Goal: Task Accomplishment & Management: Use online tool/utility

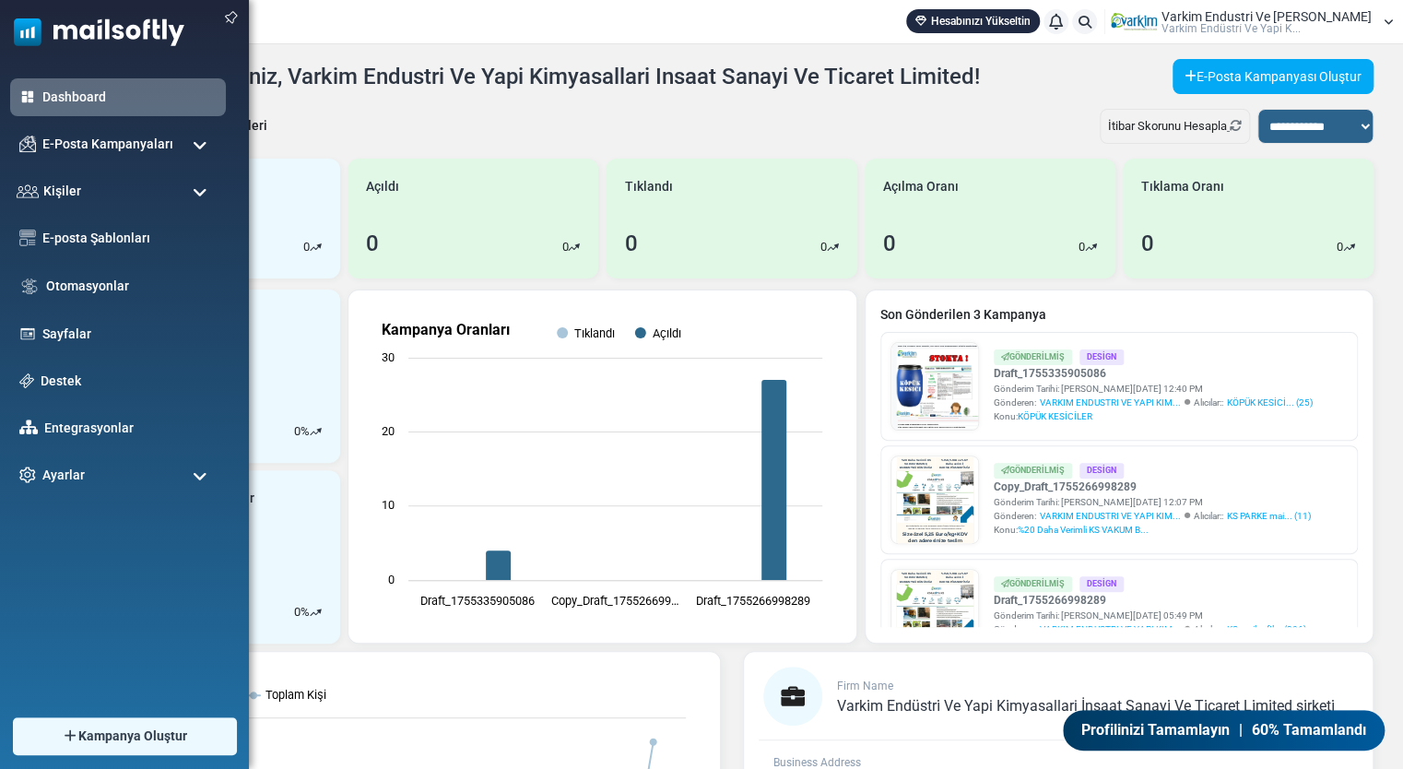
click at [197, 152] on span at bounding box center [200, 145] width 15 height 17
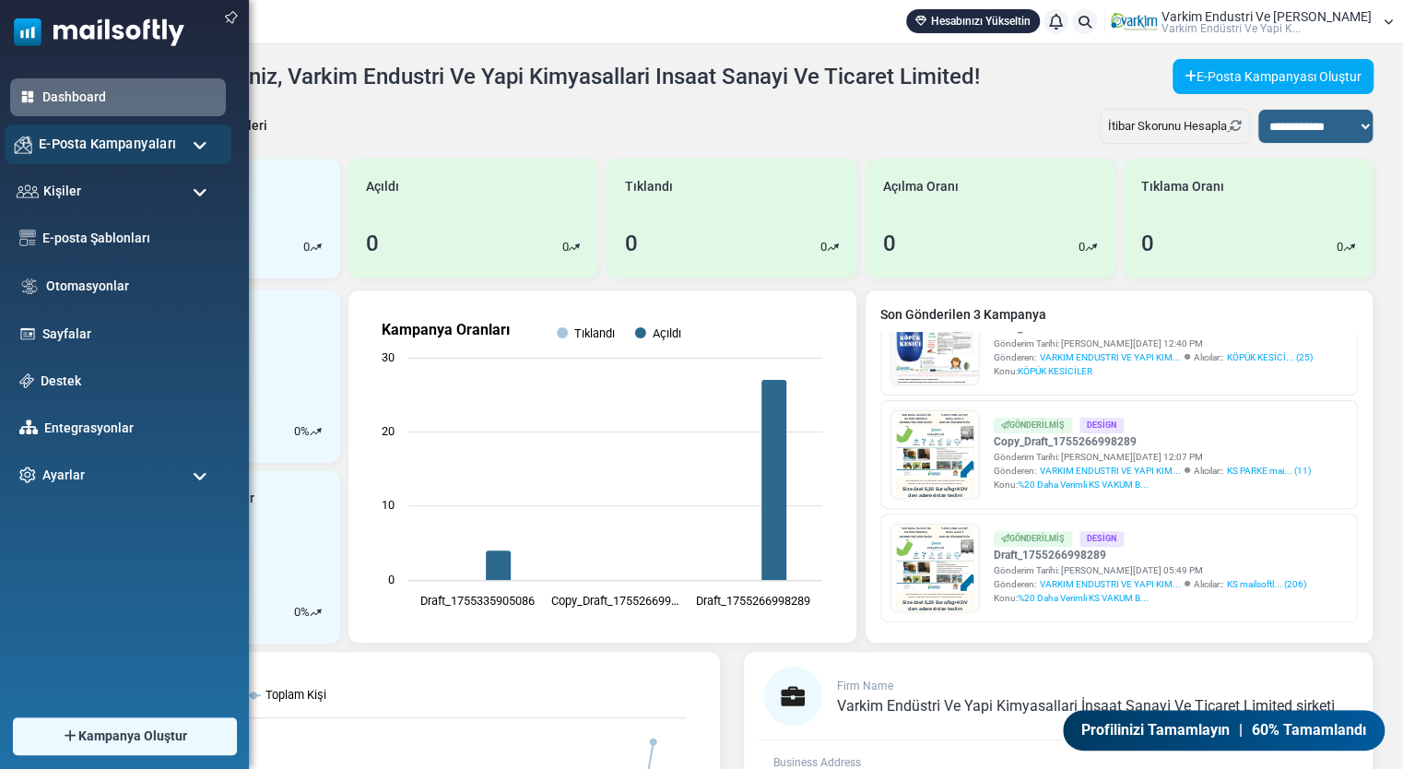
click at [137, 141] on span "E-Posta Kampanyaları" at bounding box center [107, 144] width 137 height 20
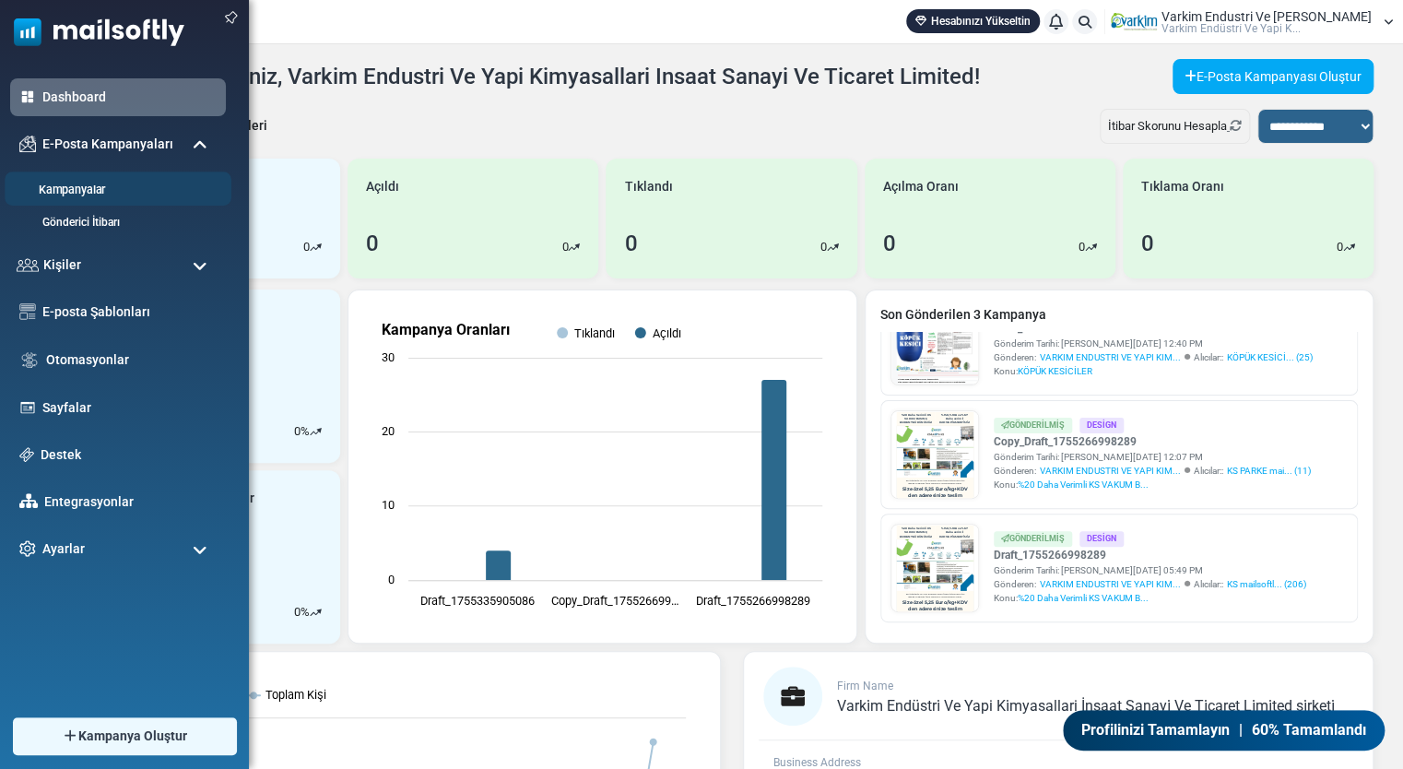
click at [137, 189] on link "Kampanyalar" at bounding box center [115, 191] width 221 height 18
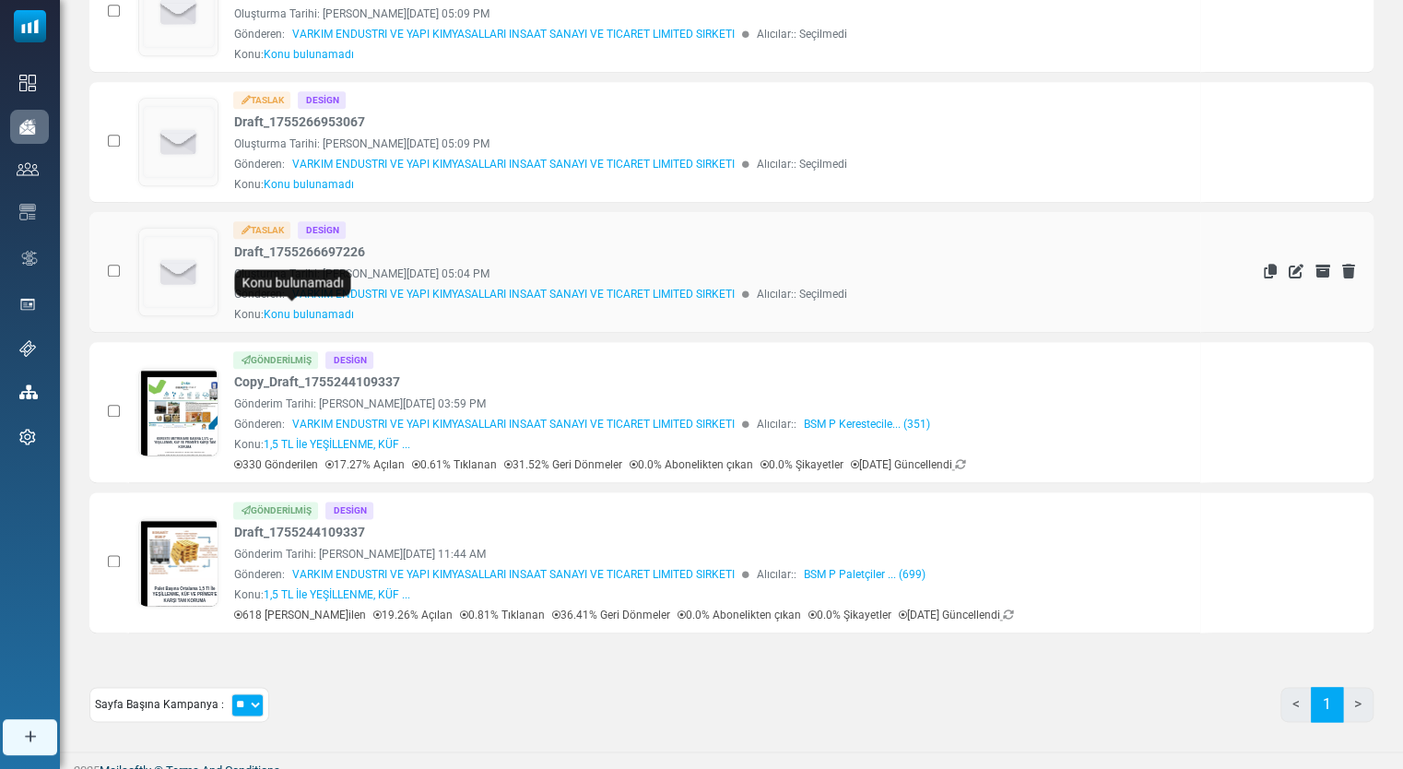
scroll to position [852, 0]
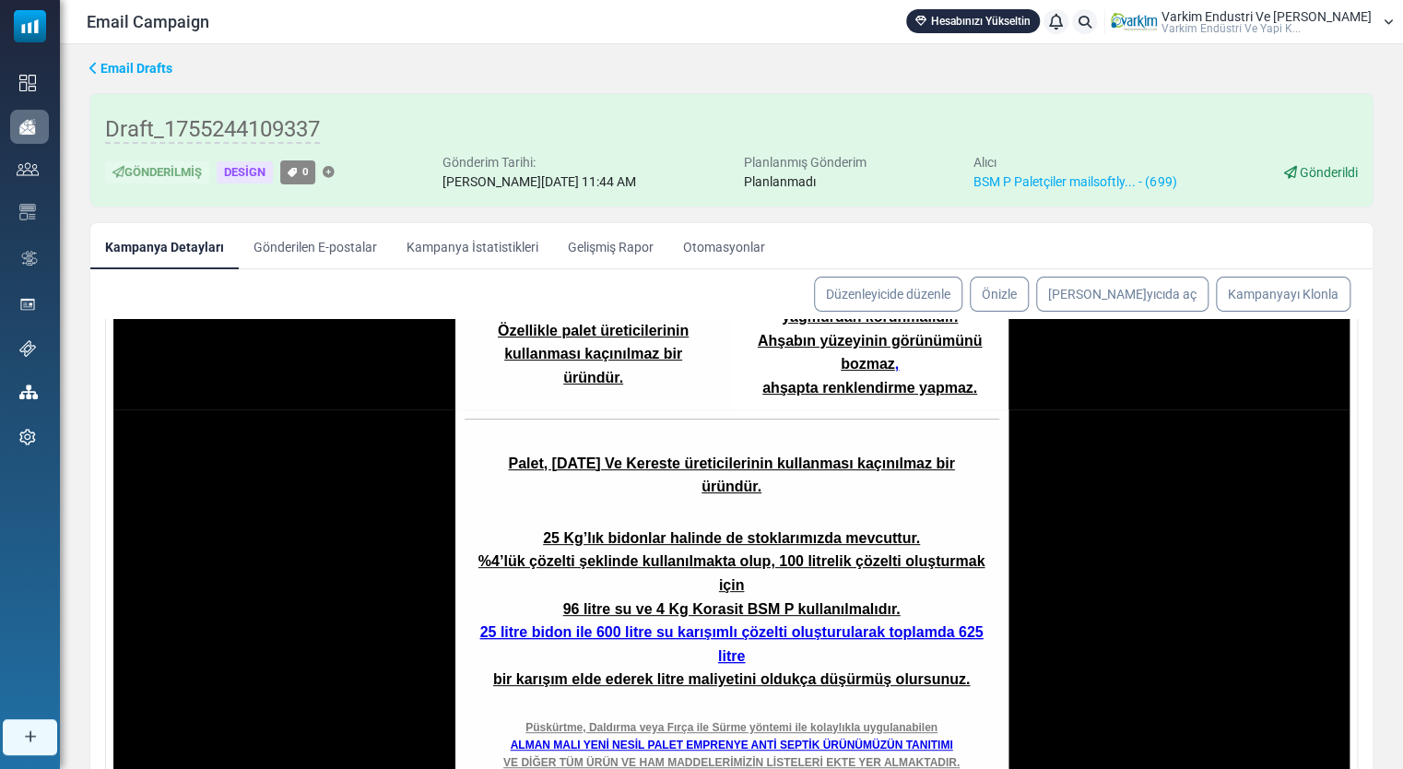
scroll to position [1337, 0]
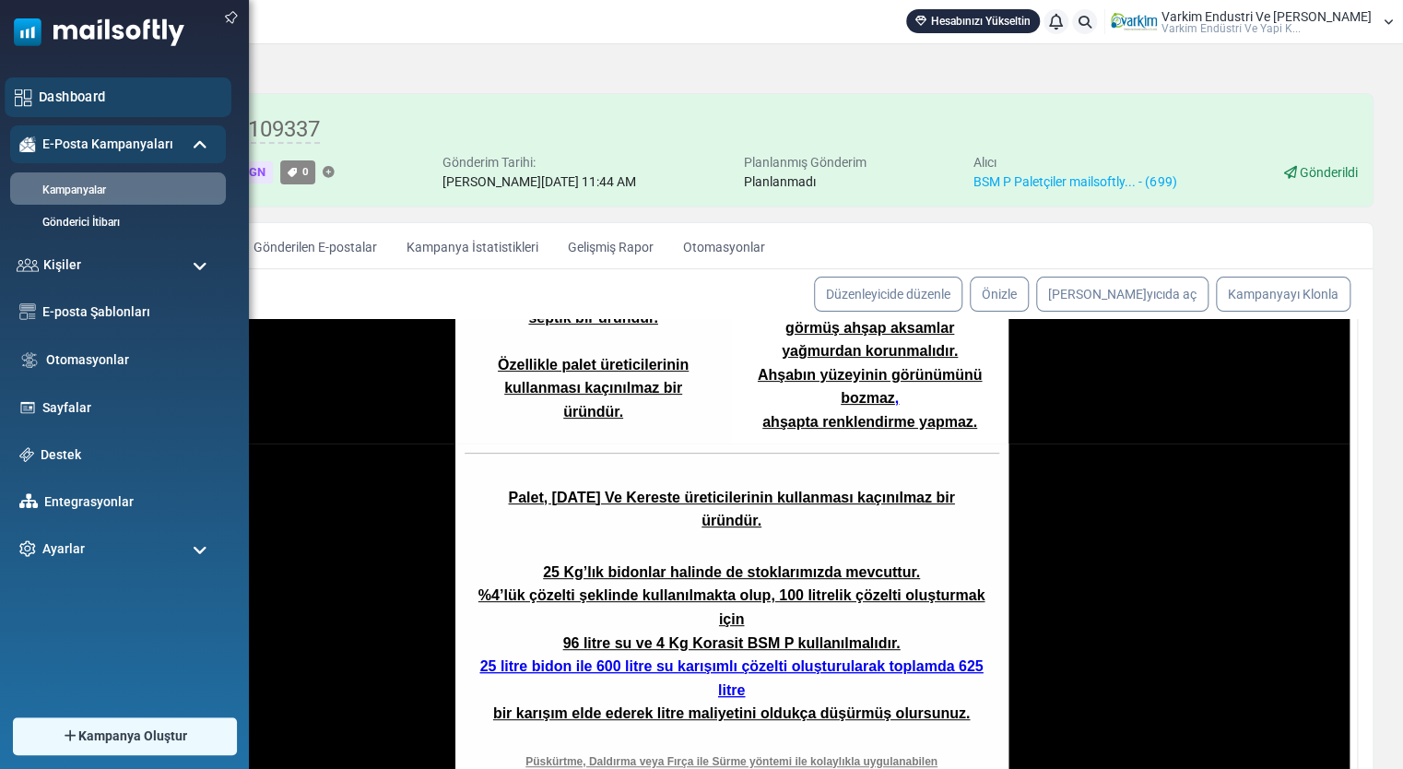
click at [99, 107] on div "Dashboard" at bounding box center [118, 97] width 227 height 40
click at [125, 41] on img at bounding box center [92, 27] width 184 height 55
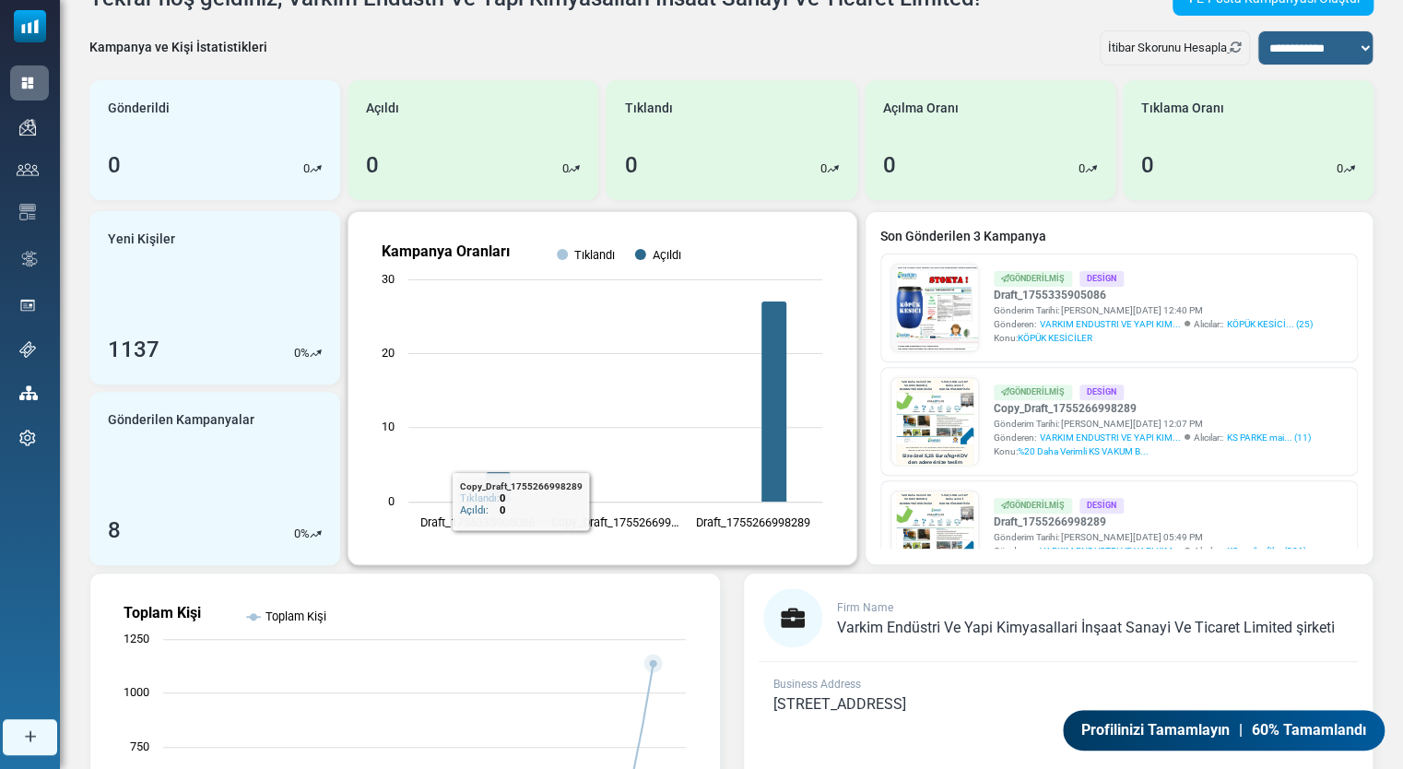
scroll to position [19, 0]
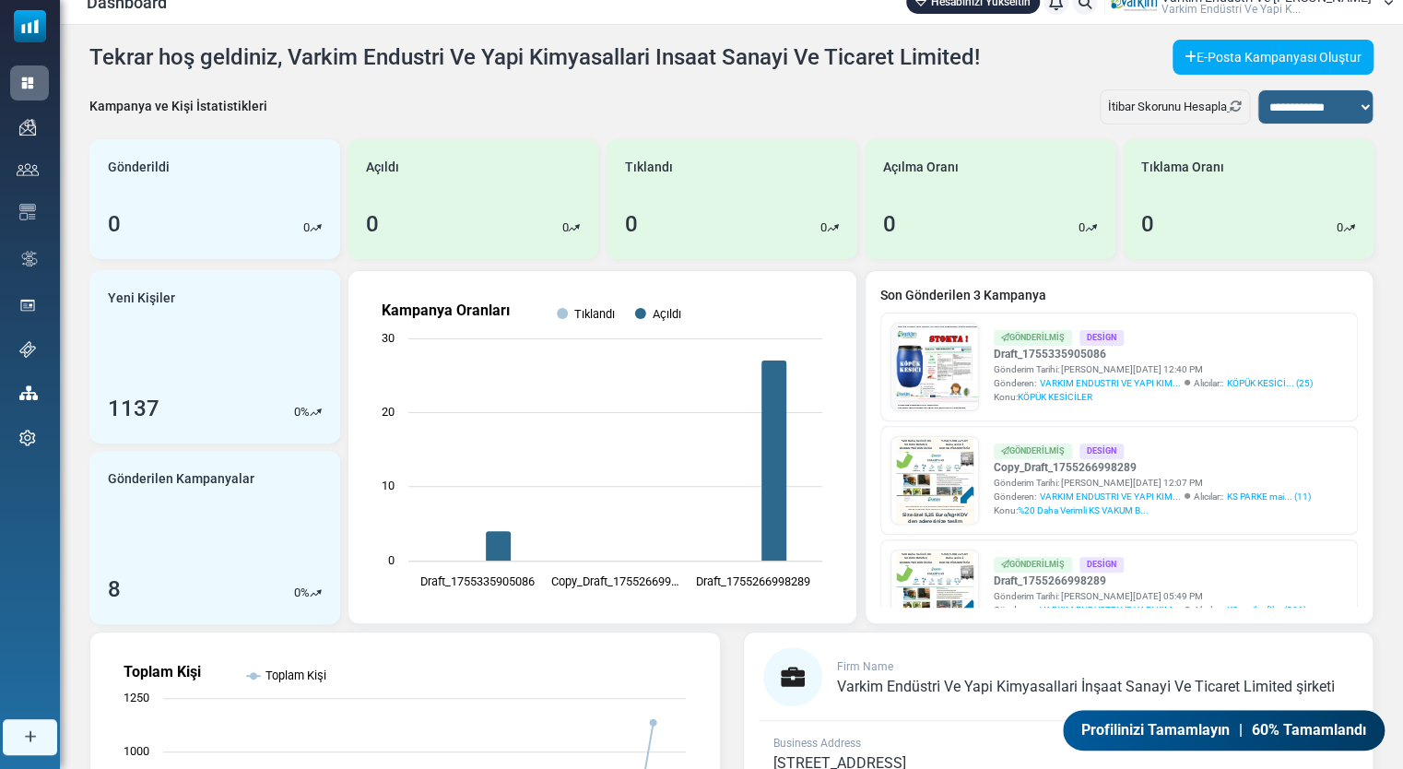
click at [1228, 738] on span "Profilinizi Tamamlayın" at bounding box center [1155, 730] width 148 height 22
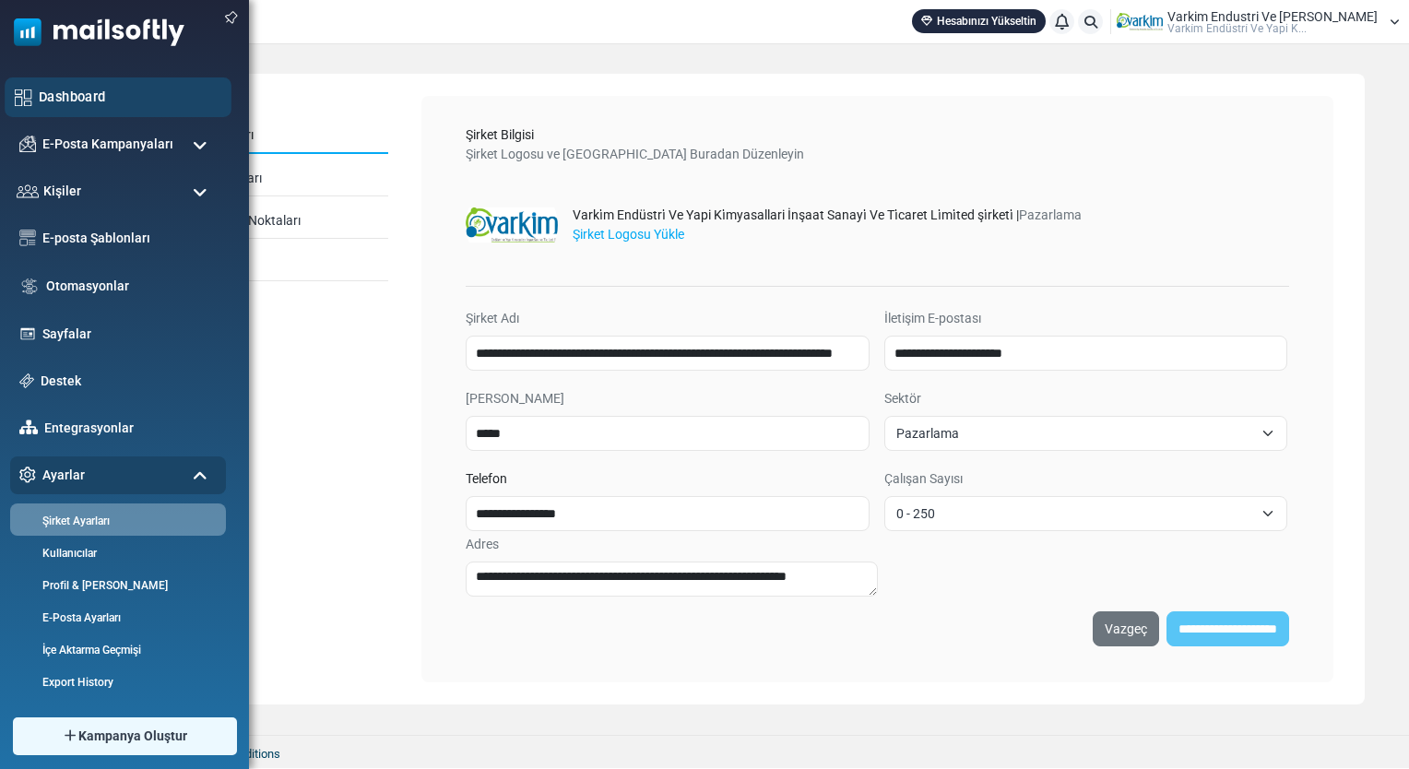
click at [57, 113] on div "Dashboard" at bounding box center [118, 97] width 227 height 40
click at [138, 235] on link "E-posta Şablonları" at bounding box center [130, 238] width 183 height 20
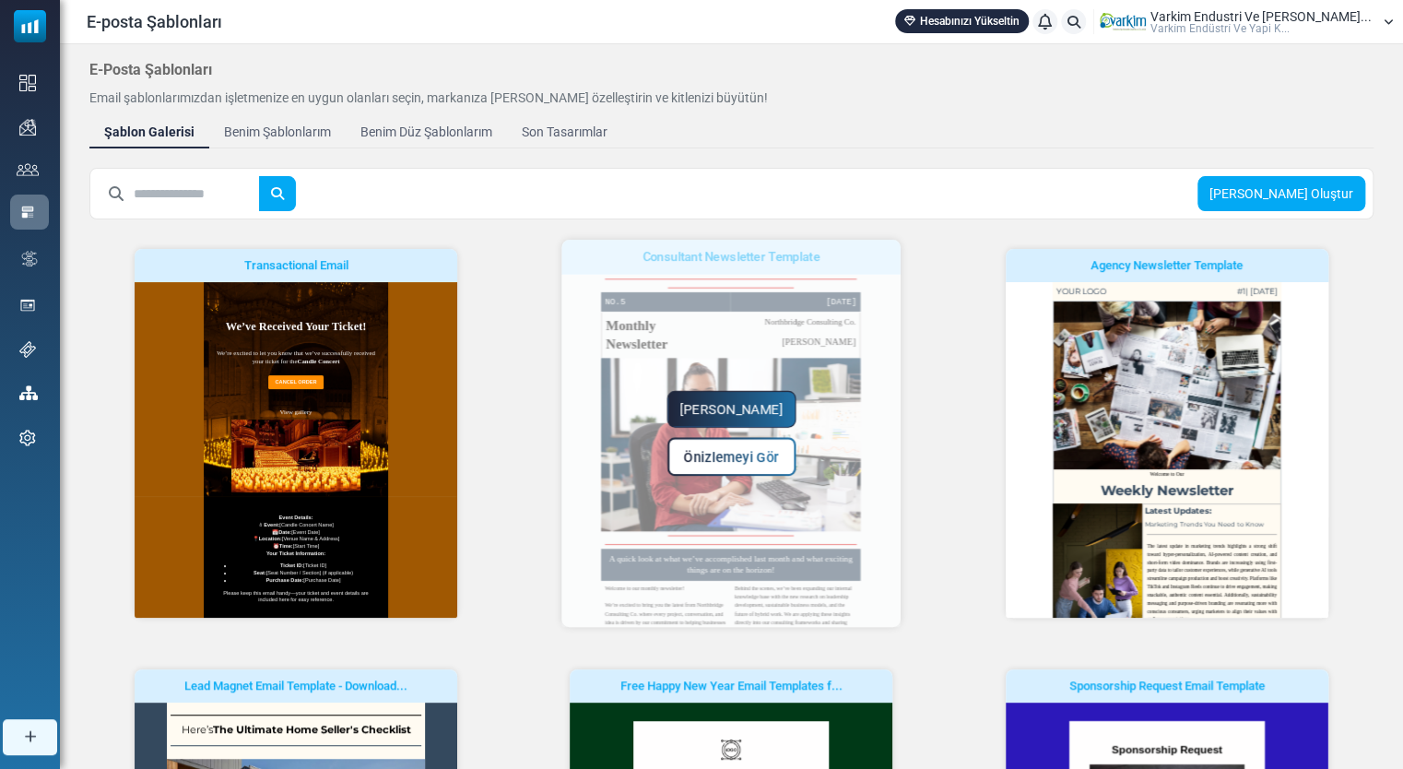
drag, startPoint x: 890, startPoint y: 419, endPoint x: 886, endPoint y: 473, distance: 53.6
click at [886, 473] on div "Yapmaya Başla Önizlemeyi Gör" at bounding box center [731, 433] width 339 height 387
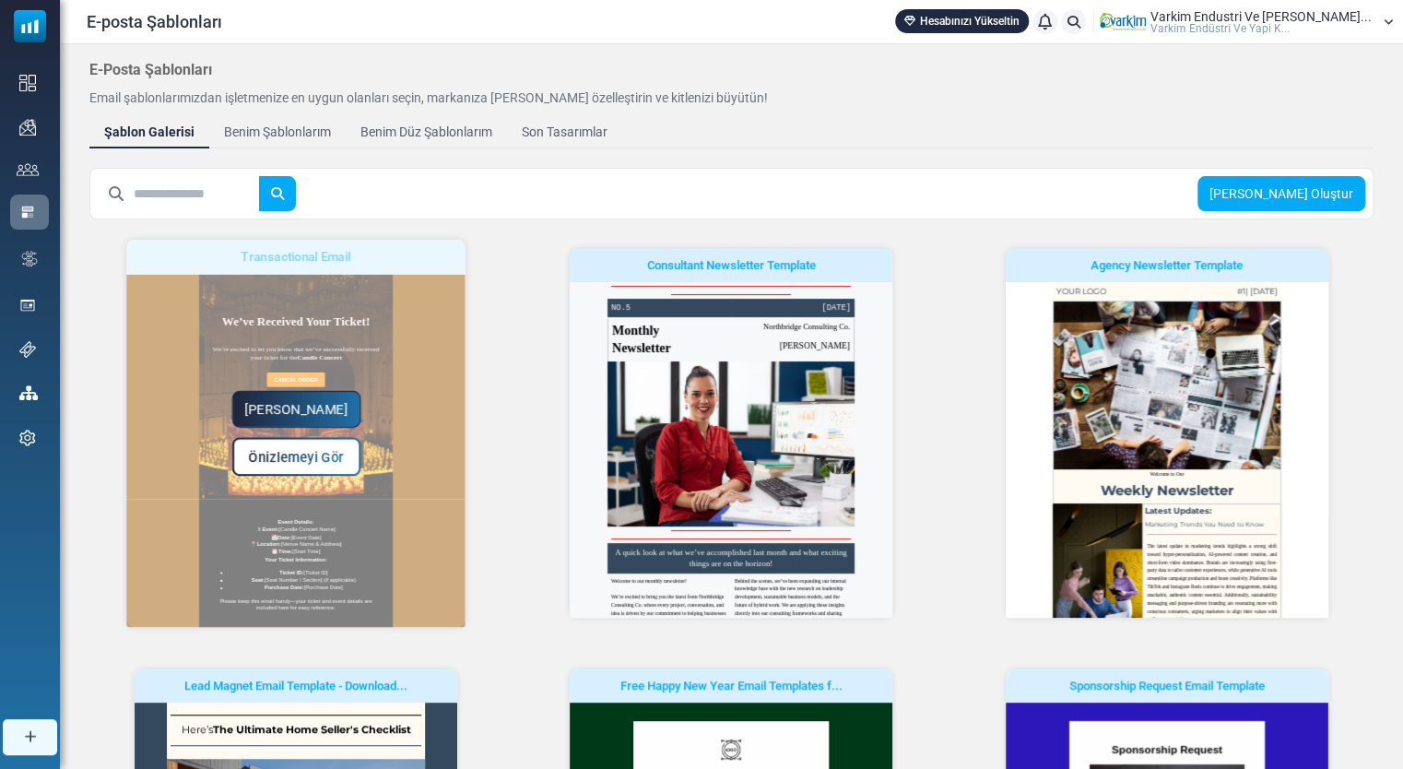
click at [310, 398] on link "[PERSON_NAME]" at bounding box center [295, 409] width 129 height 37
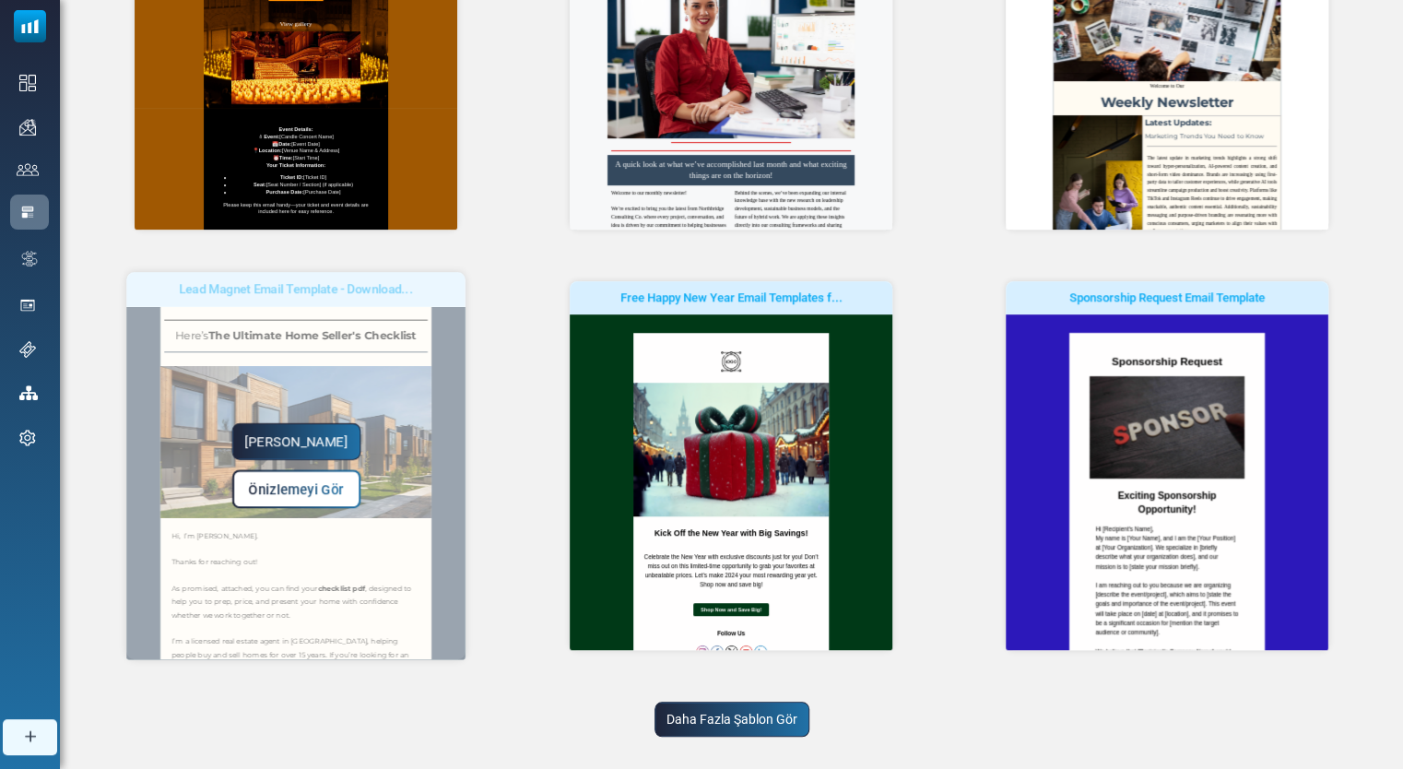
scroll to position [424, 0]
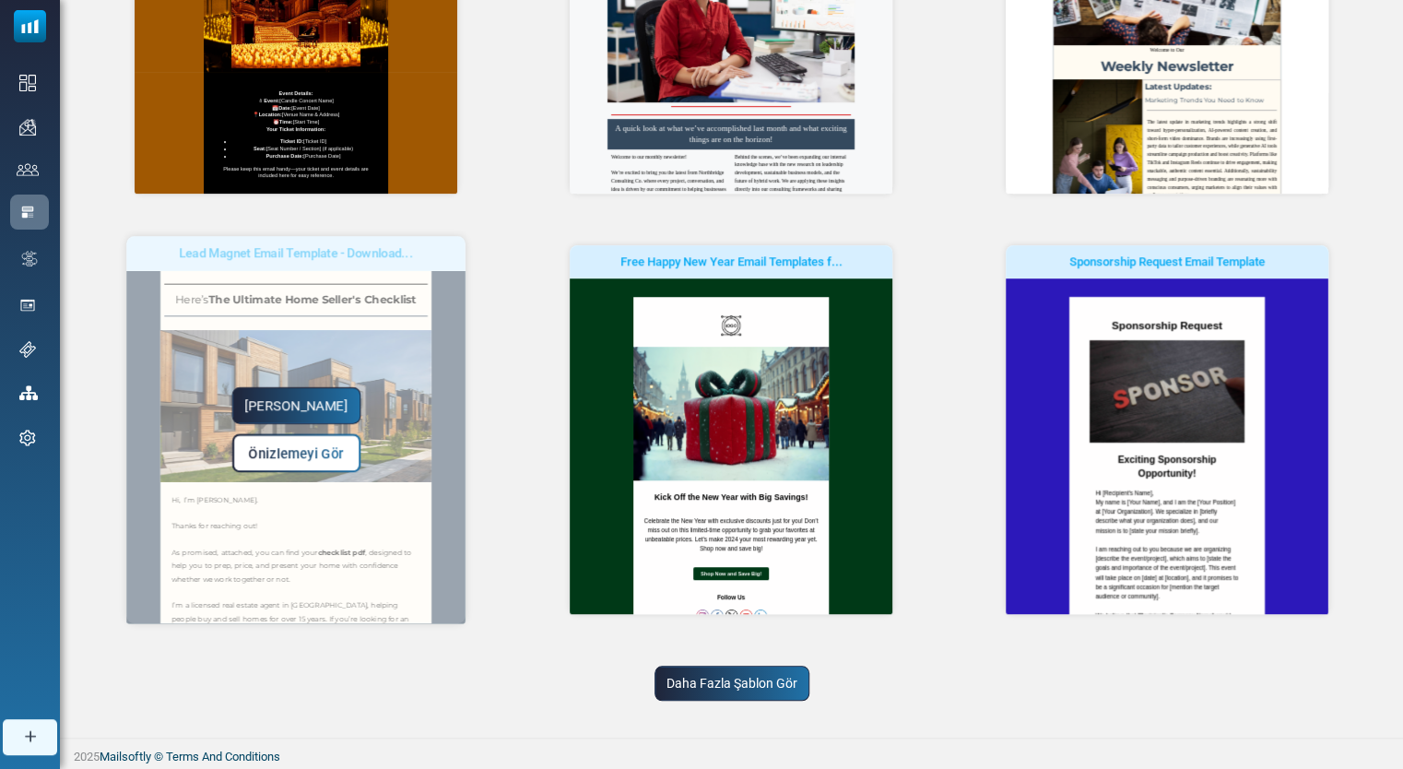
click at [306, 400] on link "[PERSON_NAME]" at bounding box center [295, 405] width 129 height 37
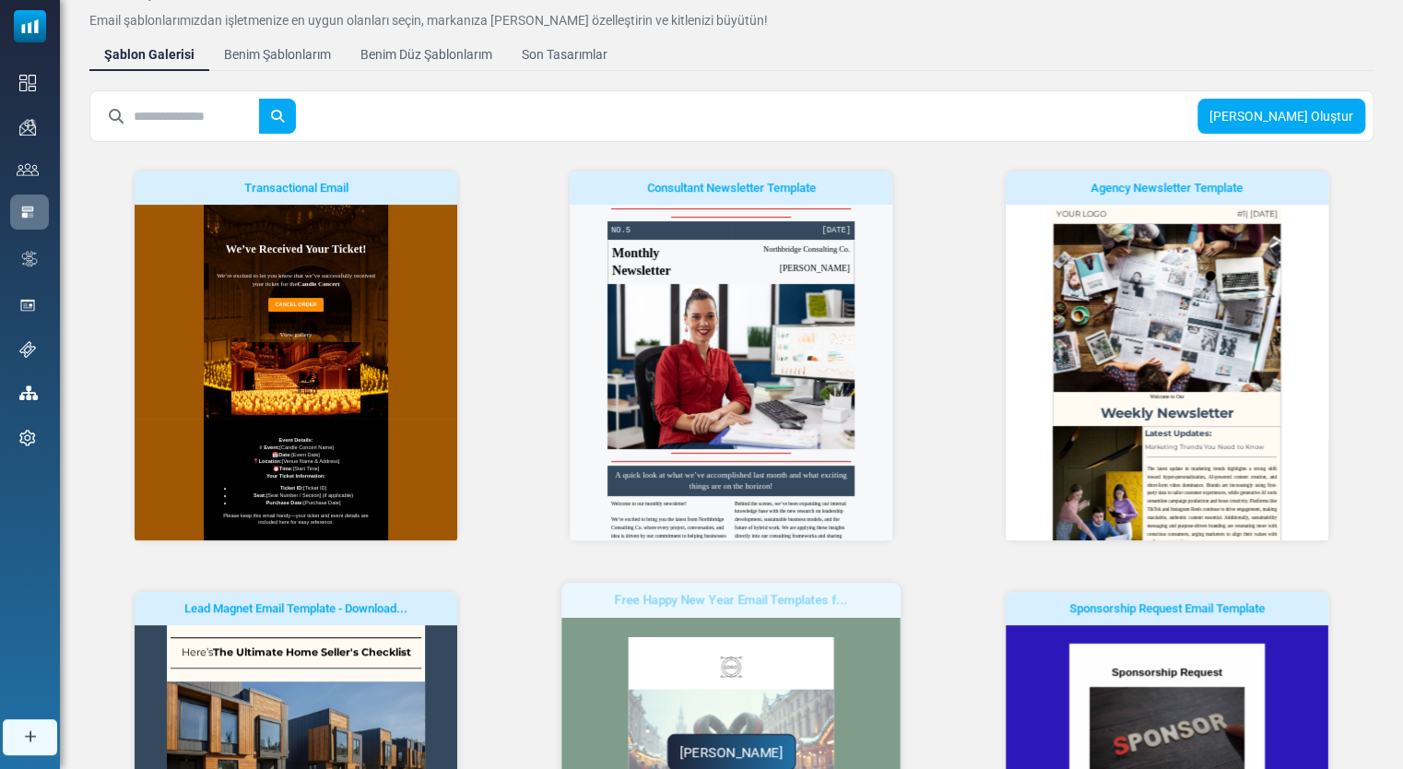
scroll to position [424, 0]
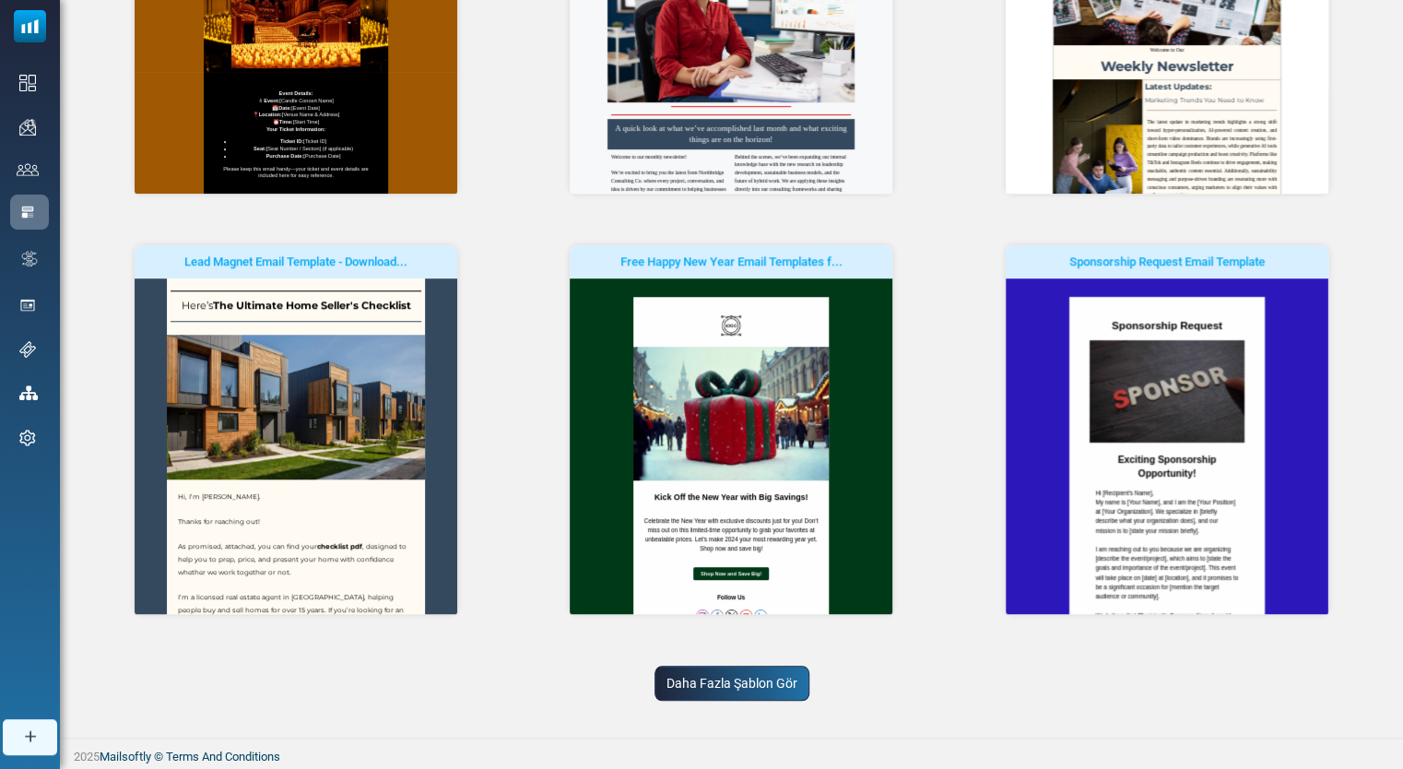
click at [734, 691] on link "Daha Fazla Şablon Gör" at bounding box center [732, 683] width 155 height 35
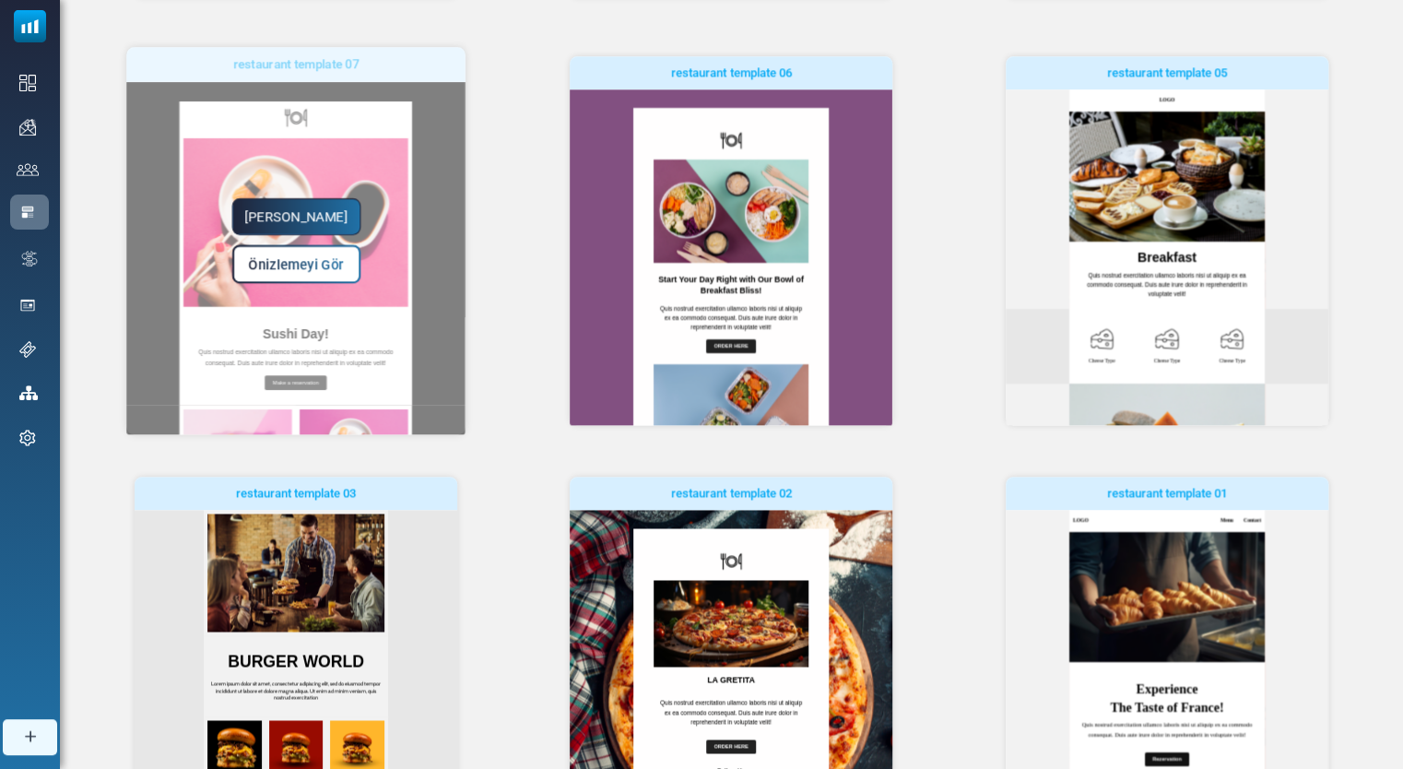
scroll to position [1075, 0]
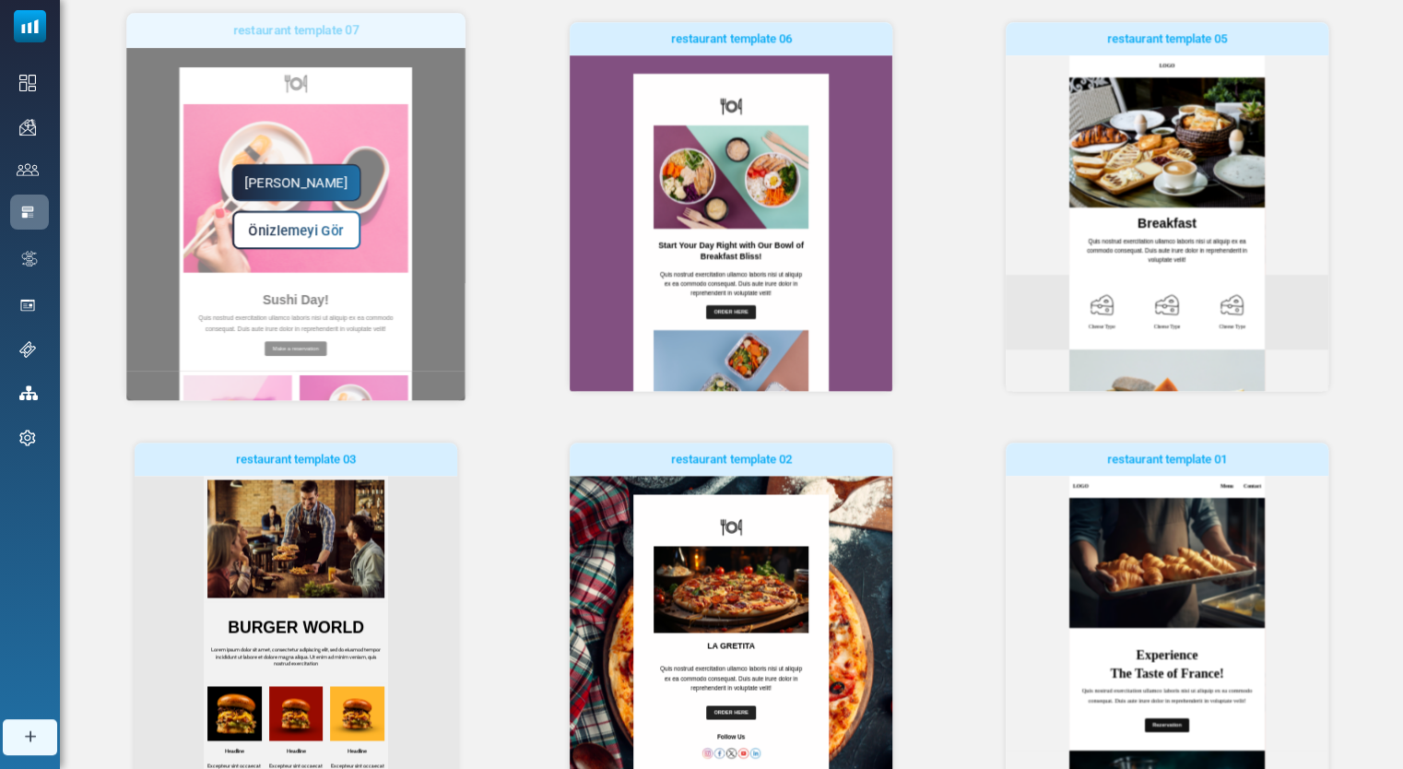
drag, startPoint x: 458, startPoint y: 279, endPoint x: 449, endPoint y: 312, distance: 33.6
click at [449, 312] on div "Yapmaya Başla Önizlemeyi Gör" at bounding box center [295, 206] width 339 height 387
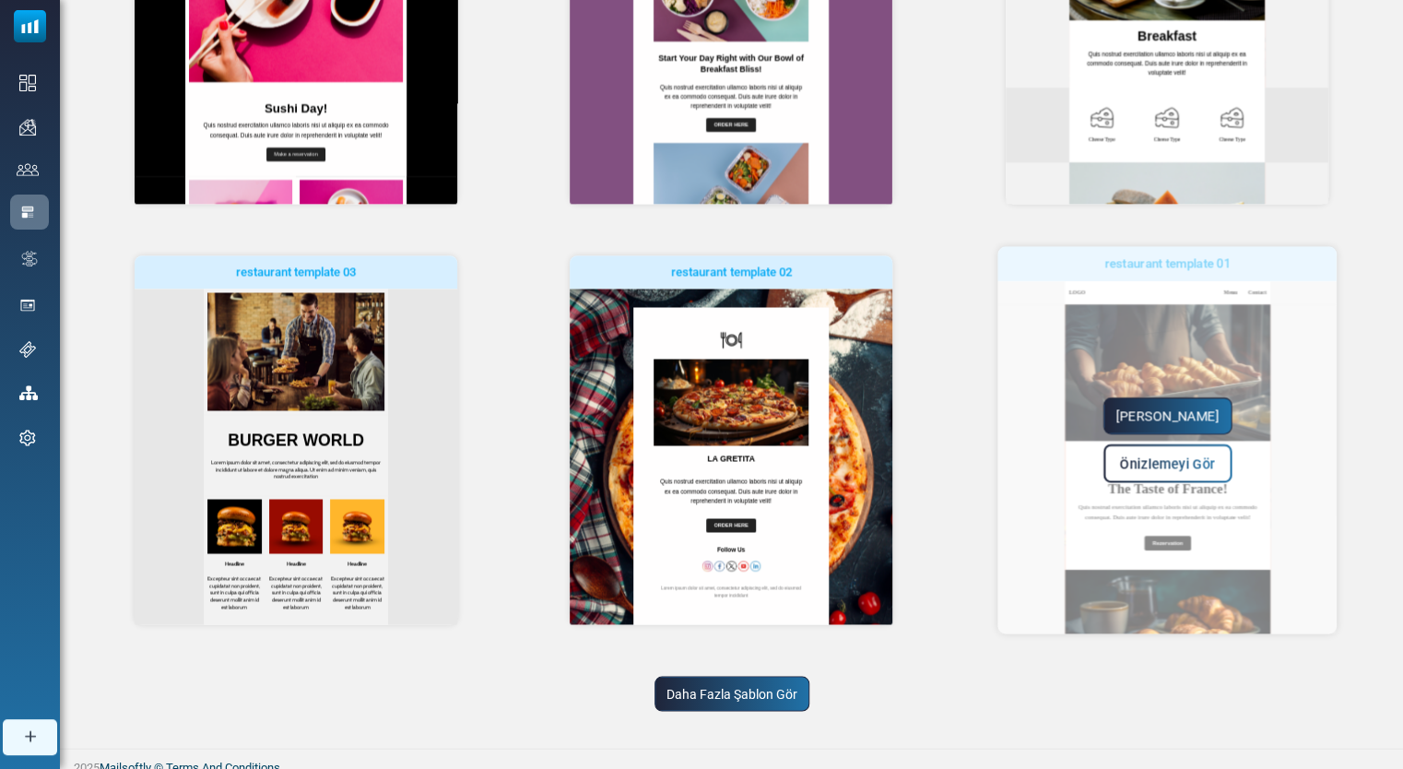
scroll to position [1272, 0]
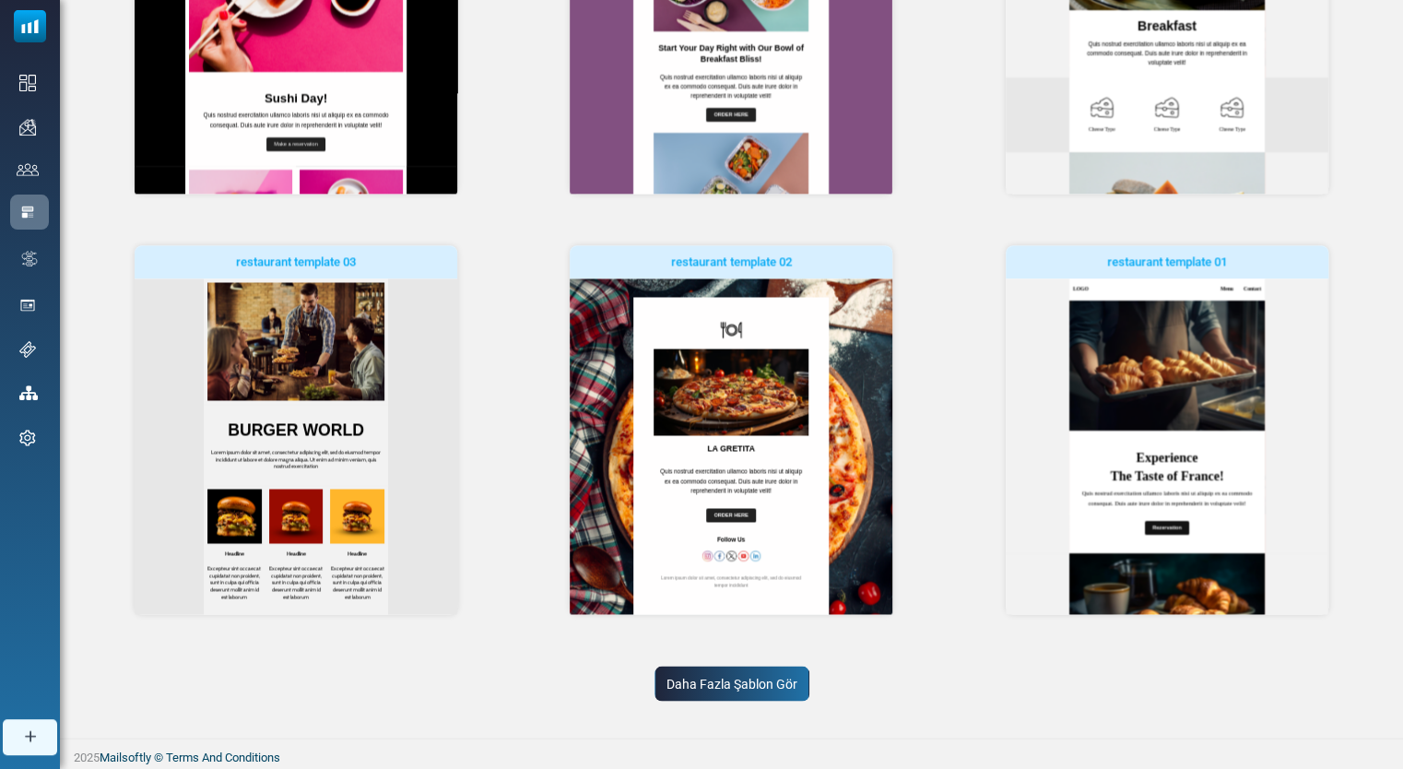
click at [733, 684] on link "Daha Fazla Şablon Gör" at bounding box center [732, 683] width 155 height 35
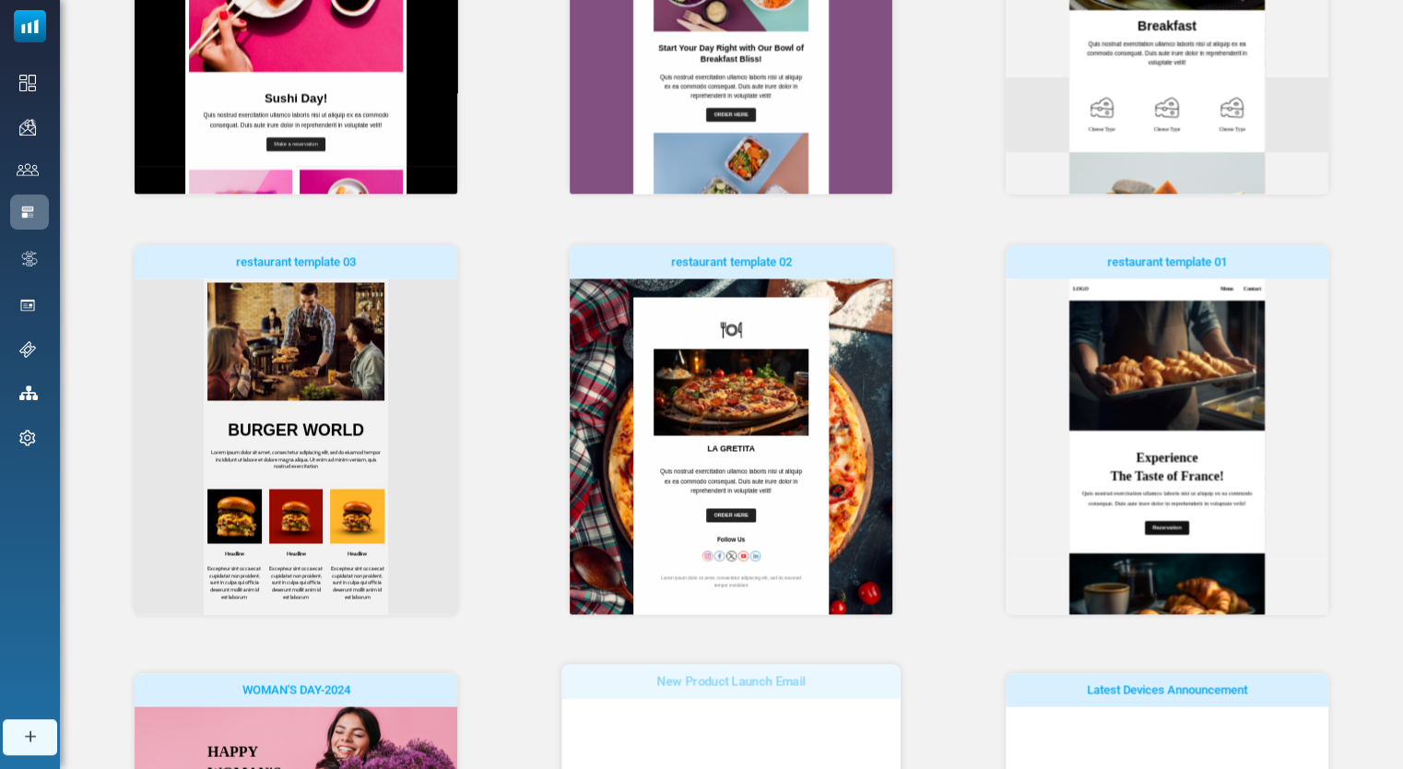
scroll to position [0, 0]
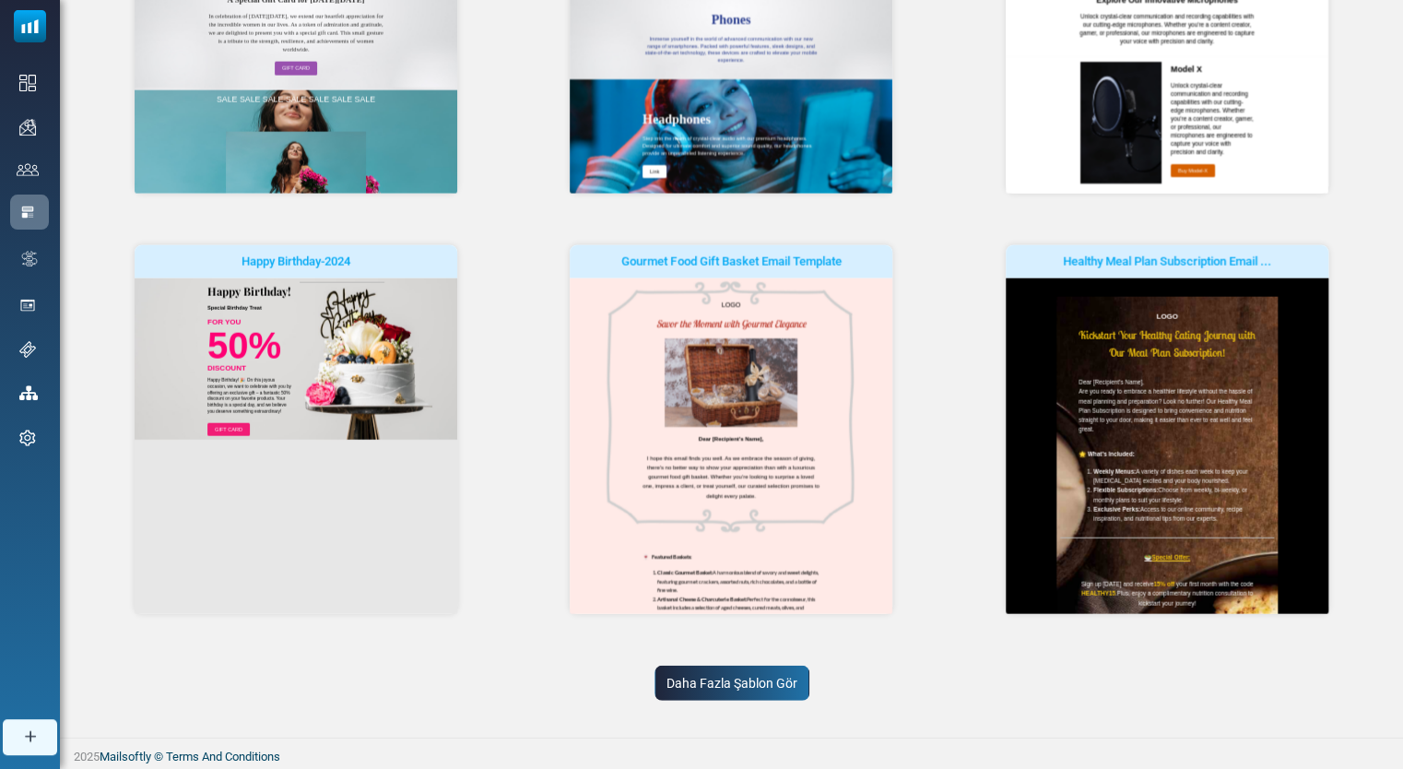
click at [746, 691] on link "Daha Fazla Şablon Gör" at bounding box center [732, 683] width 155 height 35
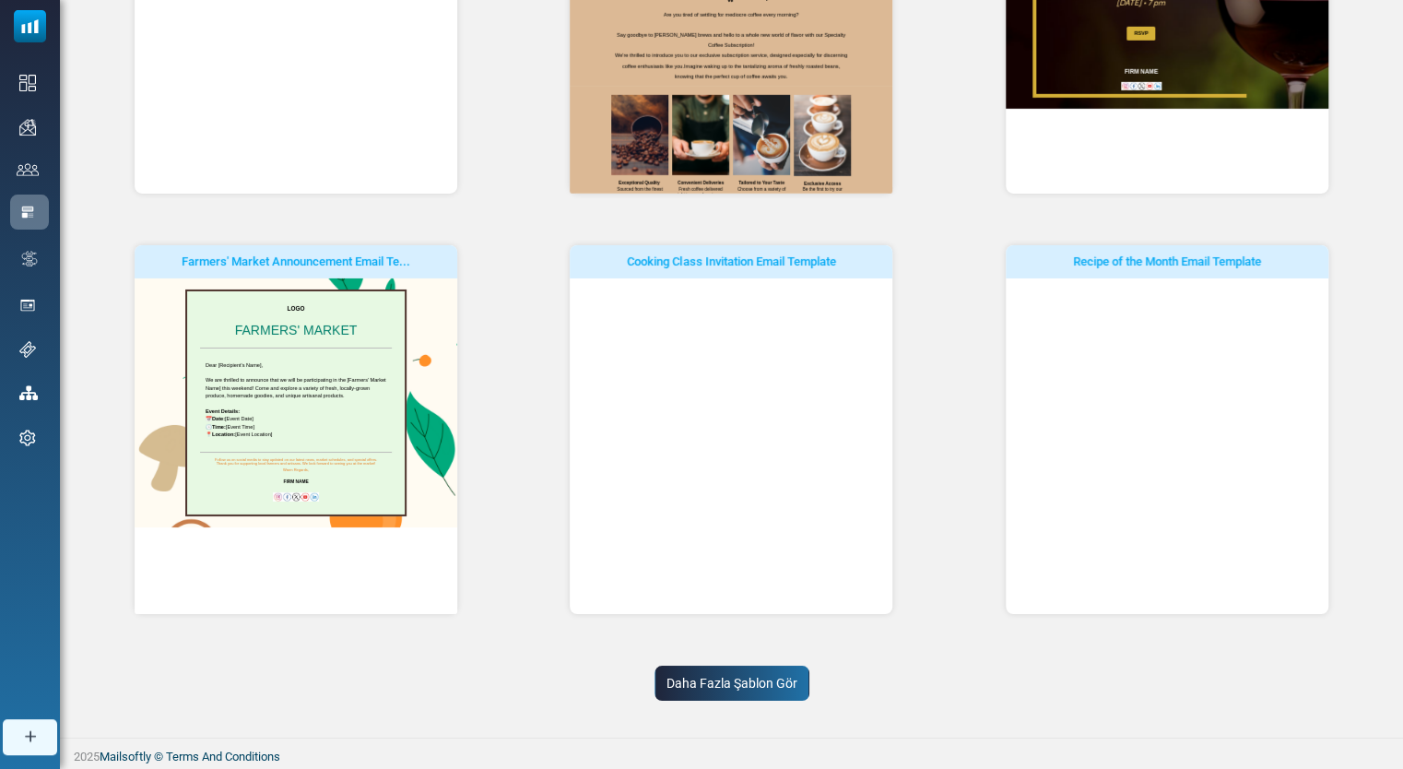
click at [762, 691] on link "Daha Fazla Şablon Gör" at bounding box center [732, 683] width 155 height 35
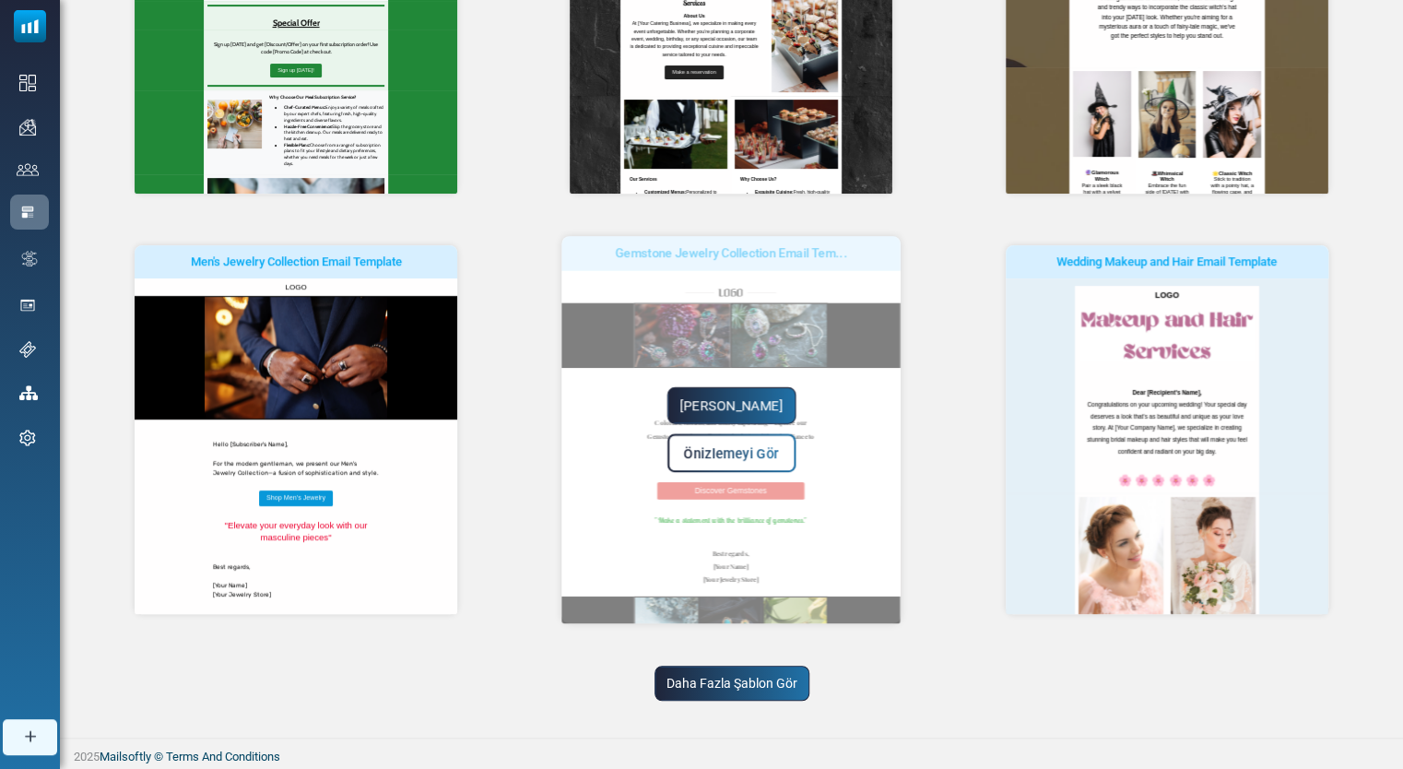
click at [766, 685] on link "Daha Fazla Şablon Gör" at bounding box center [732, 683] width 155 height 35
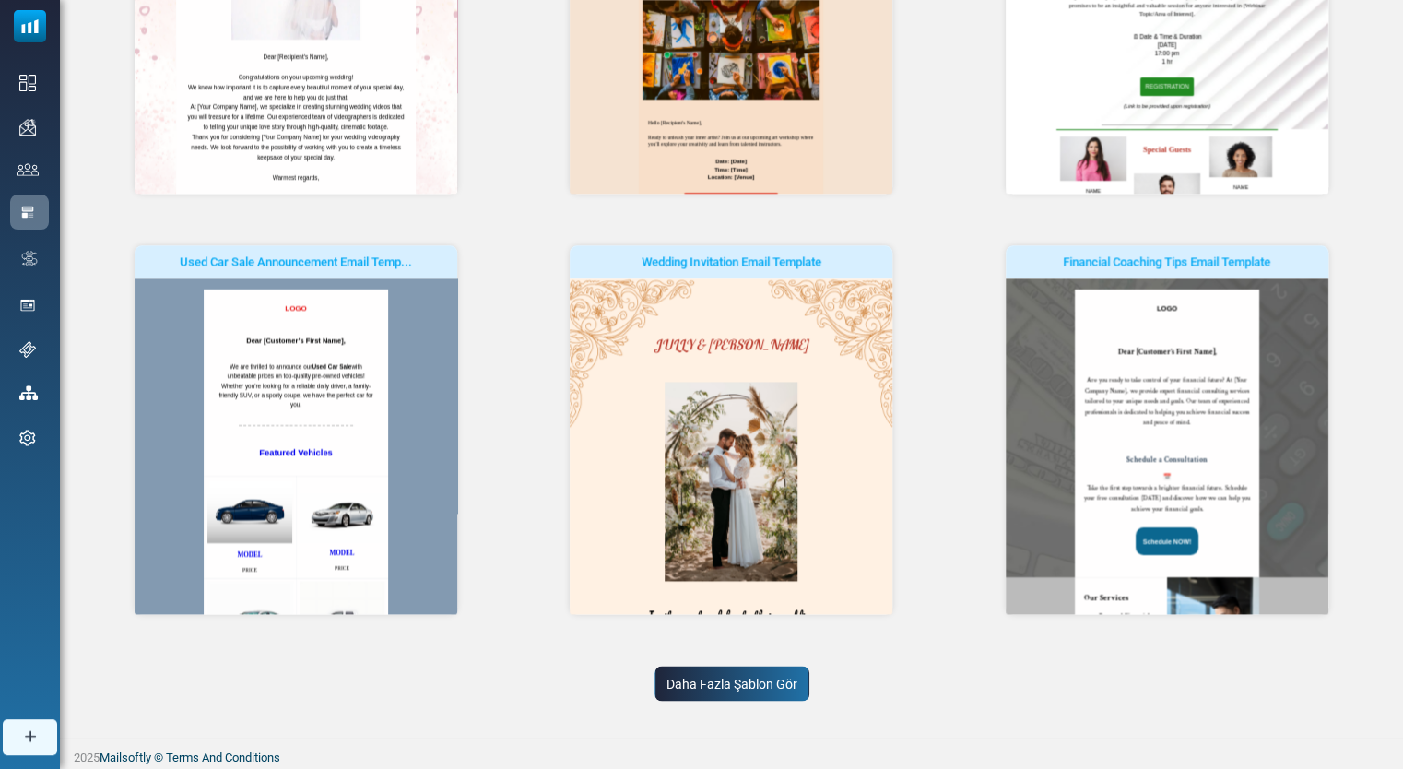
click at [766, 688] on link "Daha Fazla Şablon Gör" at bounding box center [732, 683] width 155 height 35
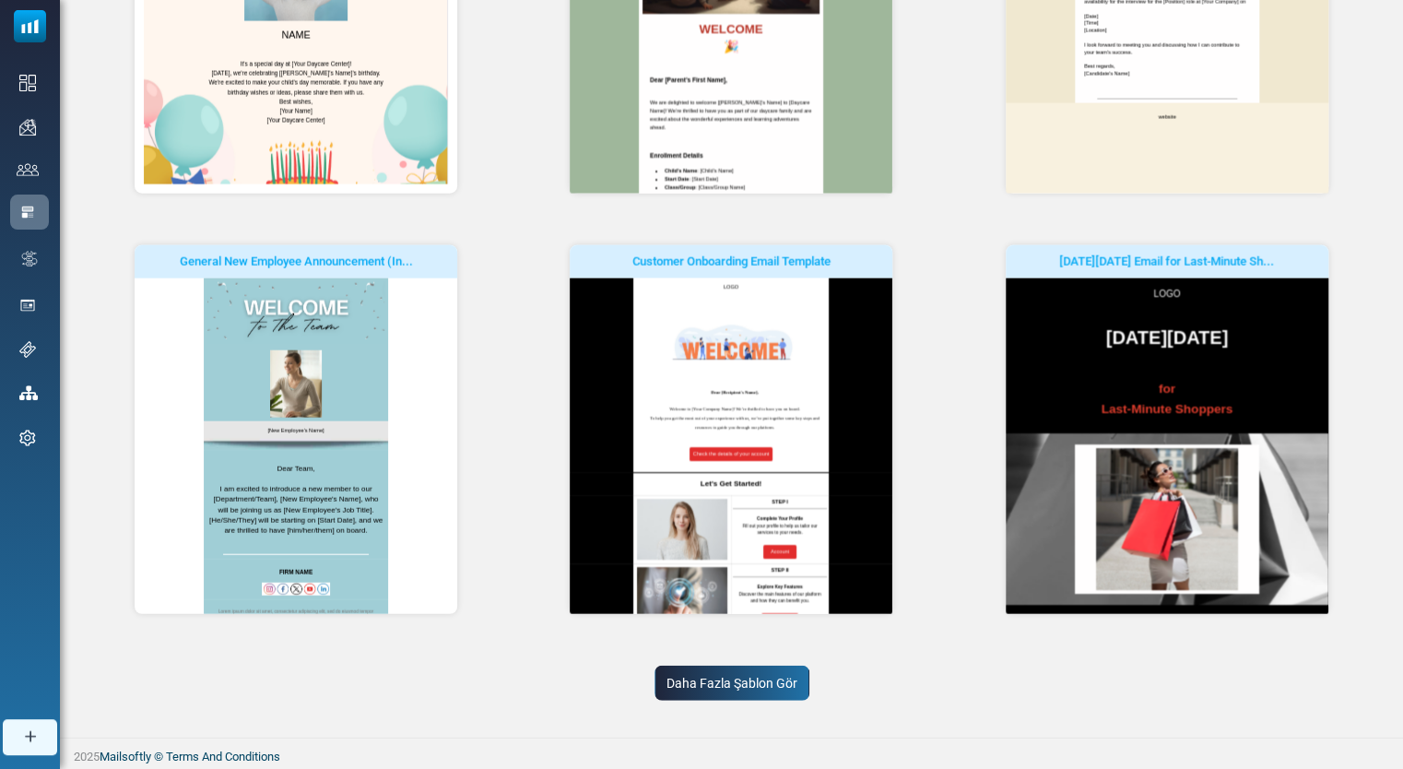
click at [766, 688] on link "Daha Fazla Şablon Gör" at bounding box center [732, 683] width 155 height 35
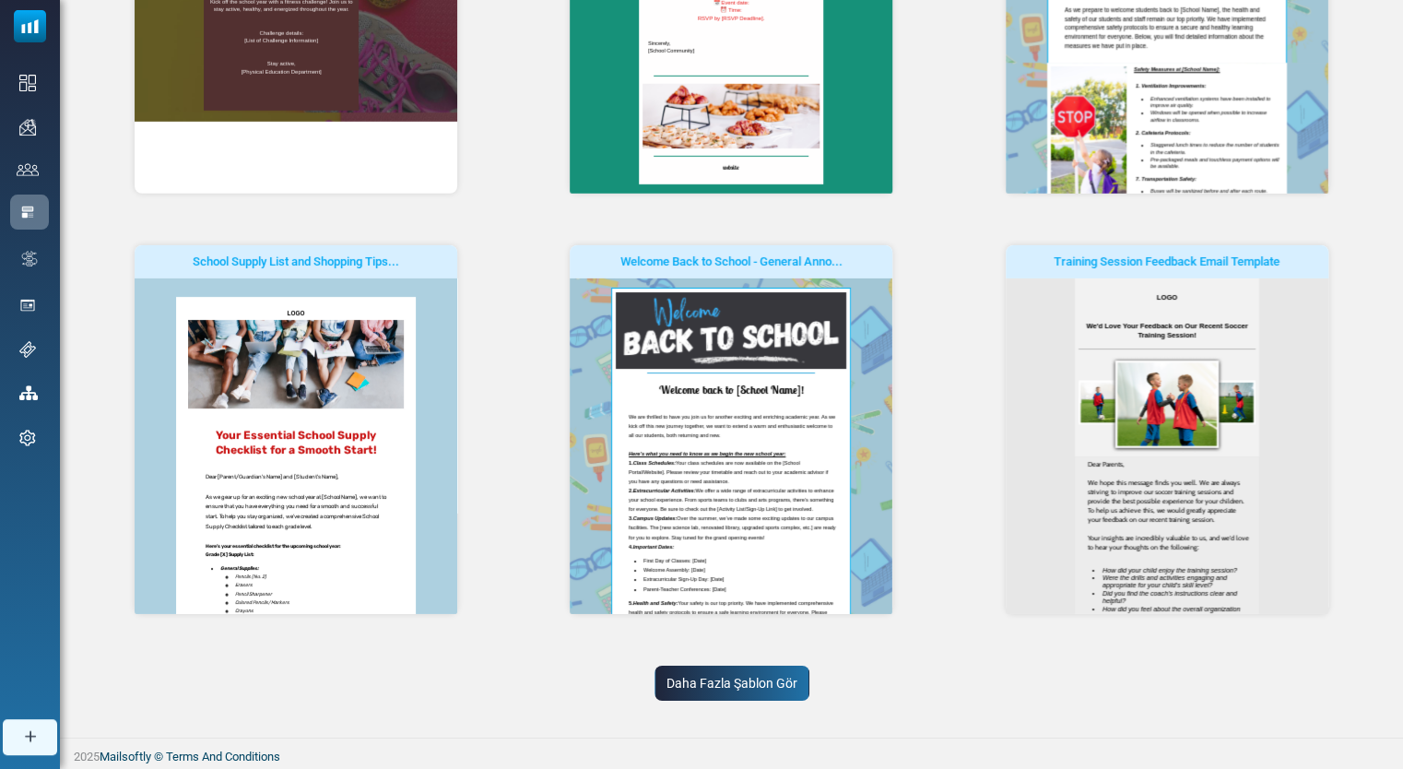
click at [766, 688] on link "Daha Fazla Şablon Gör" at bounding box center [732, 683] width 155 height 35
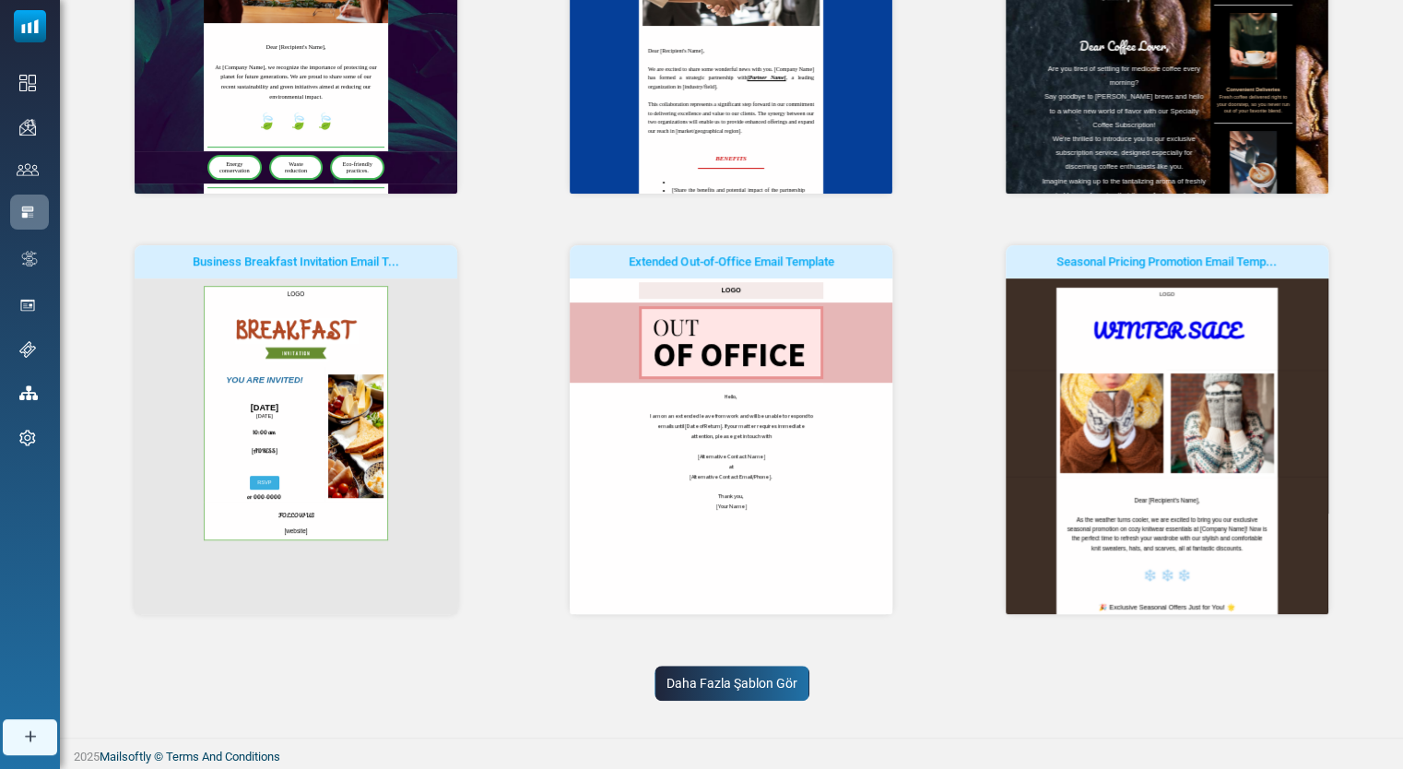
click at [764, 676] on link "Daha Fazla Şablon Gör" at bounding box center [732, 683] width 155 height 35
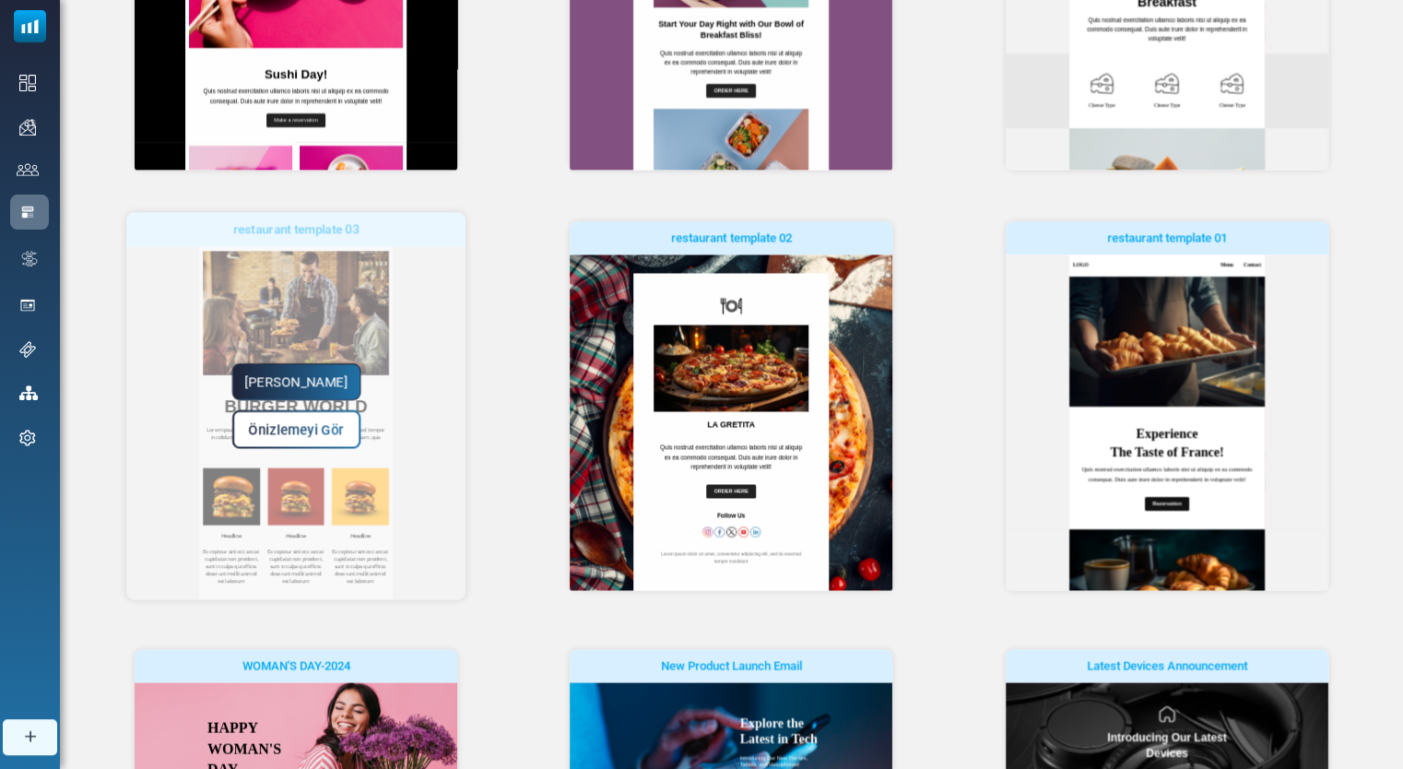
click at [319, 378] on link "Yapmaya Başla" at bounding box center [295, 381] width 129 height 37
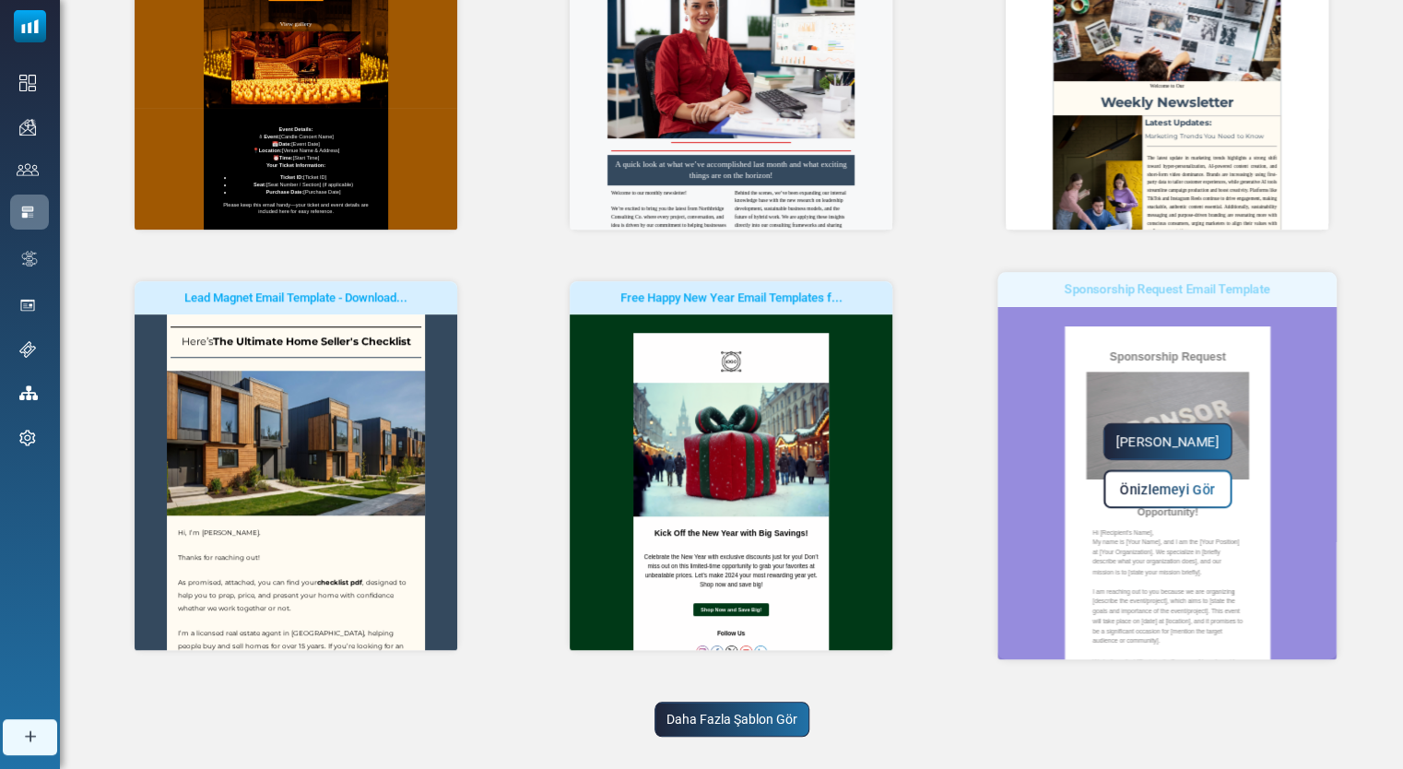
scroll to position [424, 0]
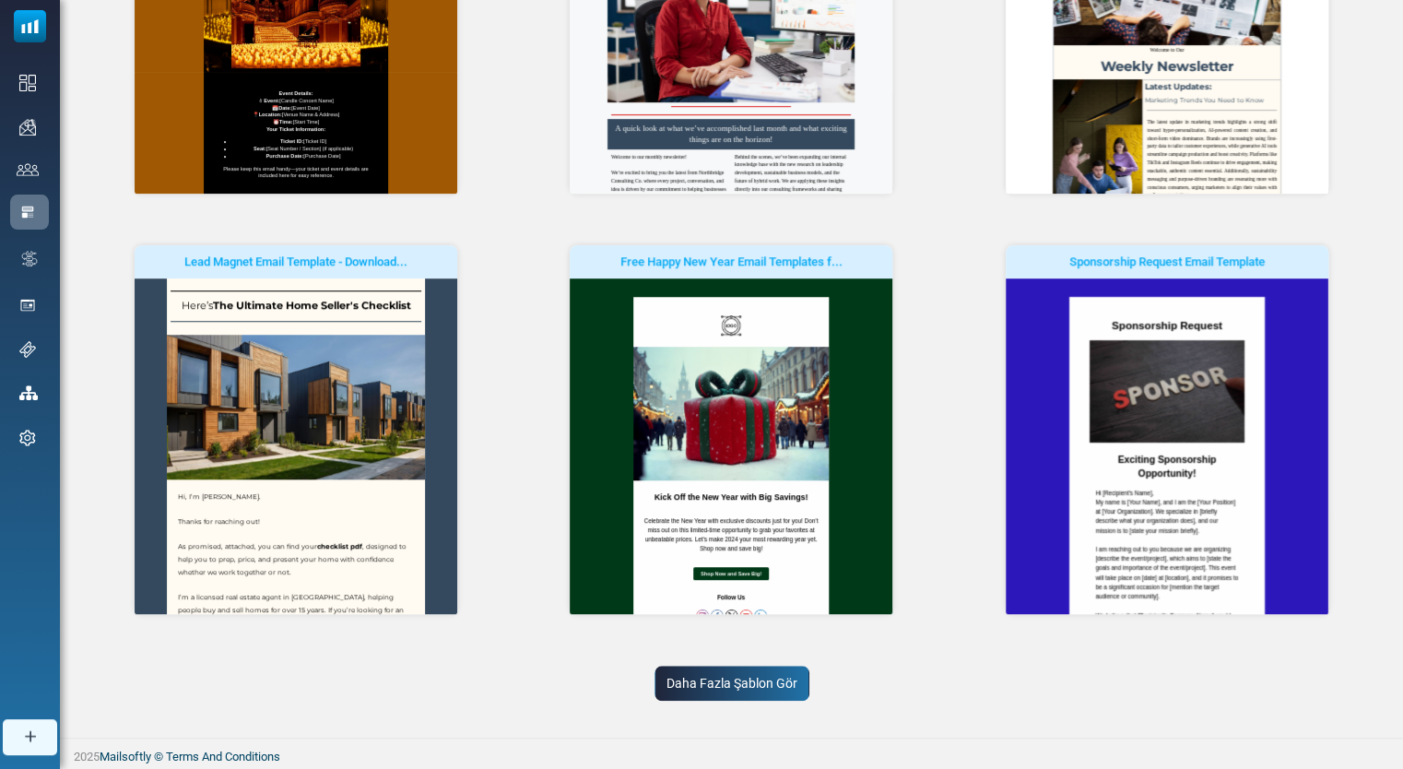
click at [726, 681] on link "Daha Fazla Şablon Gör" at bounding box center [732, 683] width 155 height 35
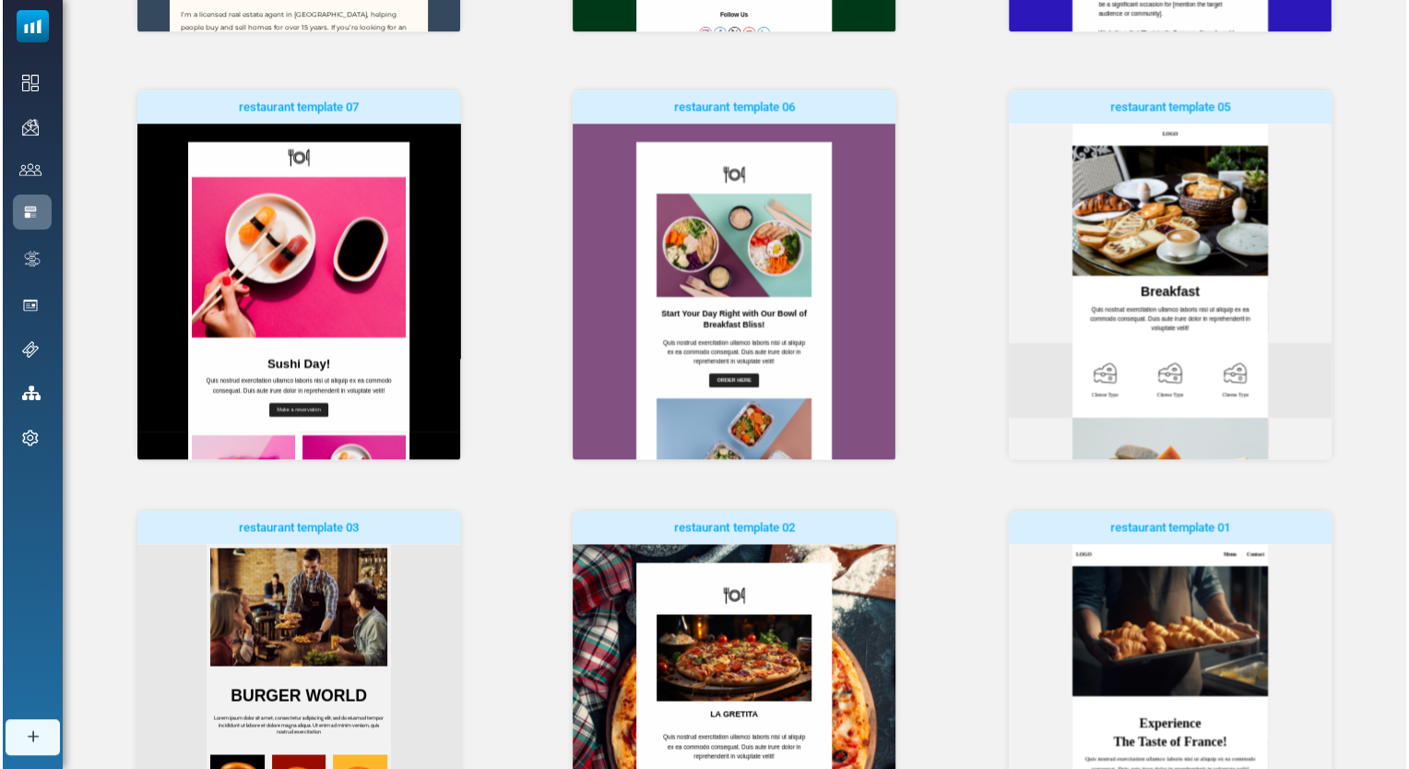
scroll to position [1038, 0]
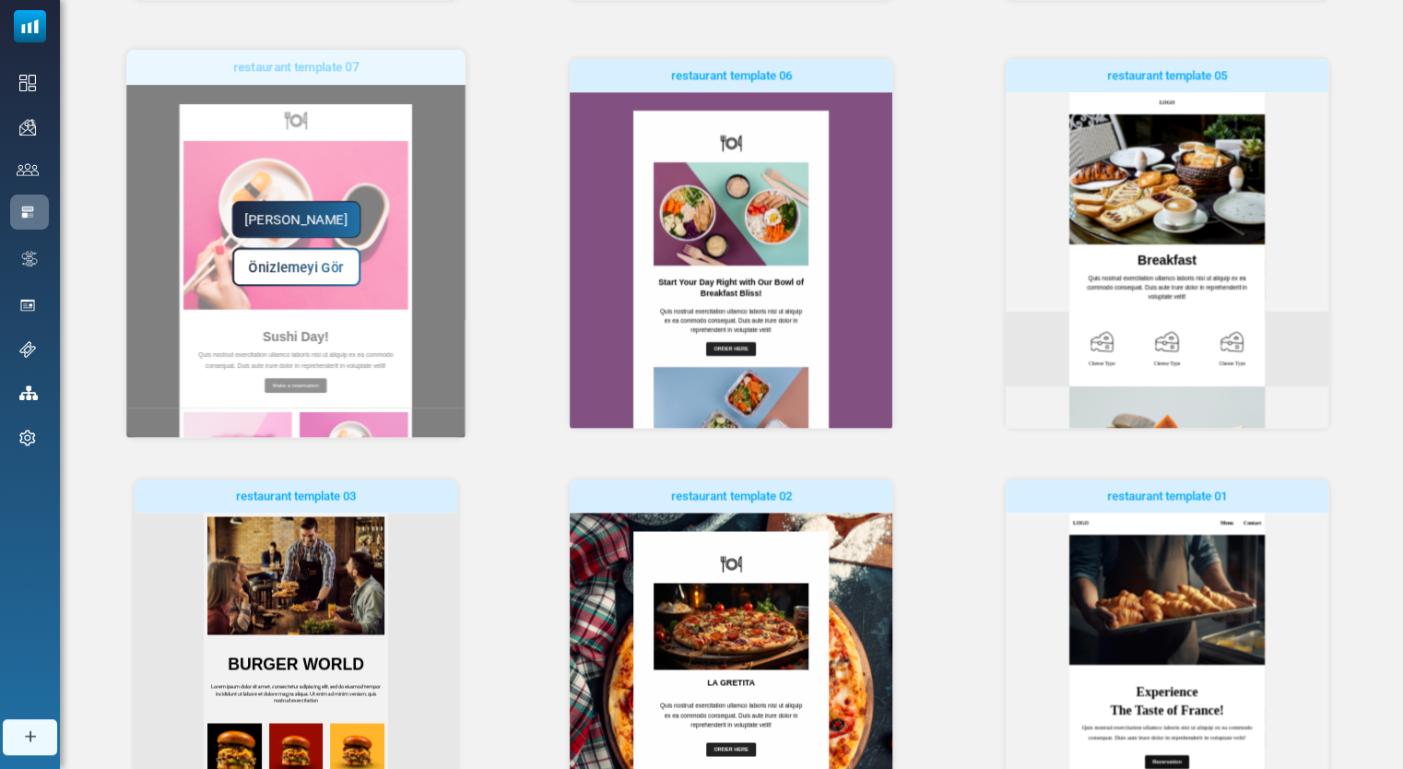
click at [306, 263] on span "Önizlemeyi Gör" at bounding box center [296, 267] width 95 height 16
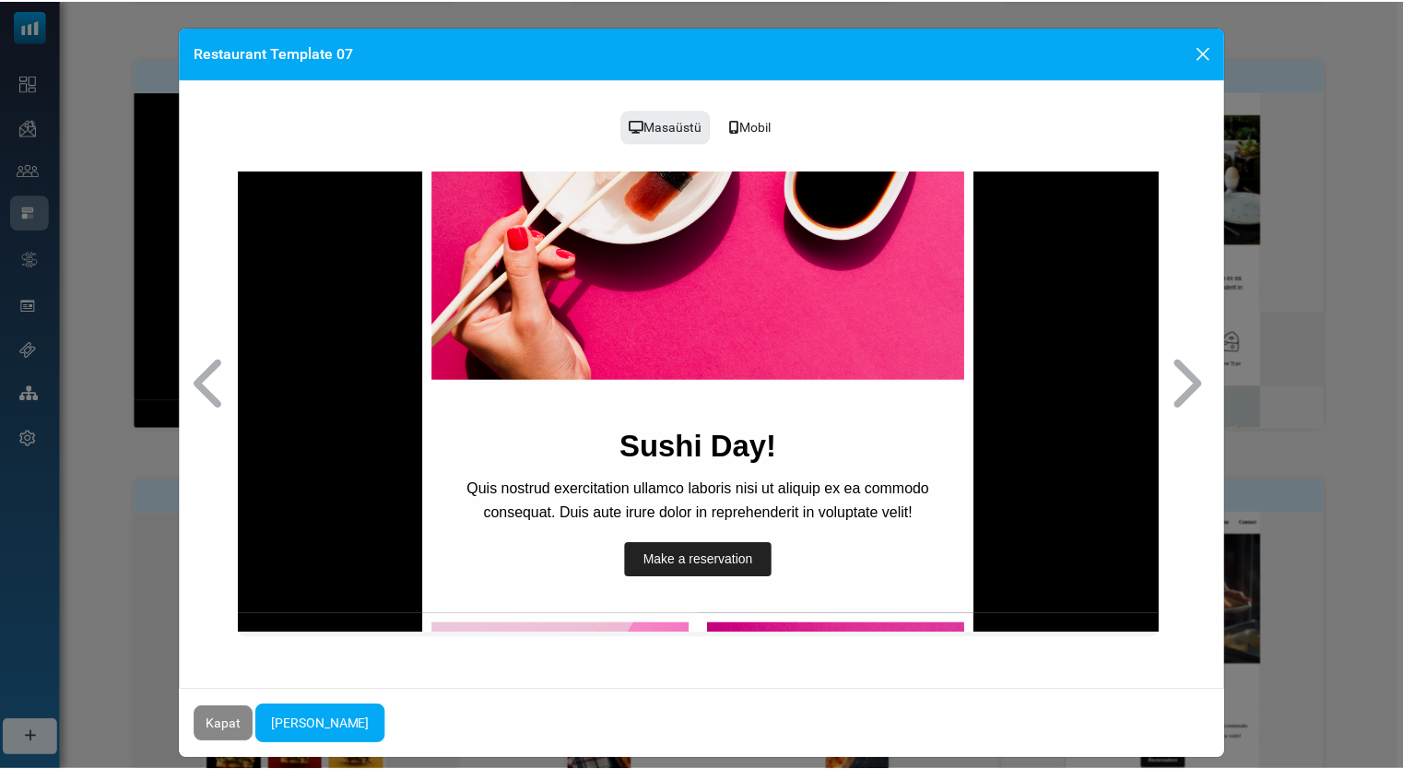
scroll to position [0, 0]
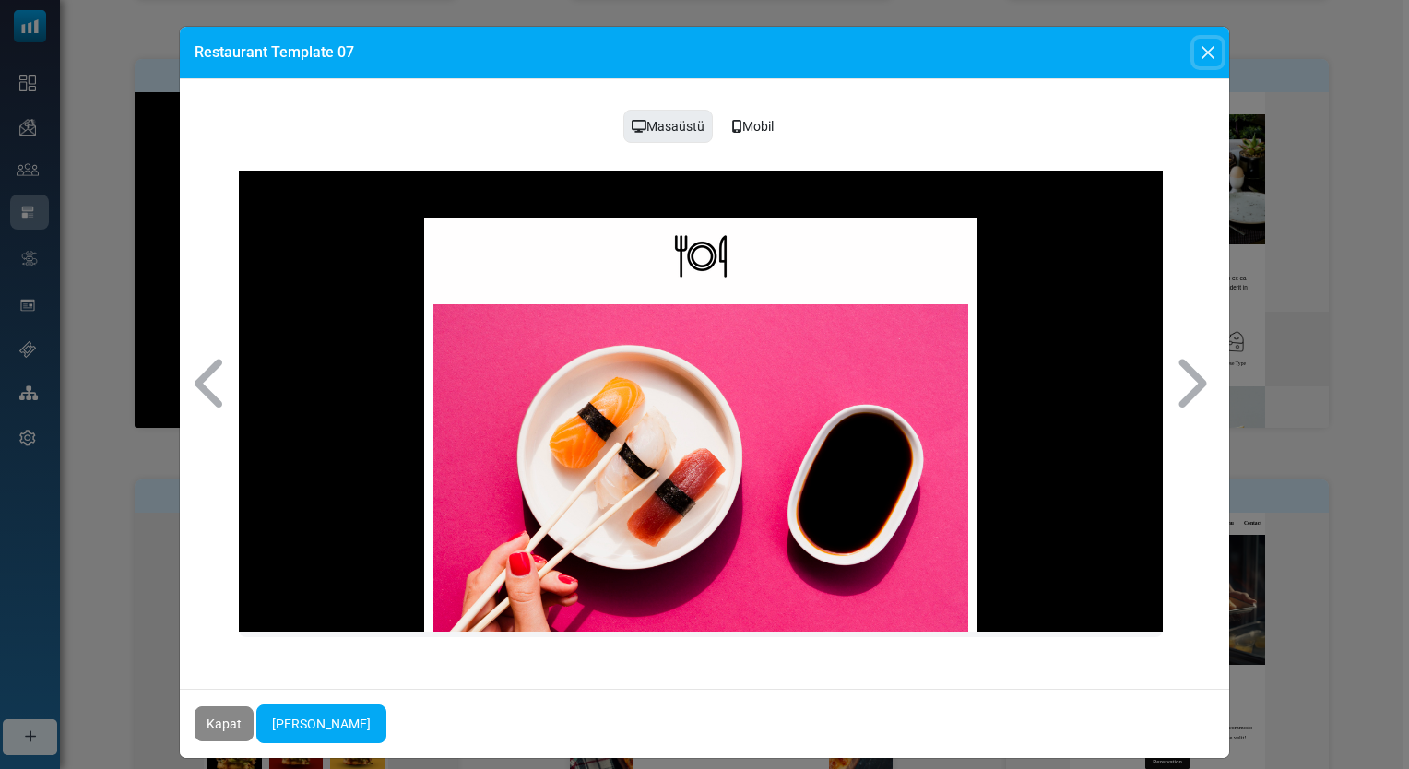
click at [1204, 51] on button "Close" at bounding box center [1208, 53] width 28 height 28
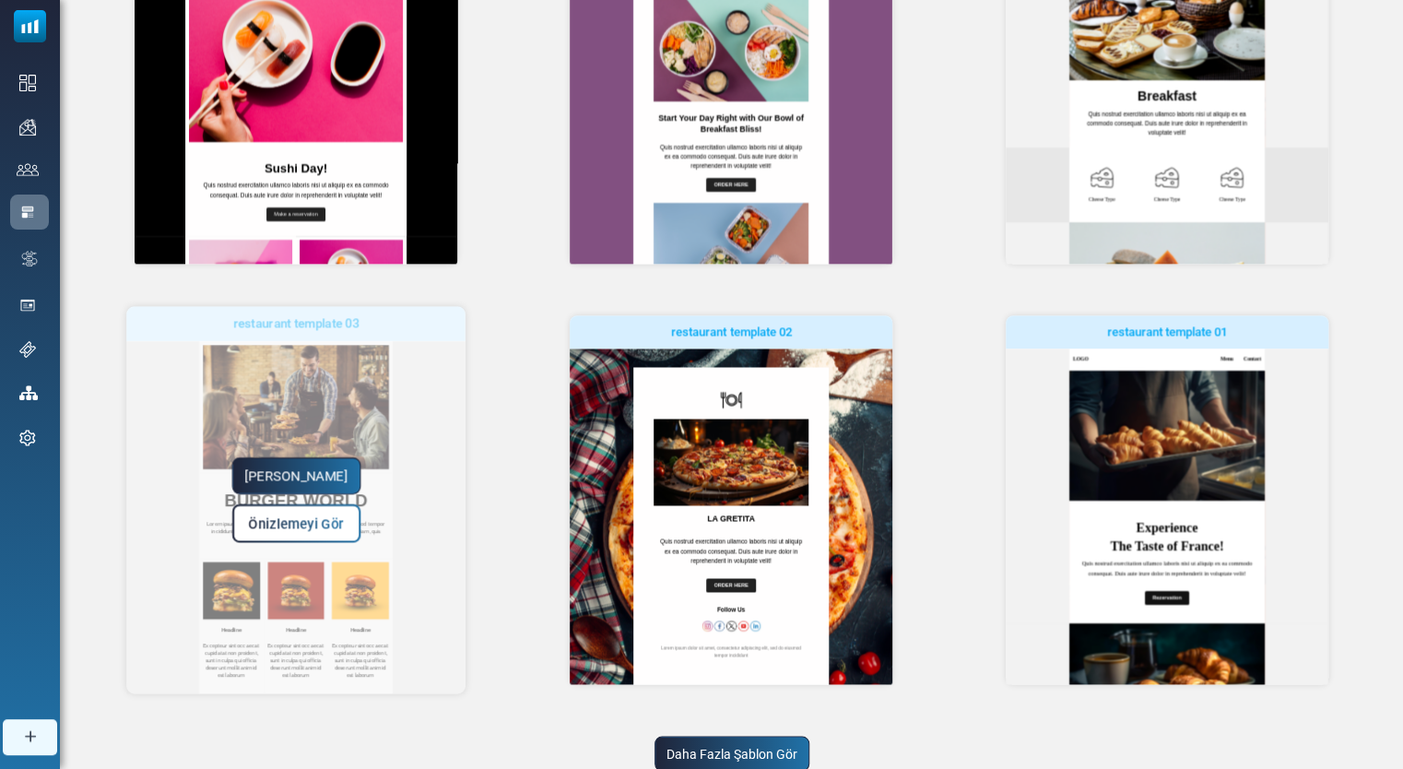
scroll to position [1272, 0]
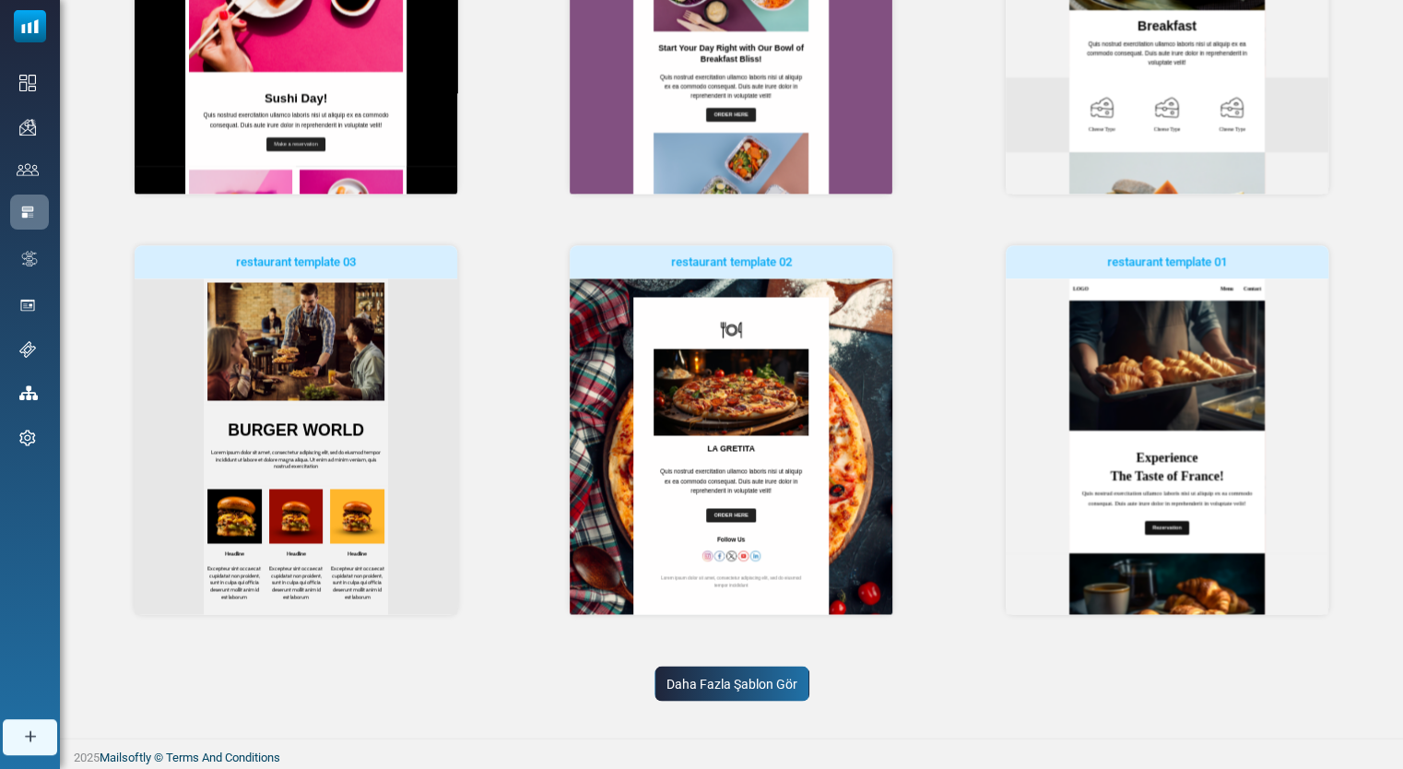
click at [697, 686] on link "Daha Fazla Şablon Gör" at bounding box center [732, 683] width 155 height 35
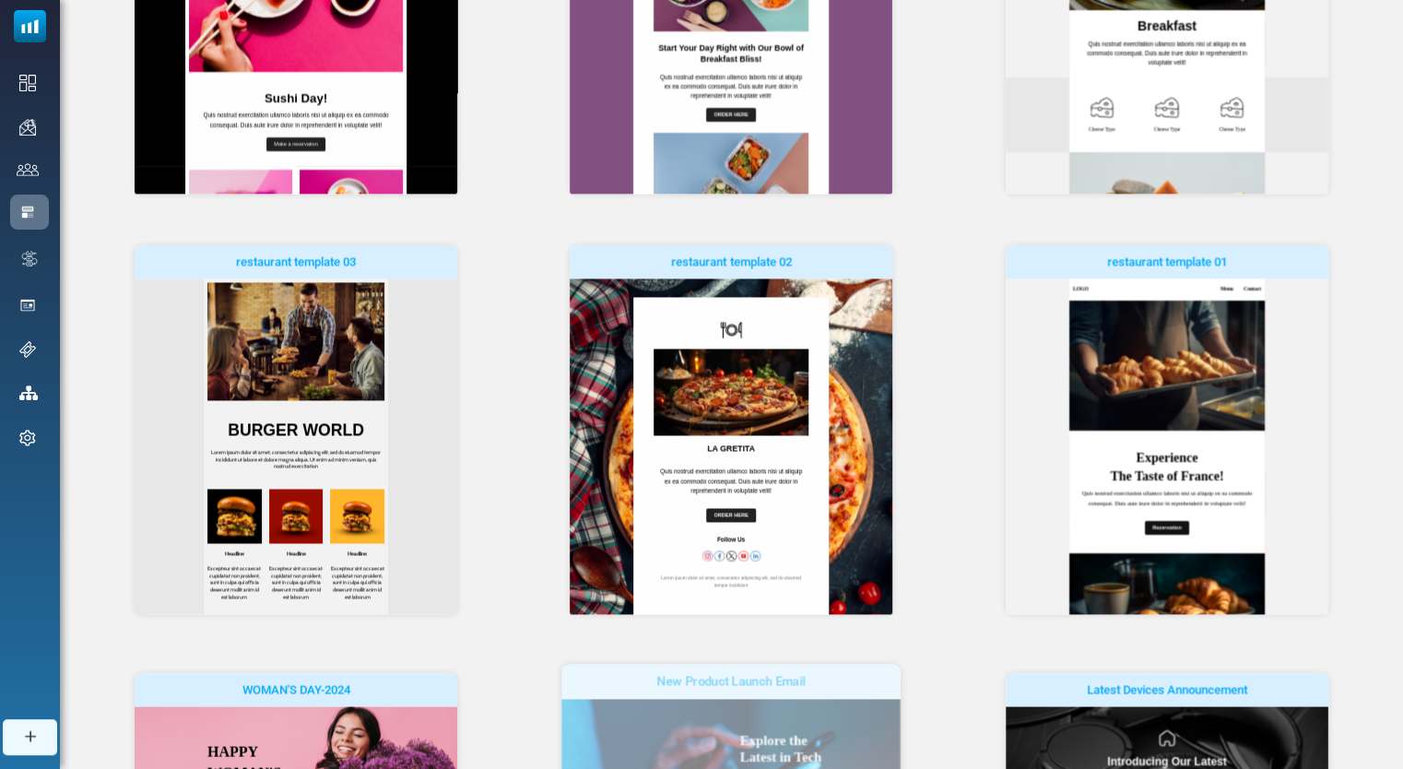
scroll to position [0, 0]
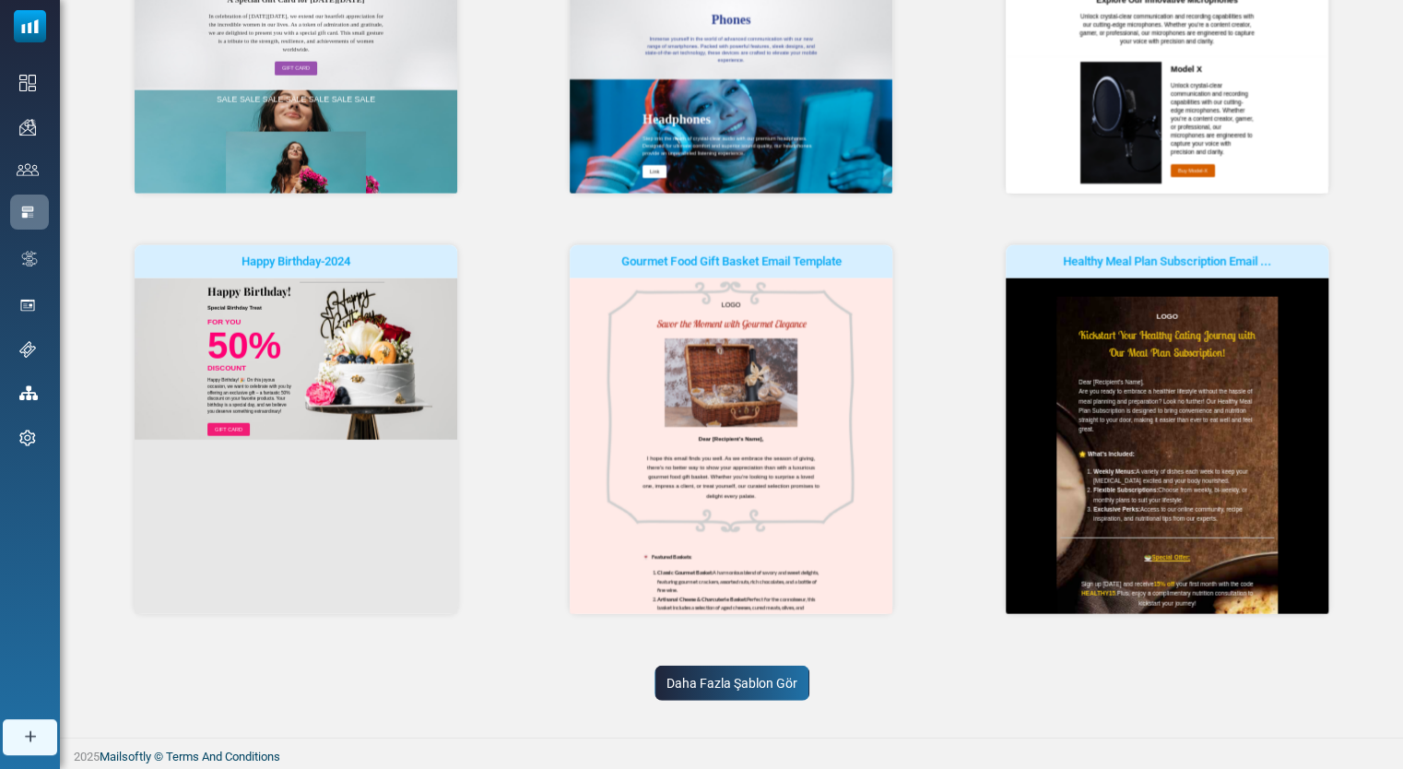
click at [717, 687] on link "Daha Fazla Şablon Gör" at bounding box center [732, 683] width 155 height 35
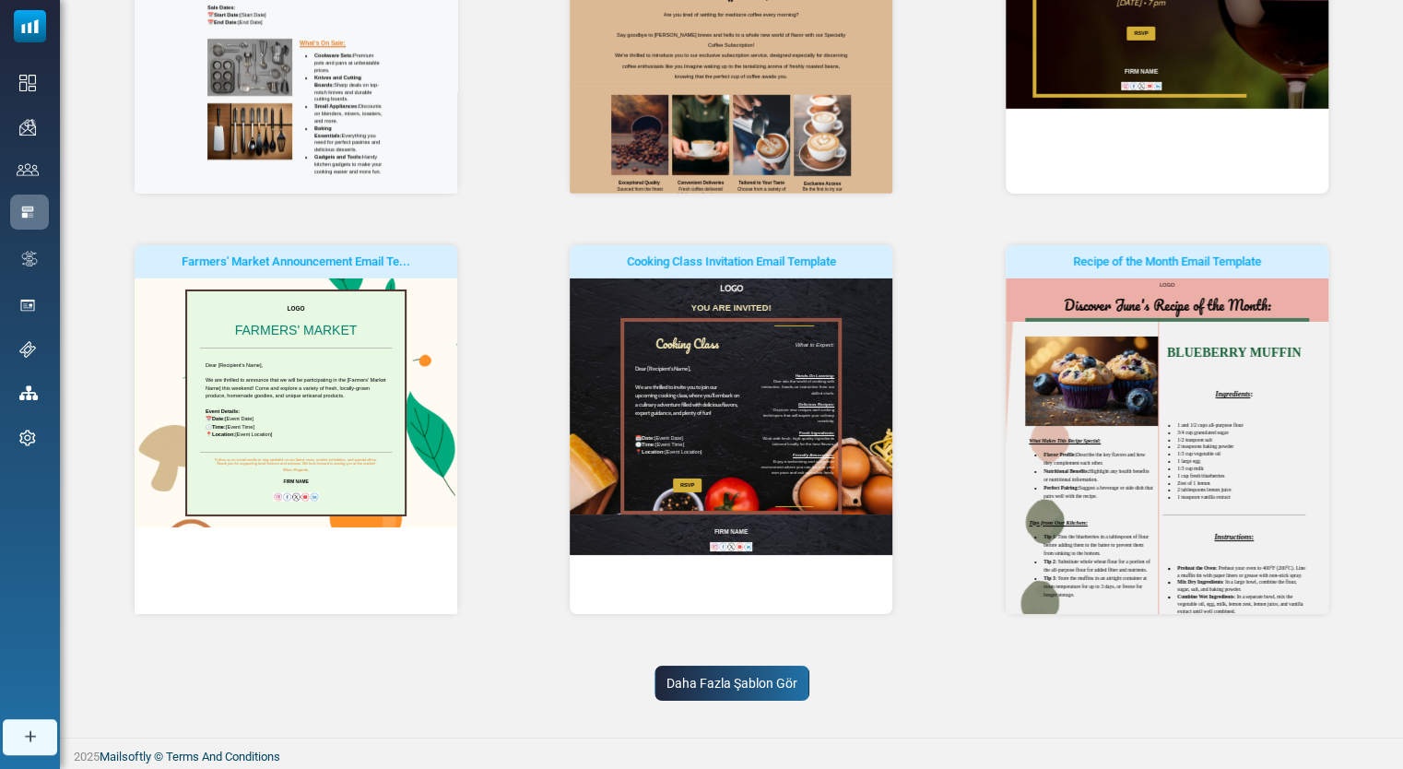
click at [785, 679] on link "Daha Fazla Şablon Gör" at bounding box center [732, 683] width 155 height 35
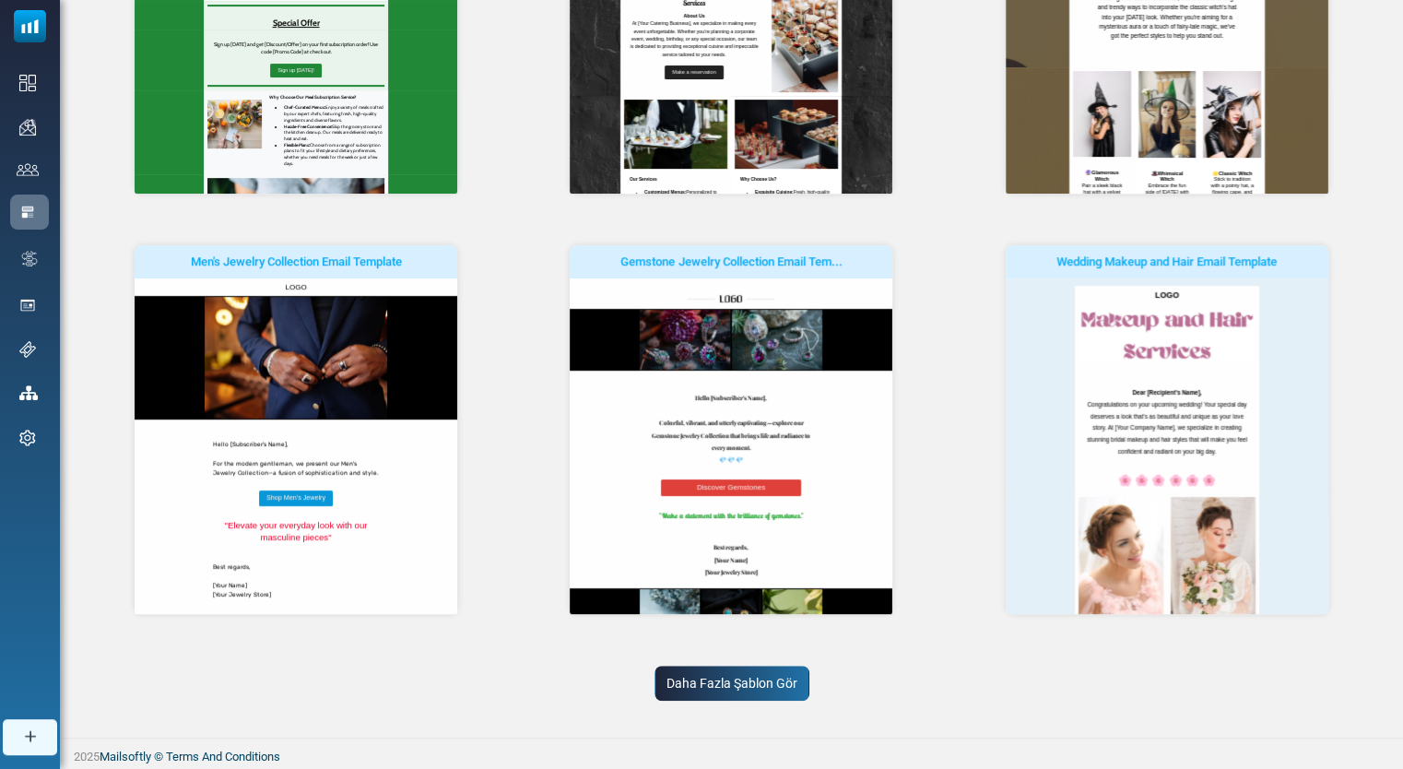
click at [777, 680] on link "Daha Fazla Şablon Gör" at bounding box center [732, 683] width 155 height 35
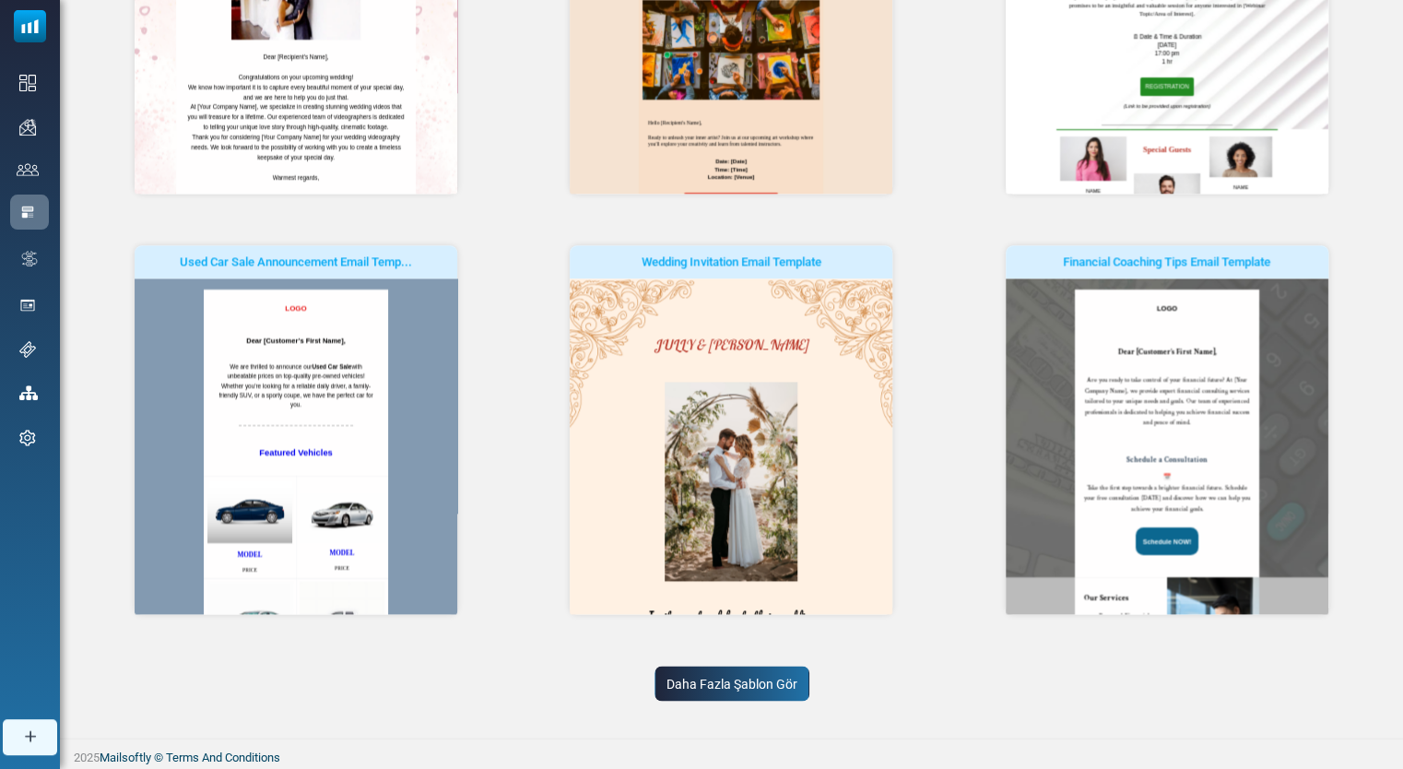
click at [712, 684] on link "Daha Fazla Şablon Gör" at bounding box center [732, 683] width 155 height 35
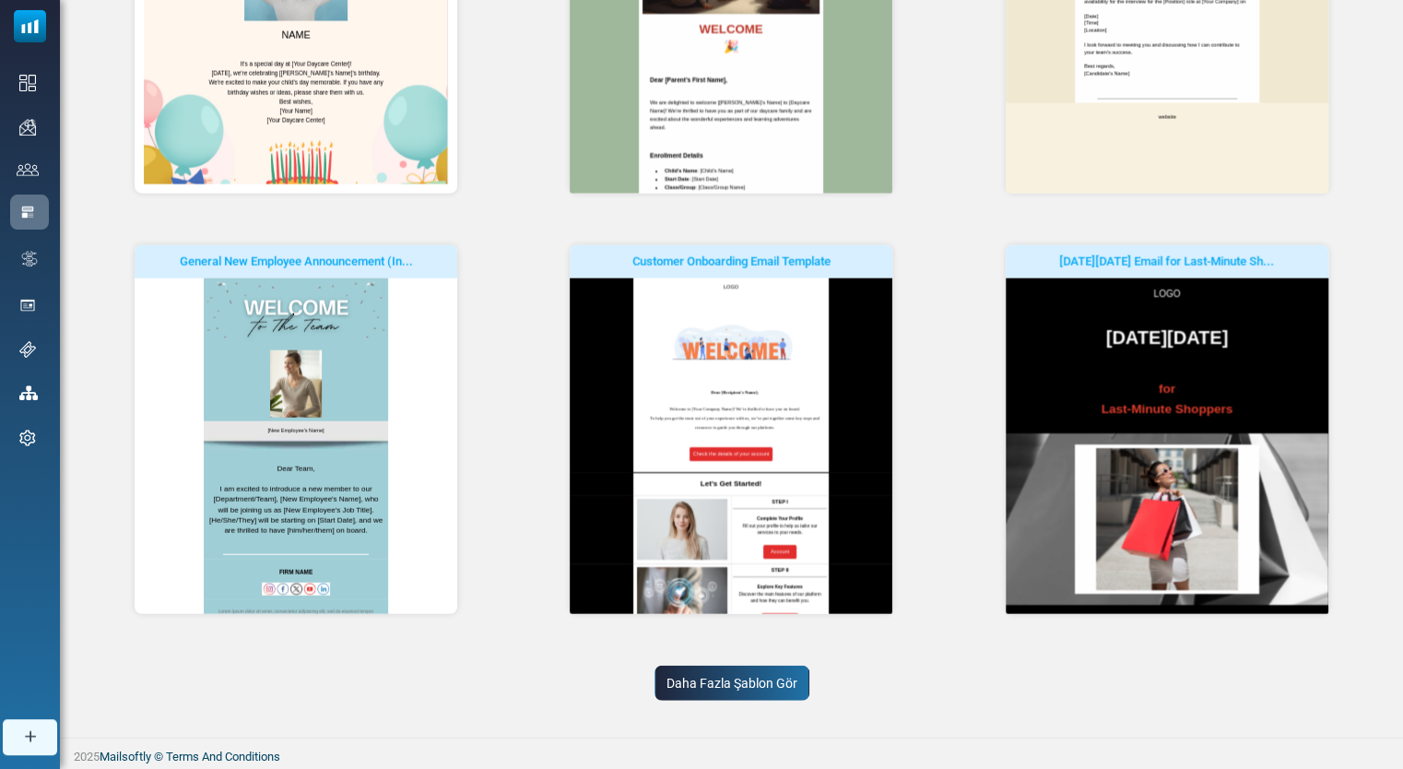
click at [774, 682] on link "Daha Fazla Şablon Gör" at bounding box center [732, 683] width 155 height 35
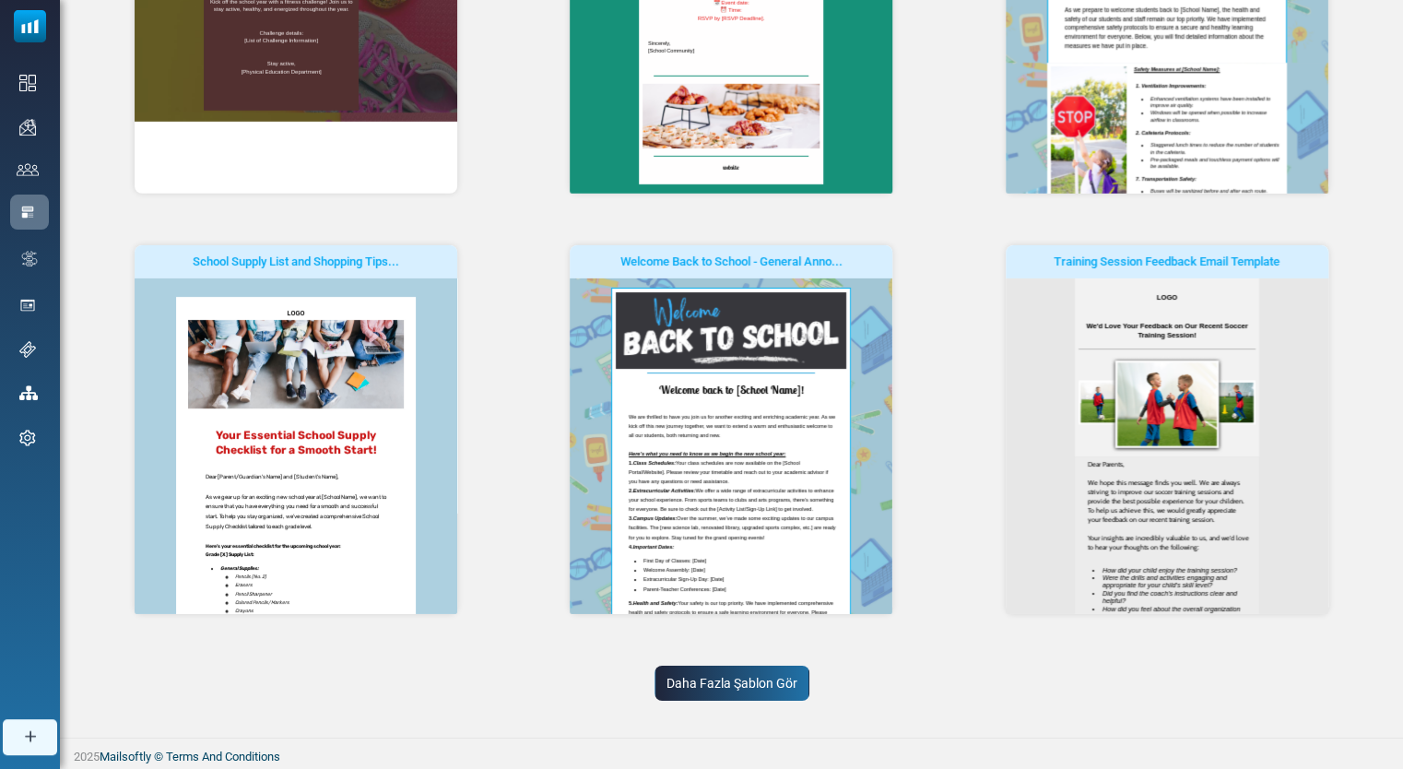
click at [758, 673] on link "Daha Fazla Şablon Gör" at bounding box center [732, 683] width 155 height 35
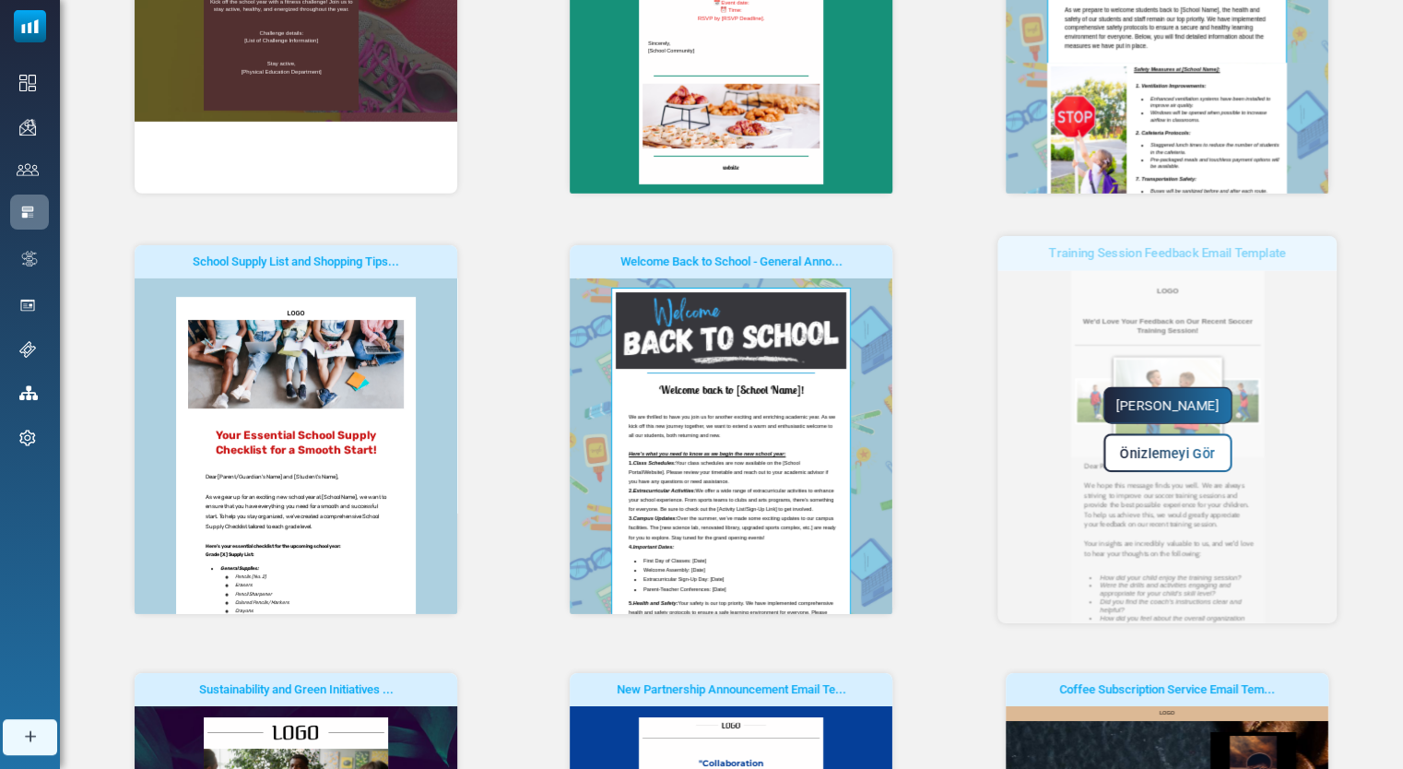
click at [1187, 407] on link "Yapmaya Başla" at bounding box center [1167, 405] width 129 height 37
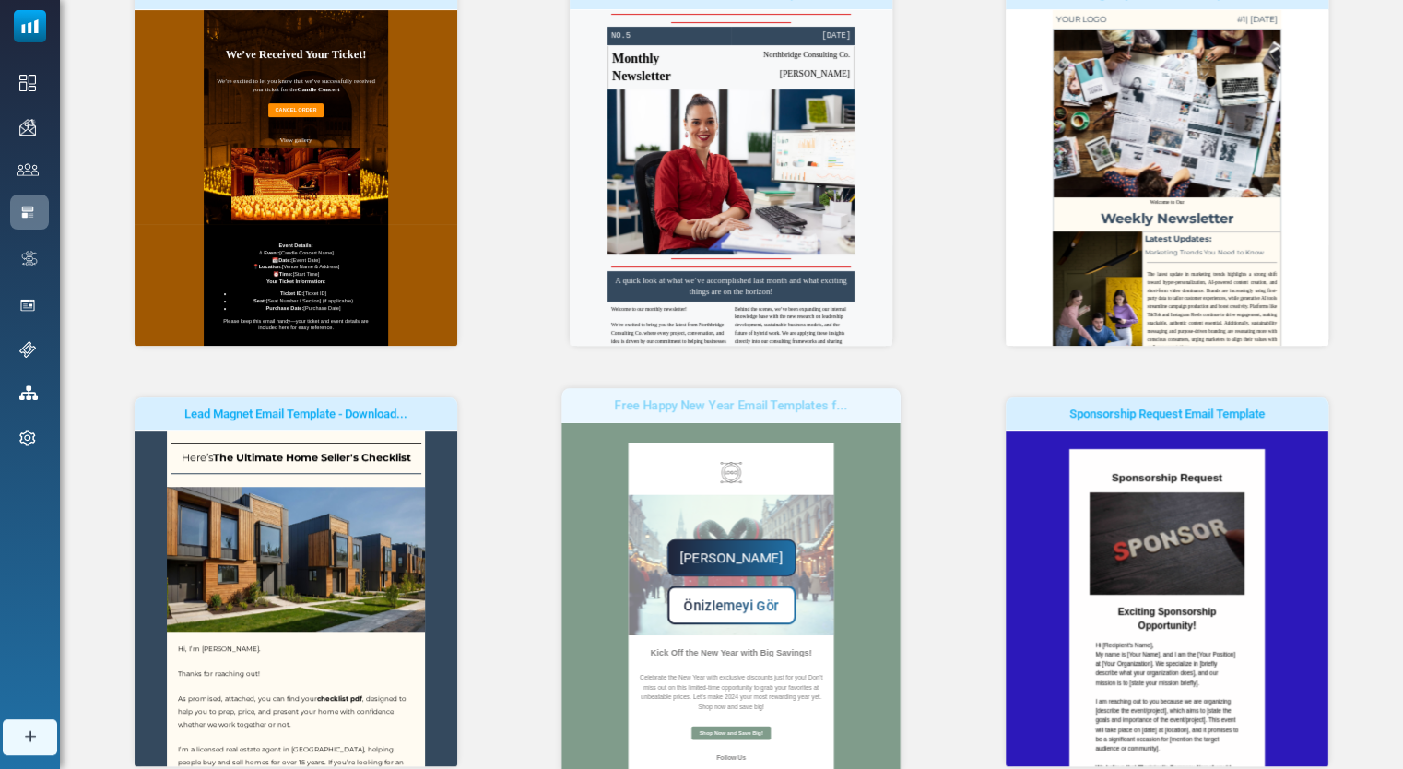
scroll to position [424, 0]
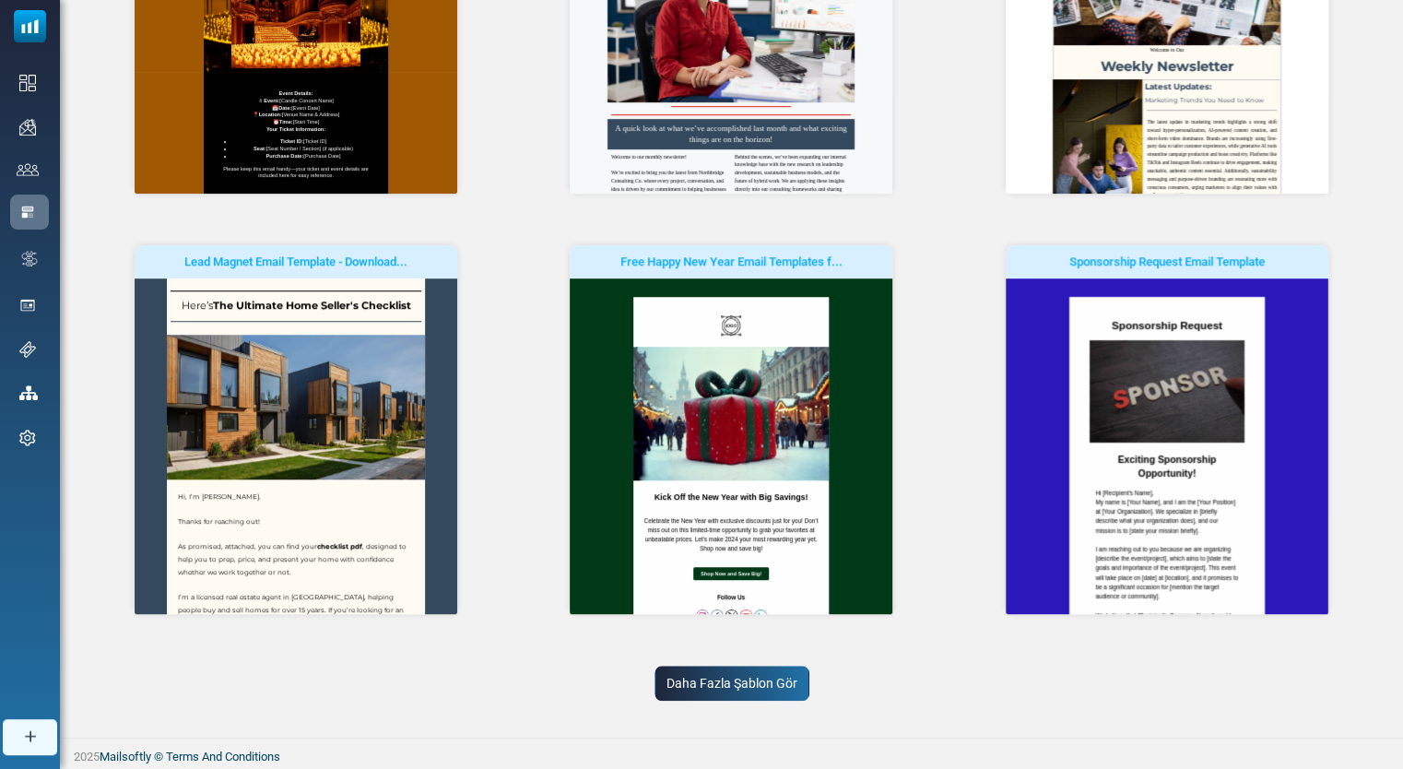
click at [740, 678] on link "Daha Fazla Şablon Gör" at bounding box center [732, 683] width 155 height 35
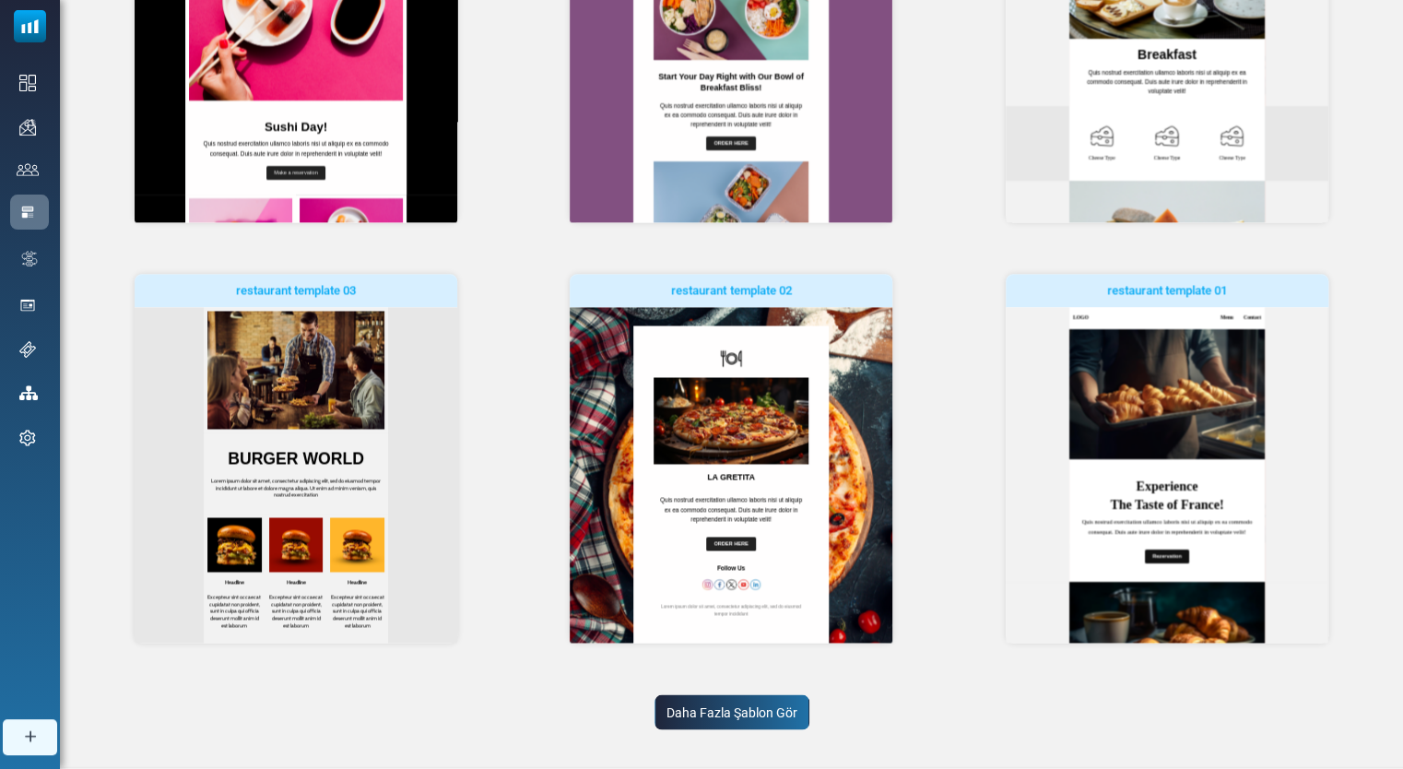
scroll to position [1272, 0]
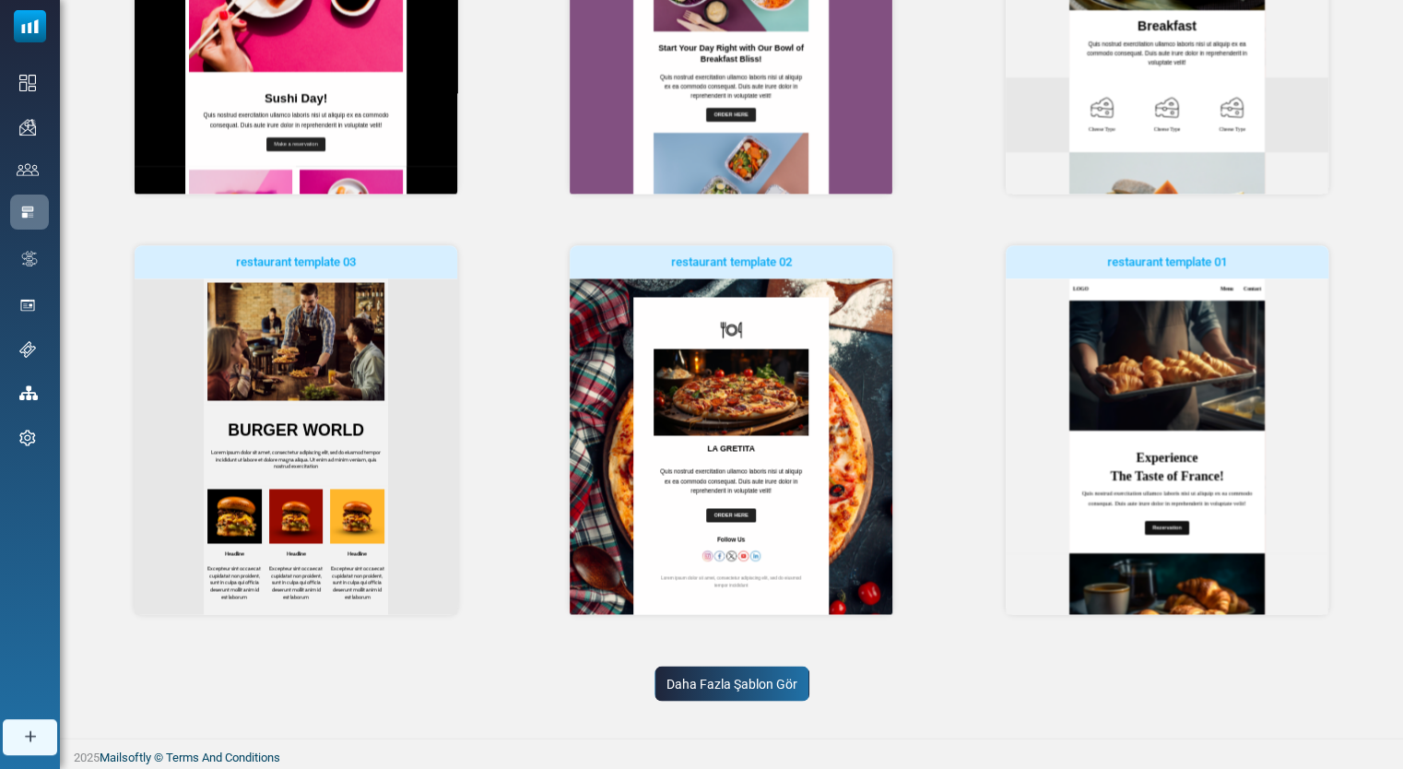
click at [762, 679] on link "Daha Fazla Şablon Gör" at bounding box center [732, 683] width 155 height 35
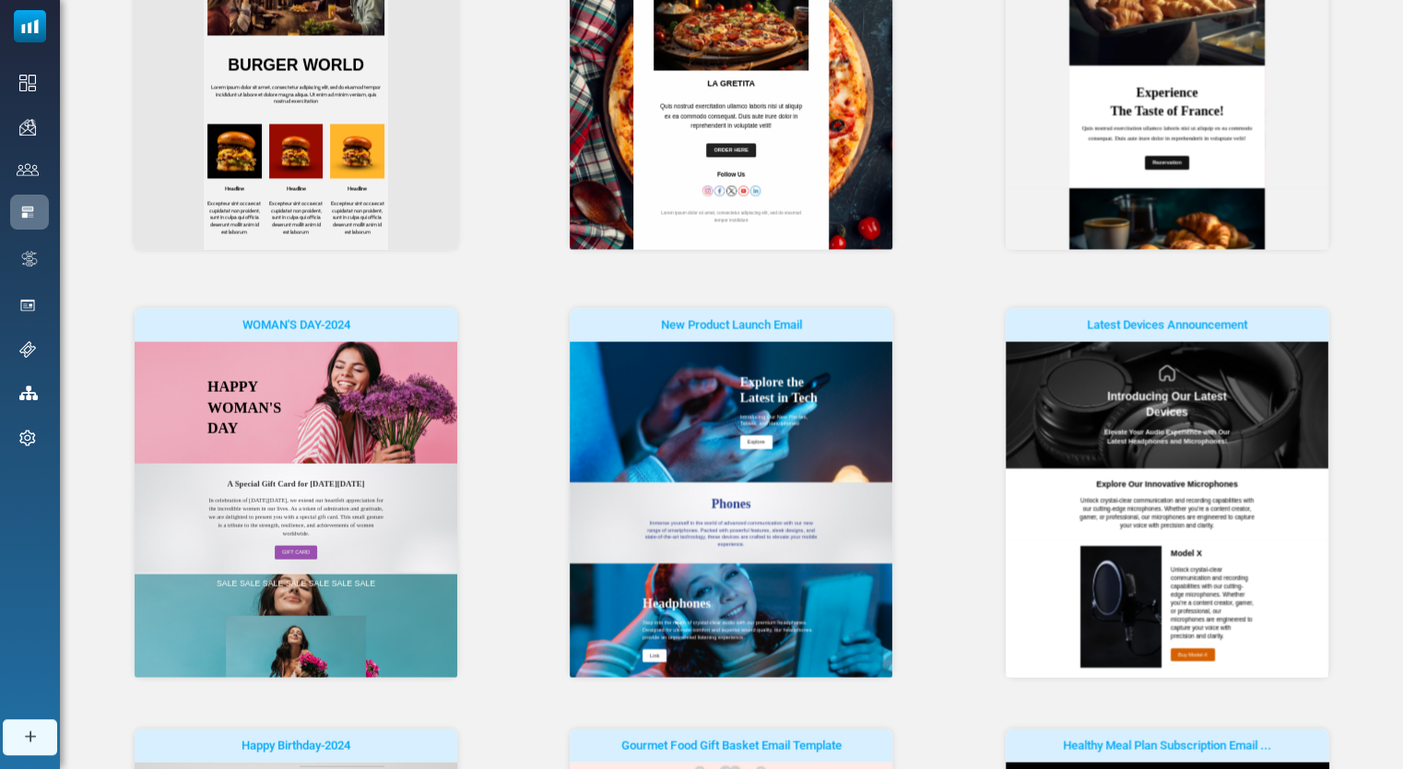
scroll to position [2120, 0]
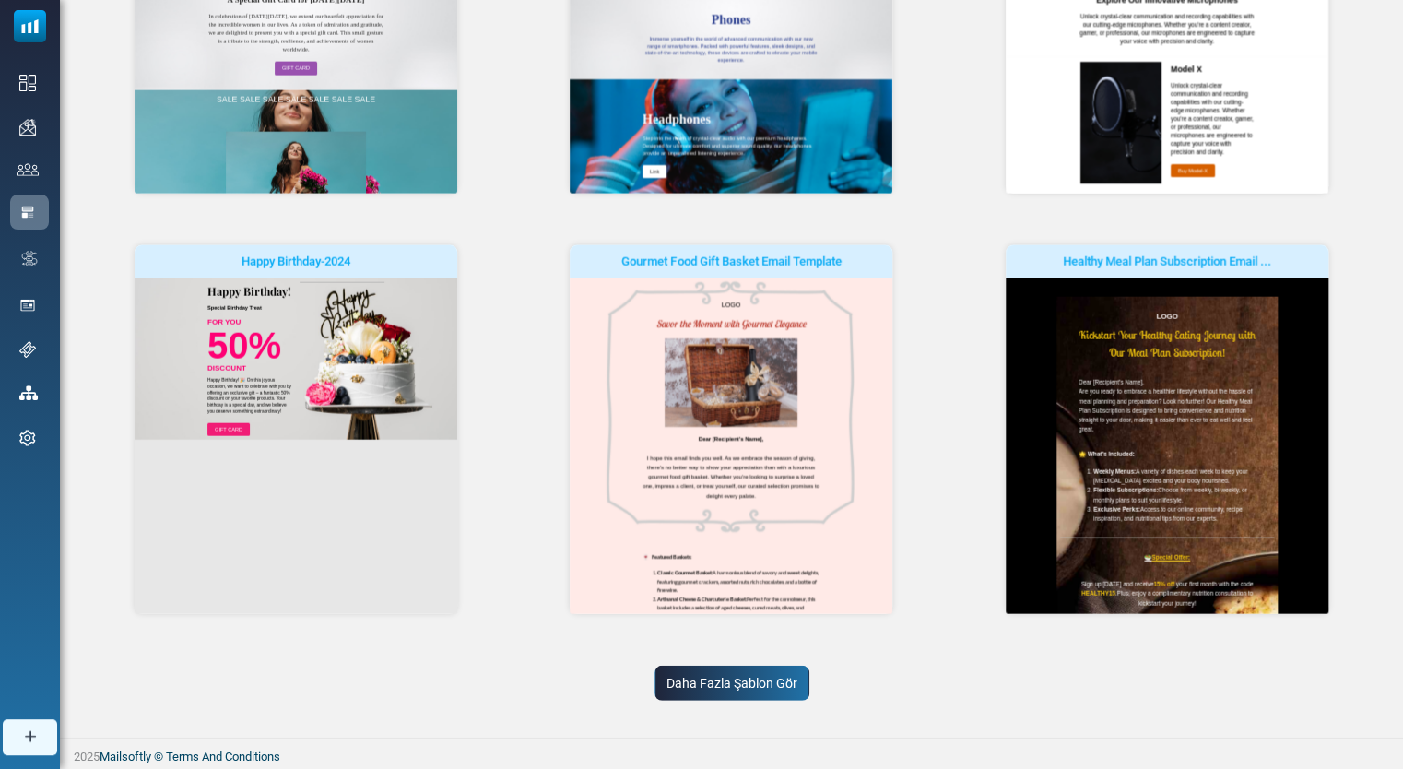
click at [744, 687] on link "Daha Fazla Şablon Gör" at bounding box center [732, 683] width 155 height 35
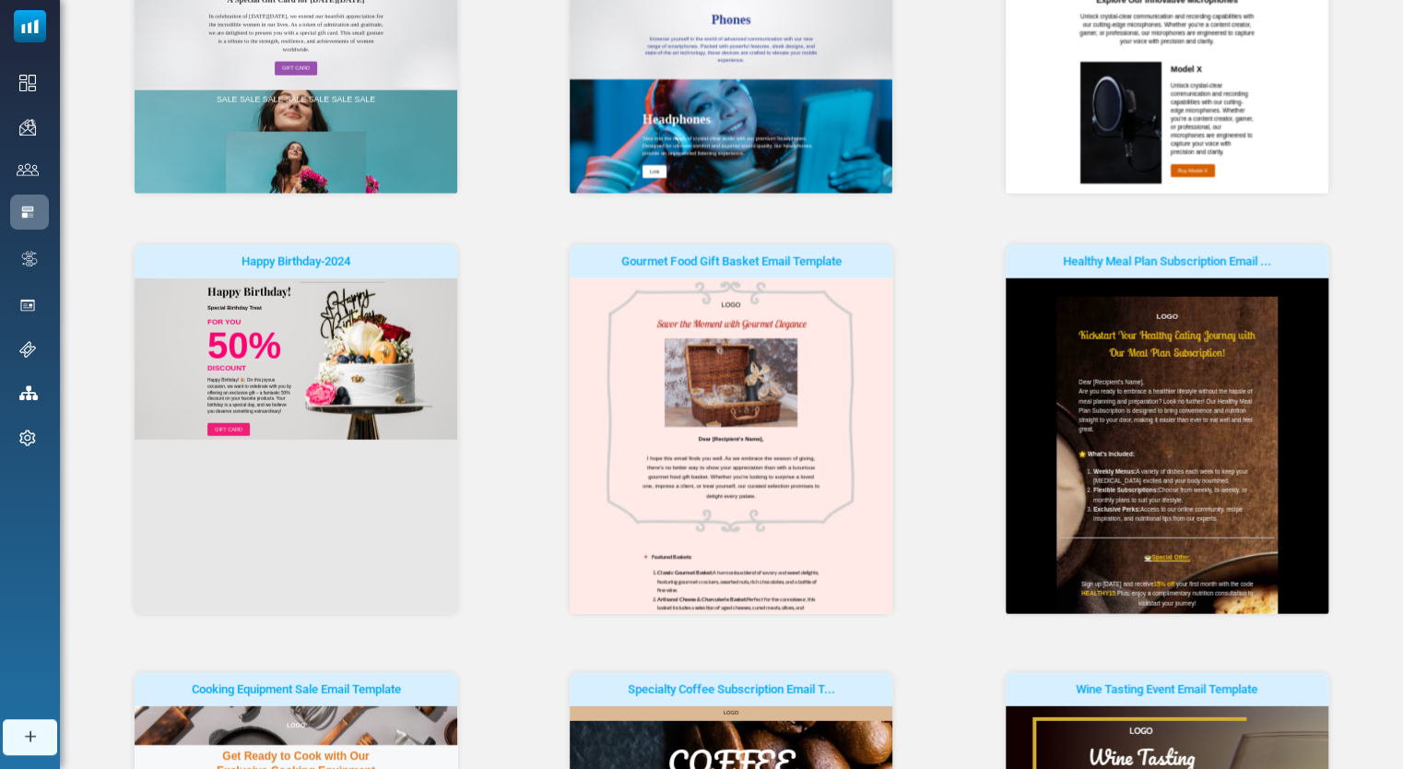
scroll to position [0, 0]
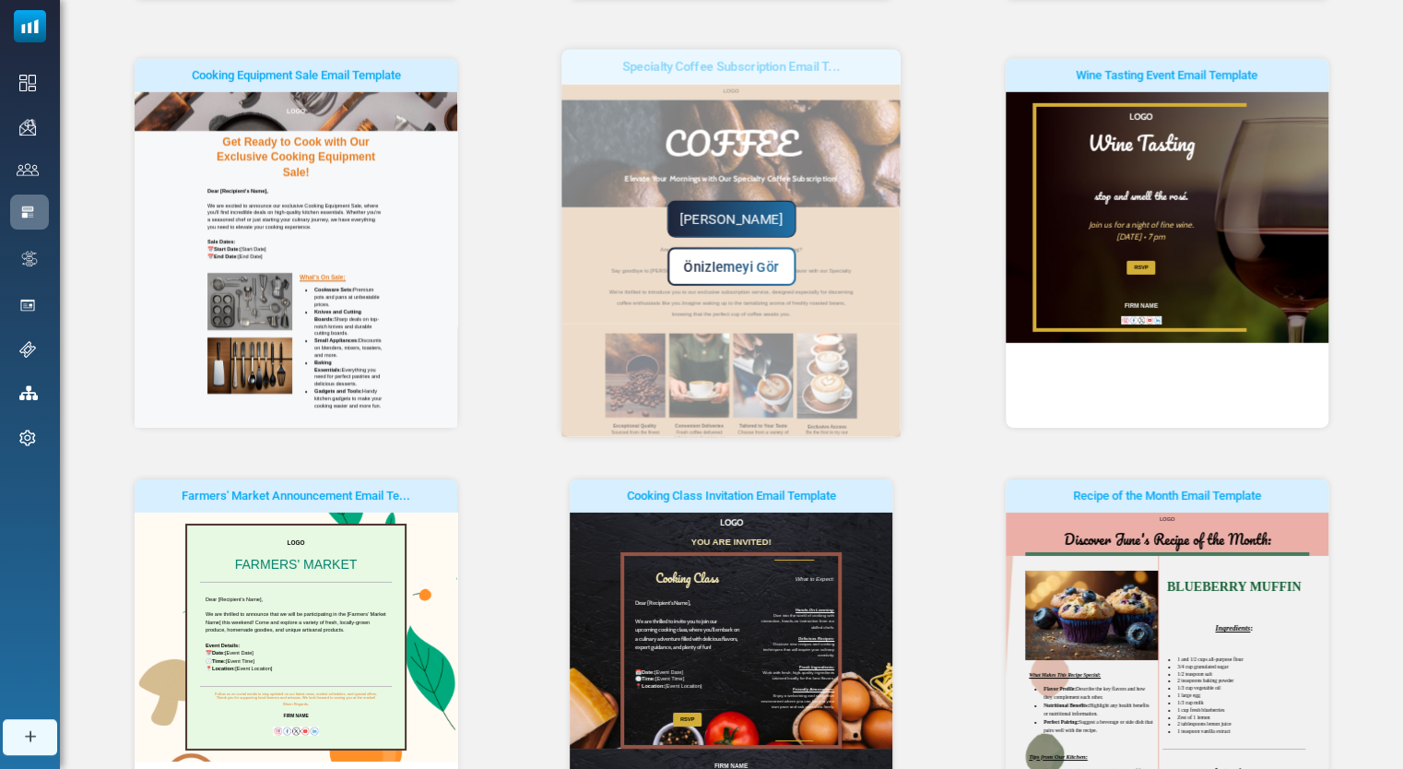
click at [759, 228] on link "Yapmaya Başla" at bounding box center [731, 219] width 129 height 37
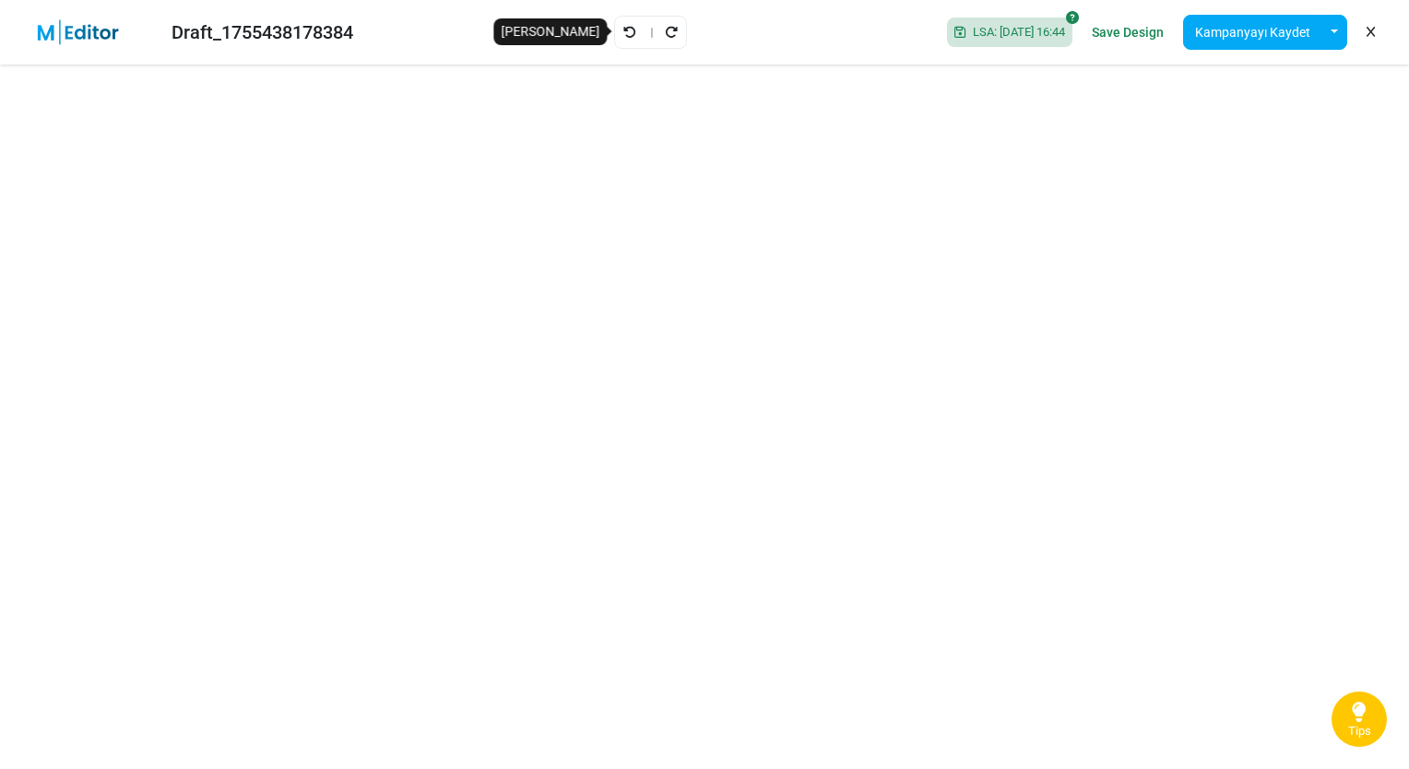
click at [623, 32] on icon "Geri Al" at bounding box center [629, 32] width 13 height 13
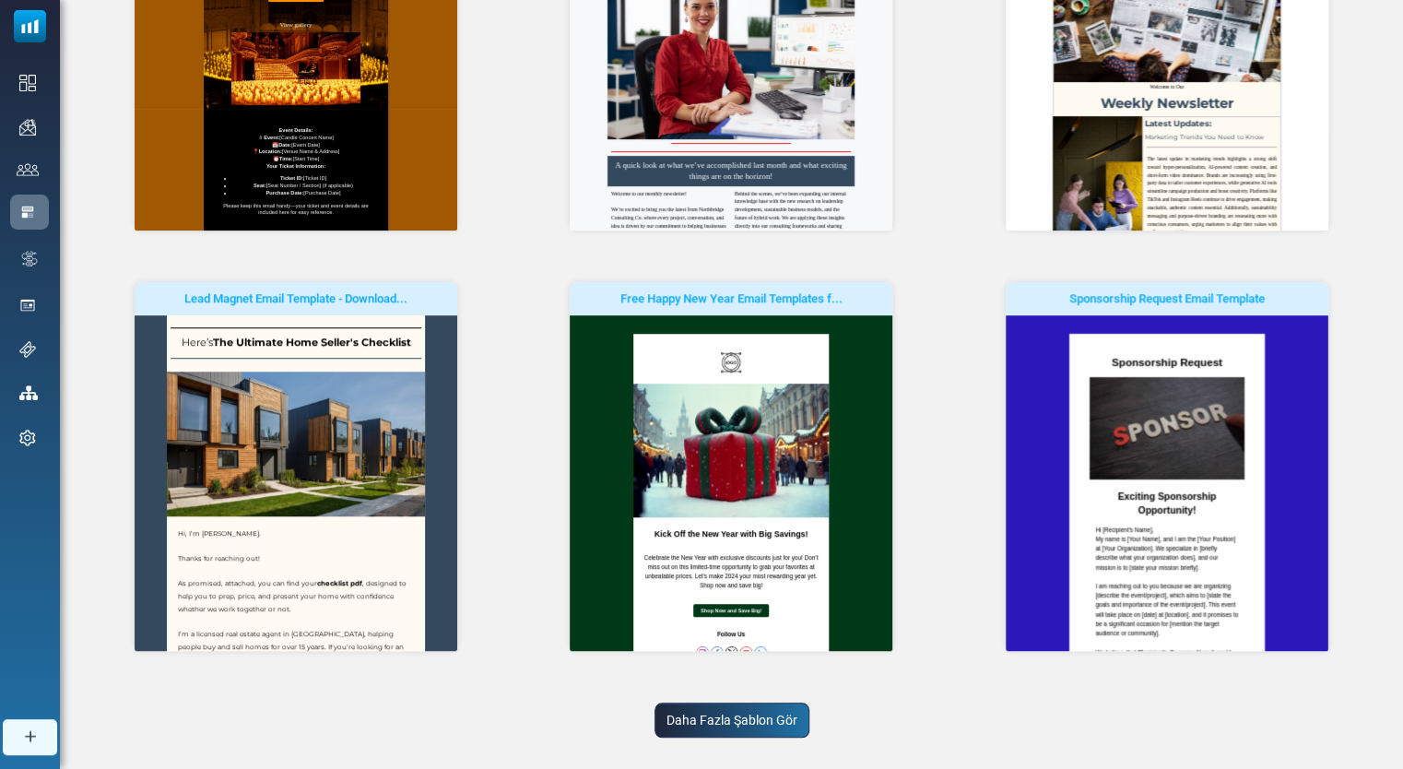
scroll to position [424, 0]
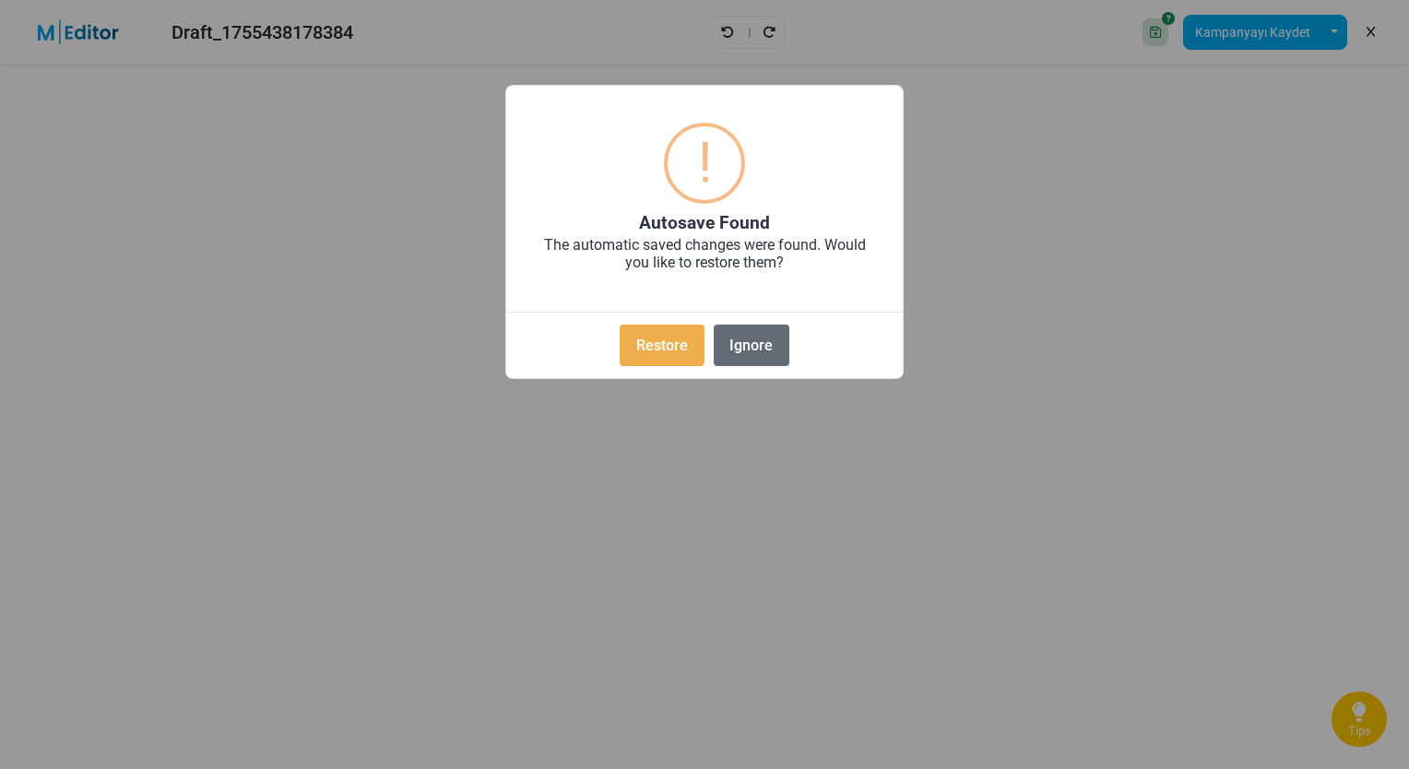
click at [737, 338] on button "Ignore" at bounding box center [752, 345] width 76 height 41
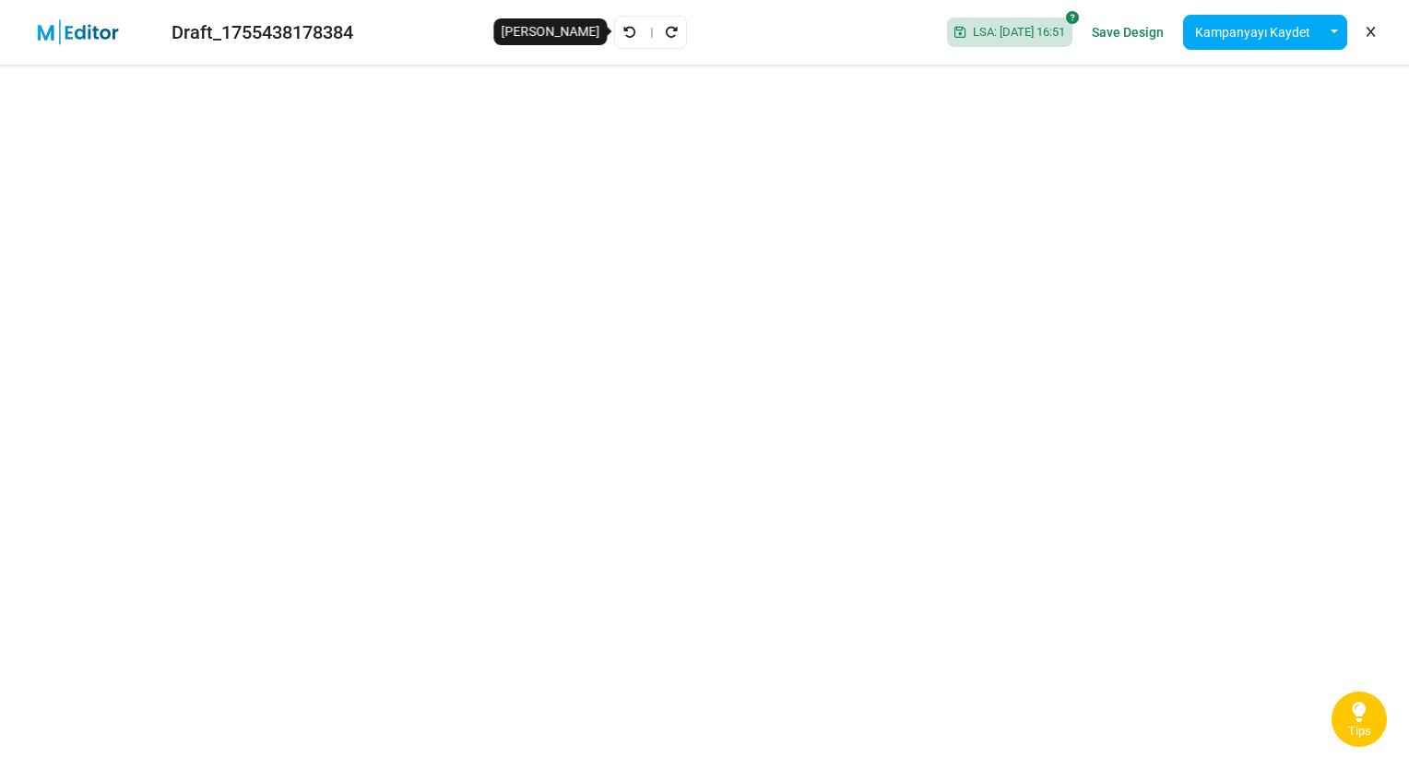
click at [623, 33] on icon "Geri Al" at bounding box center [629, 32] width 13 height 13
click at [623, 35] on icon "Geri Al" at bounding box center [629, 32] width 13 height 13
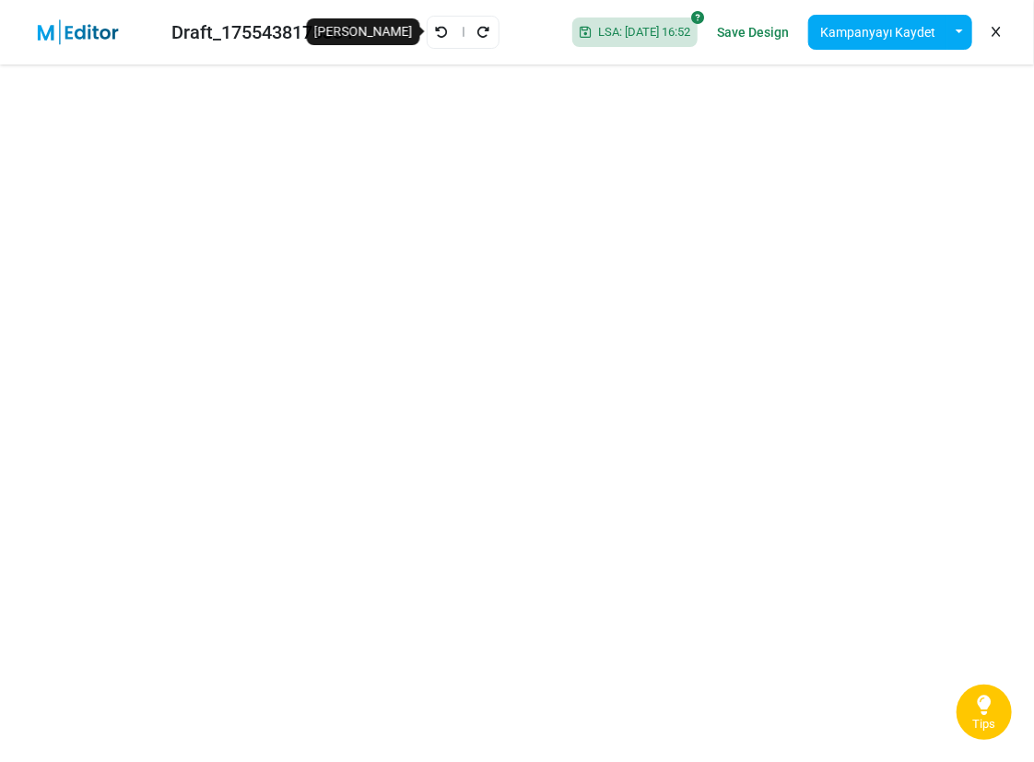
click at [436, 31] on icon "Geri Al" at bounding box center [442, 32] width 13 height 13
click at [465, 37] on icon "Geri Al" at bounding box center [462, 32] width 13 height 13
click at [467, 37] on div at bounding box center [463, 32] width 73 height 33
click at [477, 39] on link "Yeniden Uygula" at bounding box center [484, 32] width 15 height 24
click at [435, 39] on link "Geri Al" at bounding box center [442, 32] width 15 height 24
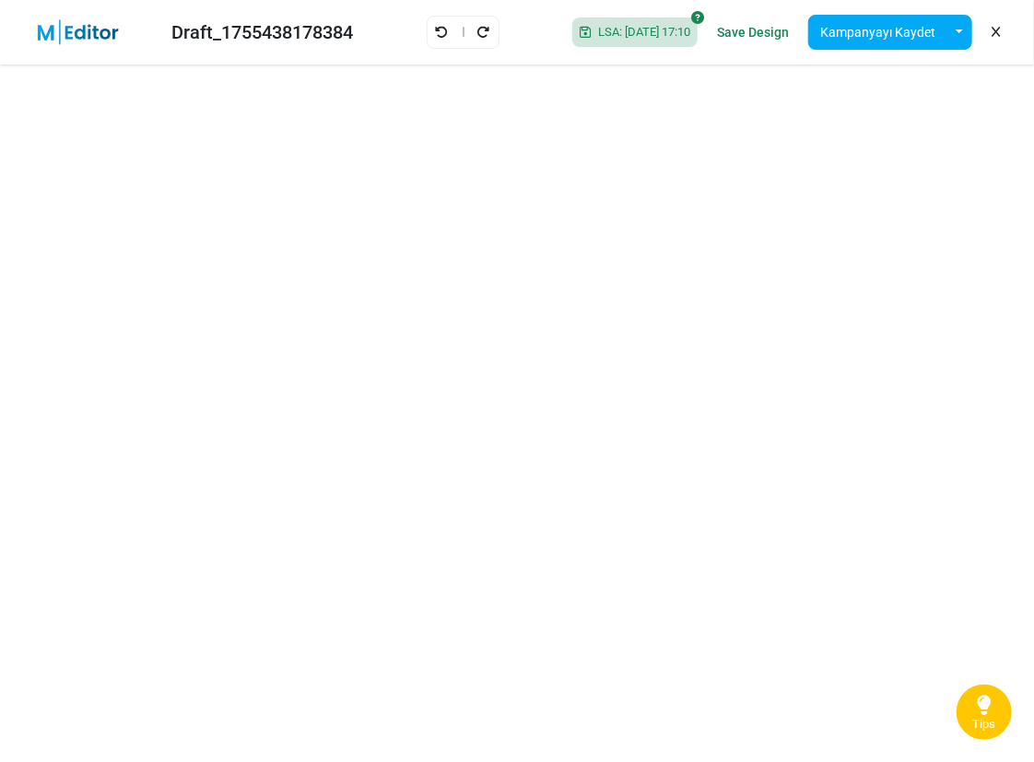
click at [435, 39] on link "Geri Al" at bounding box center [442, 32] width 15 height 24
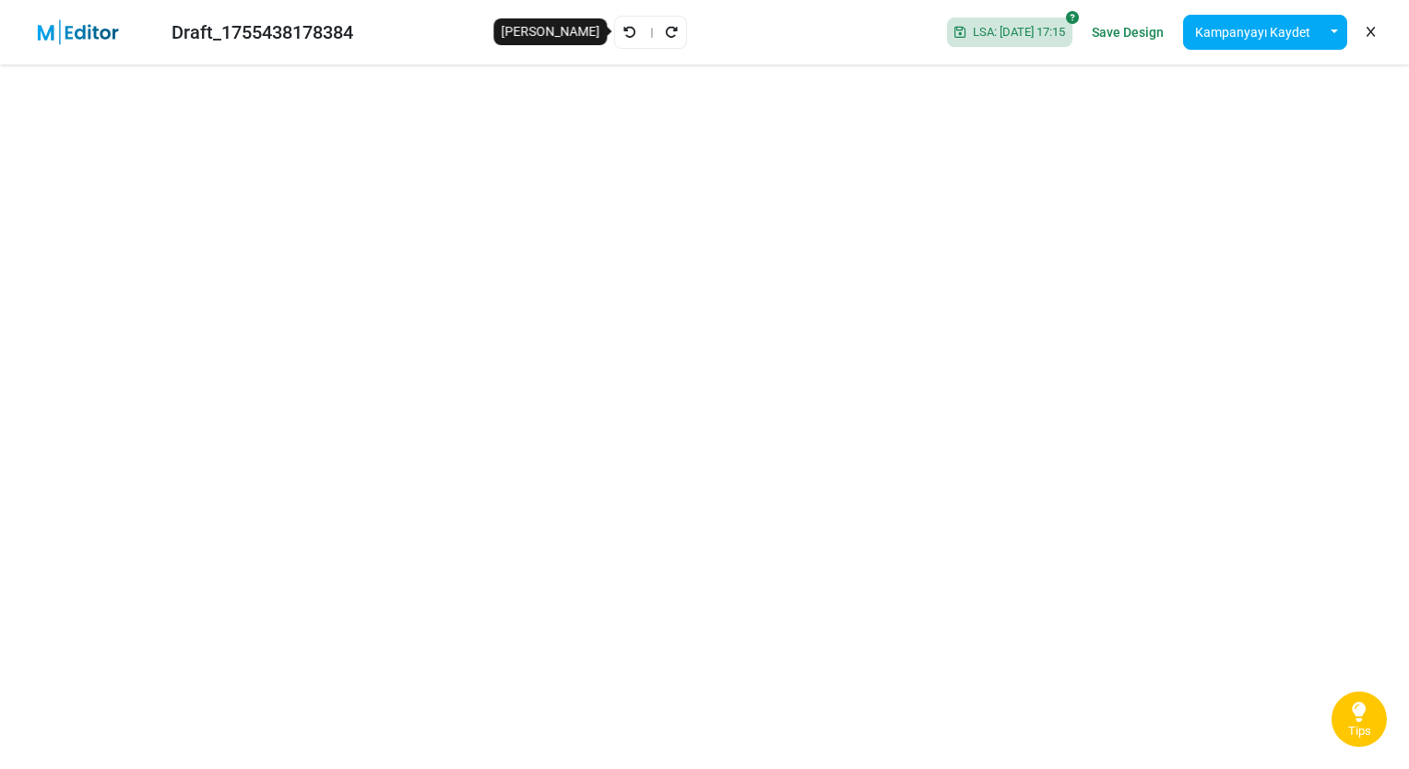
click at [622, 41] on link "Geri Al" at bounding box center [629, 32] width 15 height 24
click at [1153, 28] on link "Save Design" at bounding box center [1127, 32] width 81 height 31
click at [623, 36] on icon "Geri Al" at bounding box center [629, 32] width 13 height 13
click at [622, 40] on link "Geri Al" at bounding box center [629, 32] width 15 height 24
click at [614, 31] on div at bounding box center [650, 32] width 73 height 33
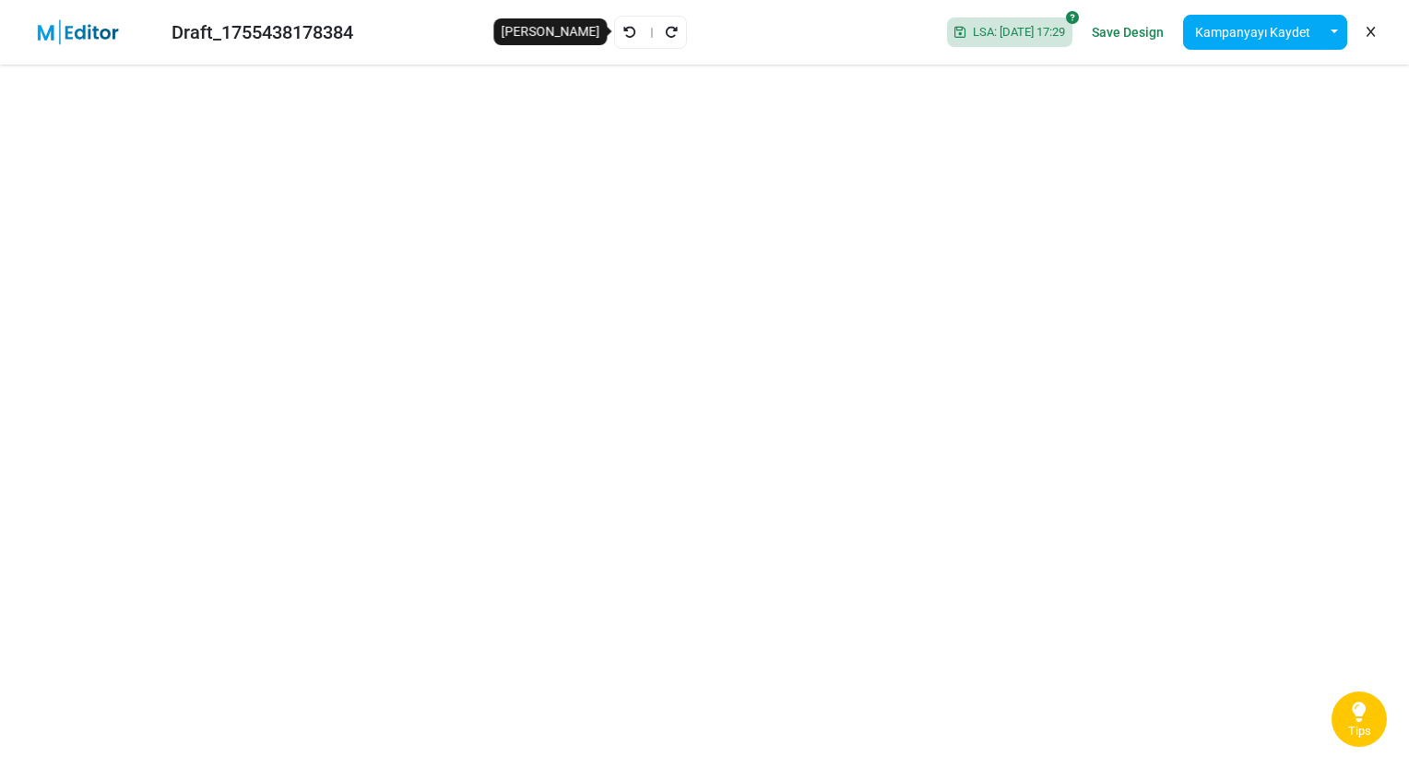
click at [623, 31] on icon "Geri Al" at bounding box center [629, 32] width 13 height 13
click at [665, 31] on icon "Yeniden Uygula" at bounding box center [671, 32] width 13 height 13
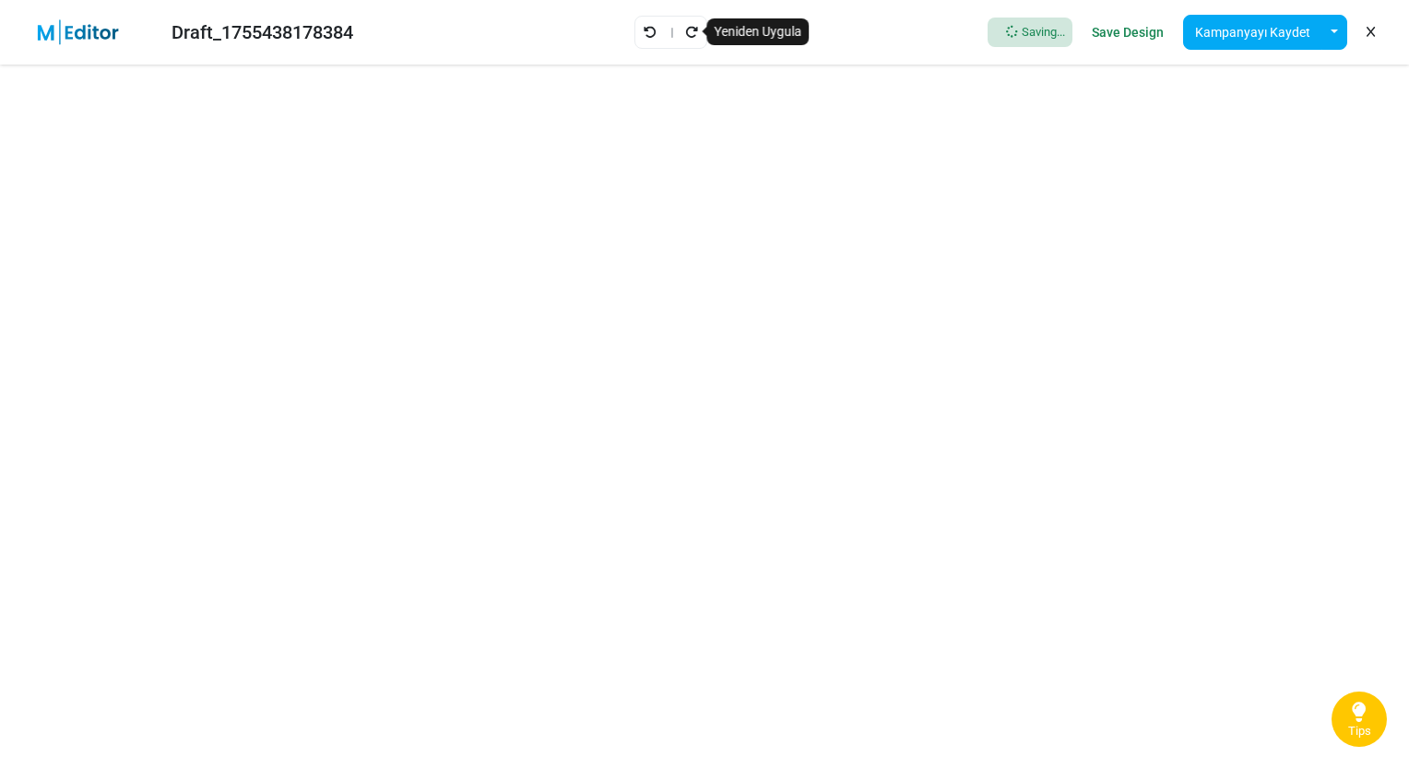
click at [693, 28] on icon "Yeniden Uygula" at bounding box center [691, 32] width 13 height 13
click at [693, 28] on div "Draft_1755438178384 LSA: 2025-08-17 17:30 Save Design Kampanyayı Kaydet Şablon …" at bounding box center [704, 32] width 1409 height 65
click at [664, 39] on link "Yeniden Uygula" at bounding box center [671, 32] width 15 height 24
click at [665, 37] on icon "Yeniden Uygula" at bounding box center [671, 32] width 13 height 13
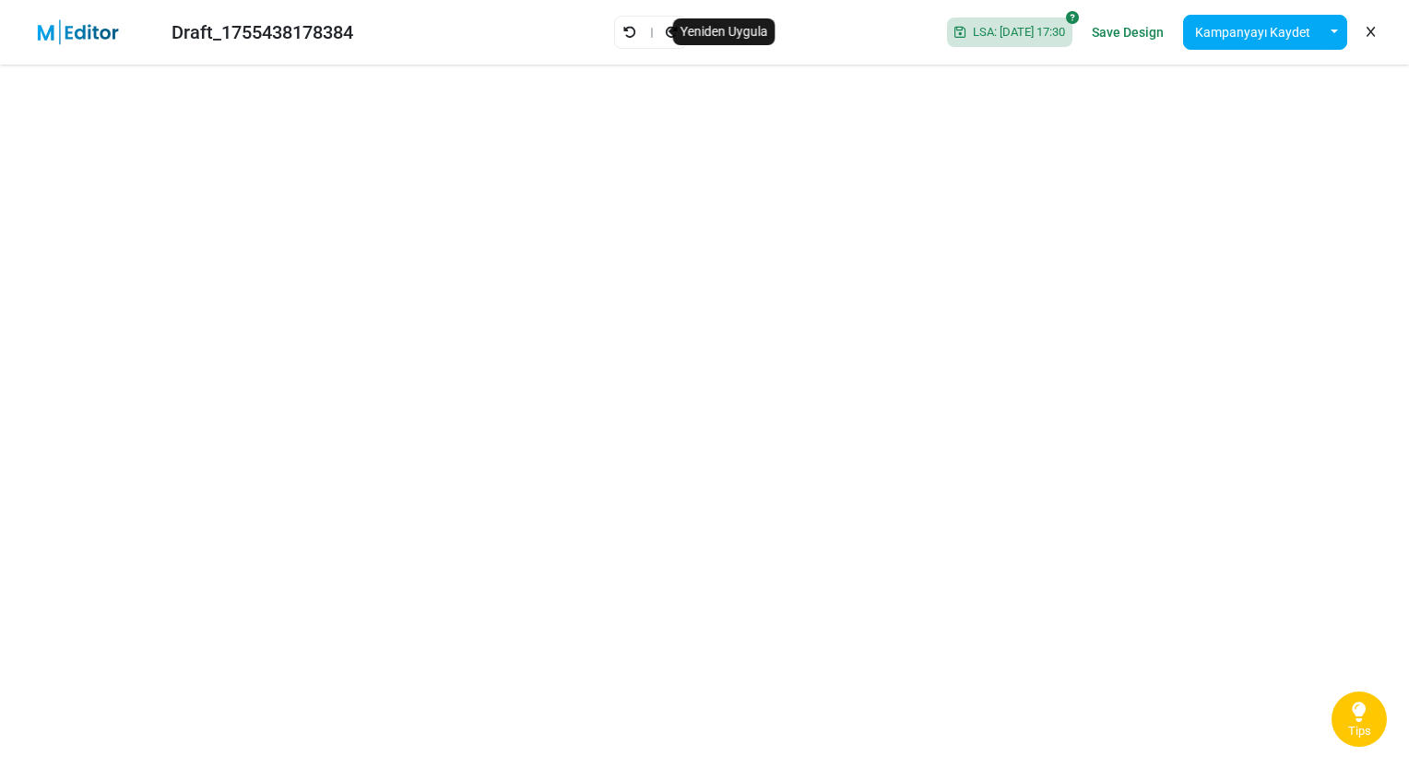
click at [665, 26] on icon "Yeniden Uygula" at bounding box center [671, 32] width 13 height 13
click at [1140, 35] on link "Save Design" at bounding box center [1127, 32] width 81 height 31
click at [623, 32] on icon "Geri Al" at bounding box center [629, 32] width 13 height 13
click at [1123, 30] on link "Save Design" at bounding box center [1127, 32] width 81 height 31
click at [1143, 35] on link "Save Design" at bounding box center [1127, 32] width 81 height 31
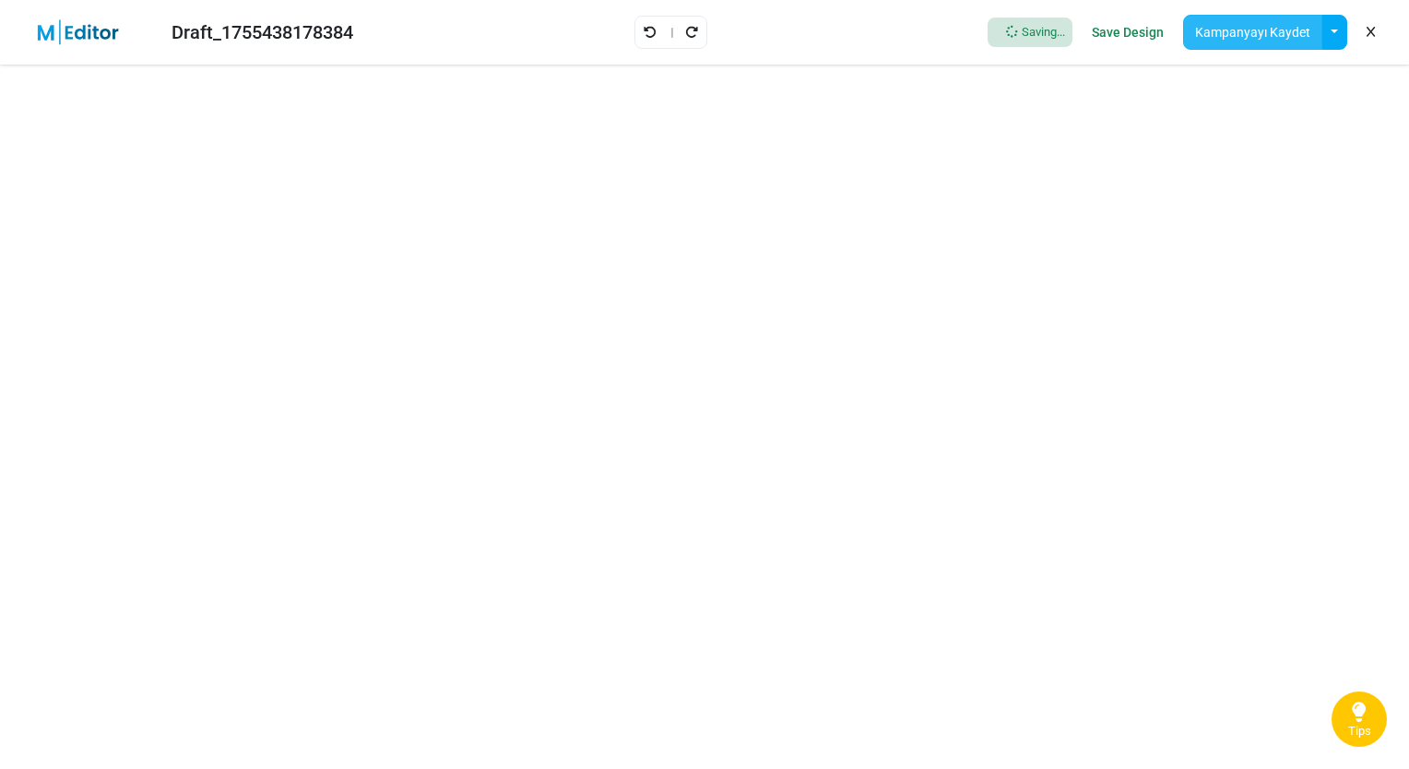
click at [1270, 24] on button "Kampanyayı Kaydet" at bounding box center [1252, 32] width 139 height 35
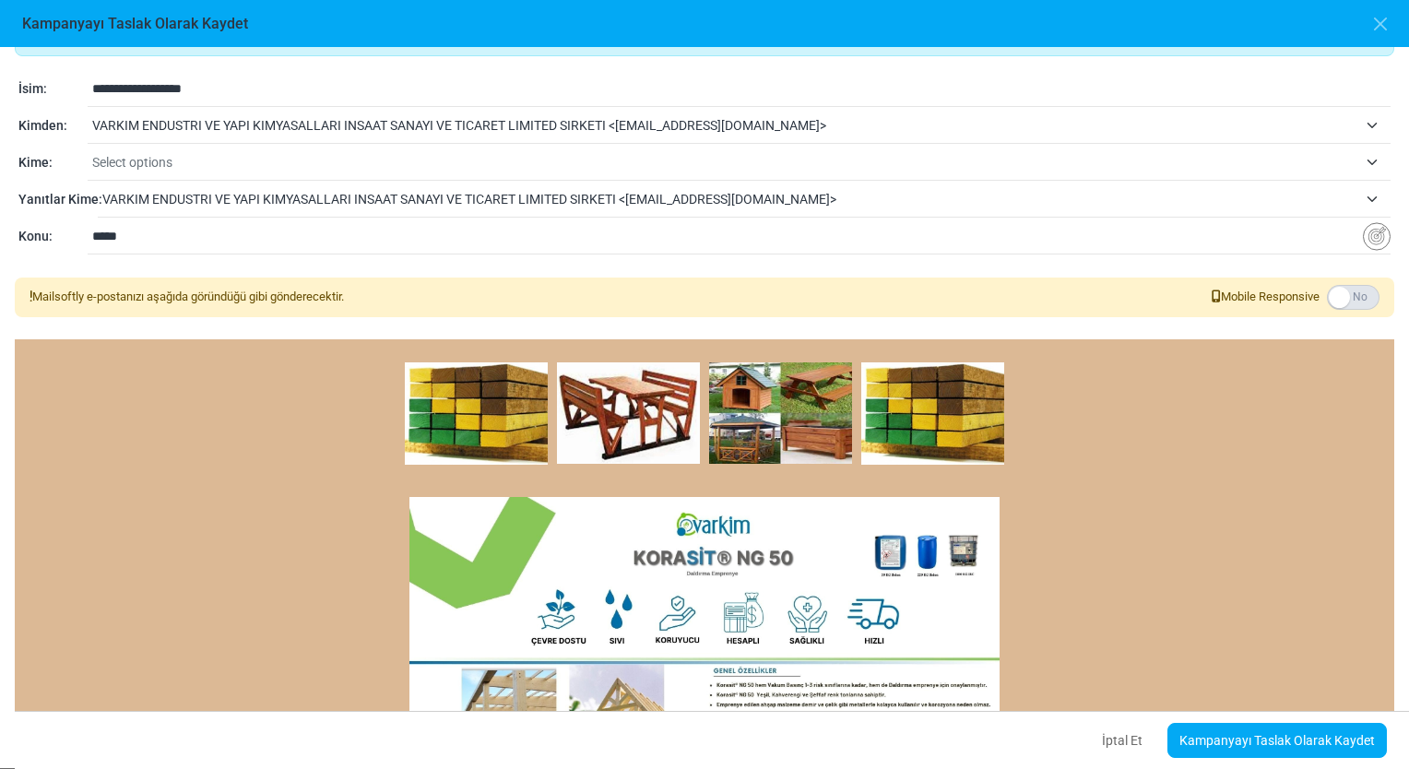
drag, startPoint x: 148, startPoint y: 238, endPoint x: 0, endPoint y: 222, distance: 149.3
click at [1, 225] on div "**********" at bounding box center [704, 407] width 1409 height 721
type input "**********"
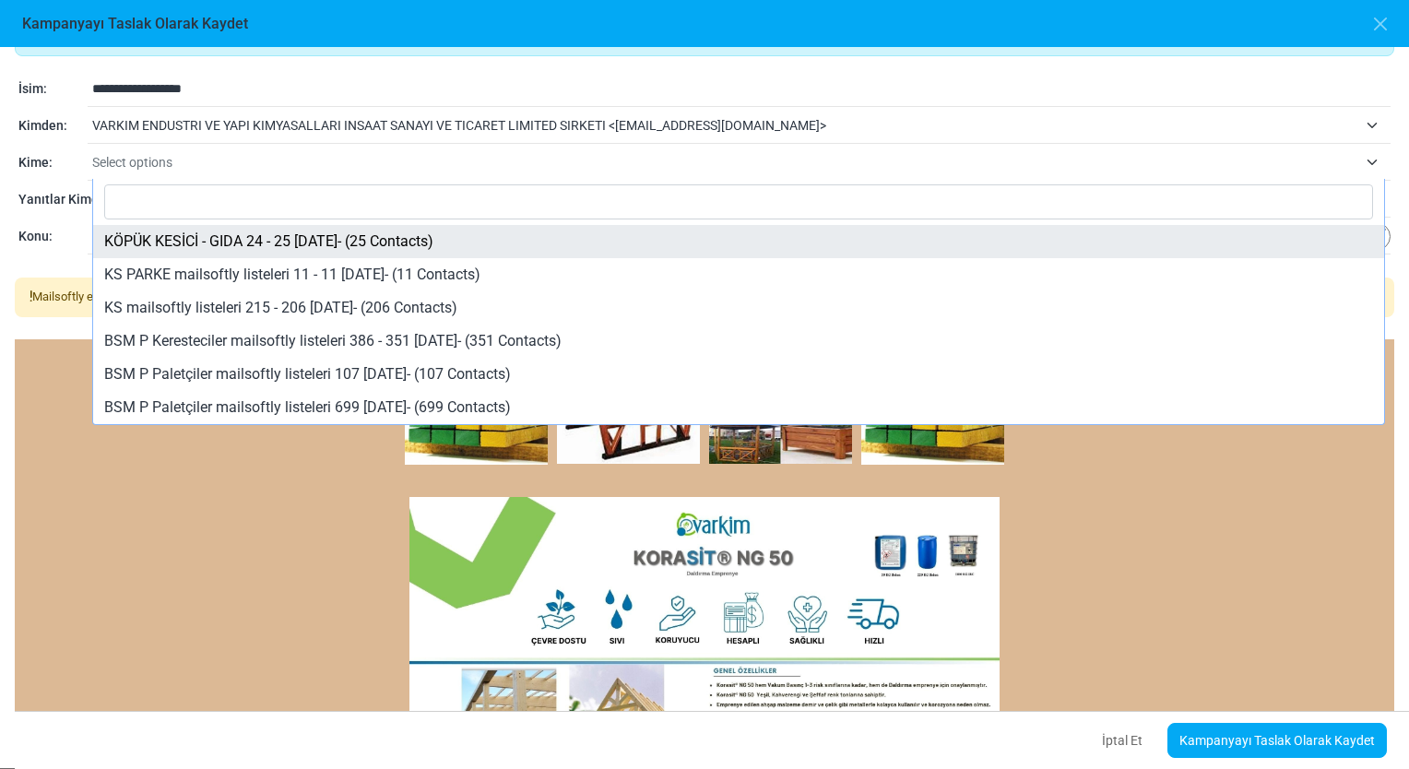
click at [202, 169] on span "Select options" at bounding box center [724, 162] width 1265 height 22
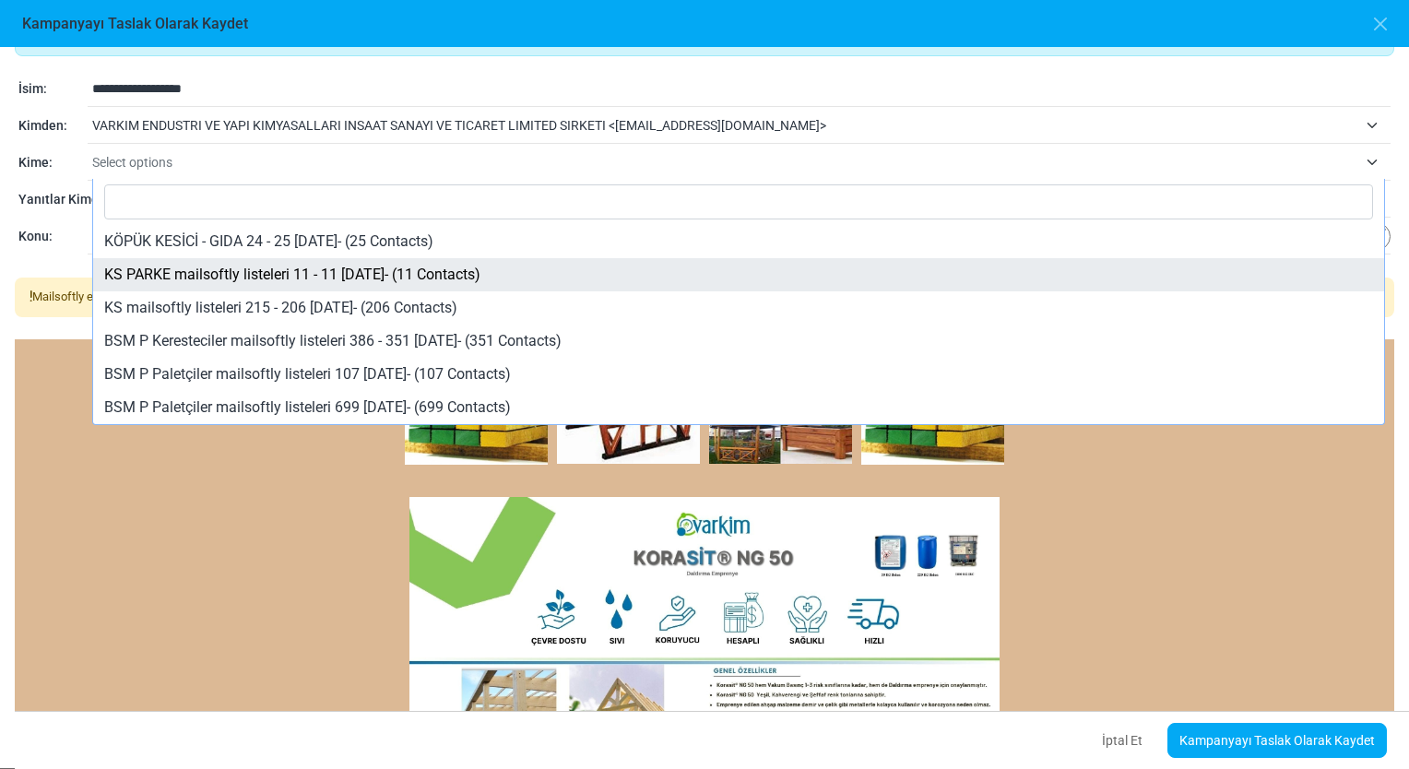
select select "*****"
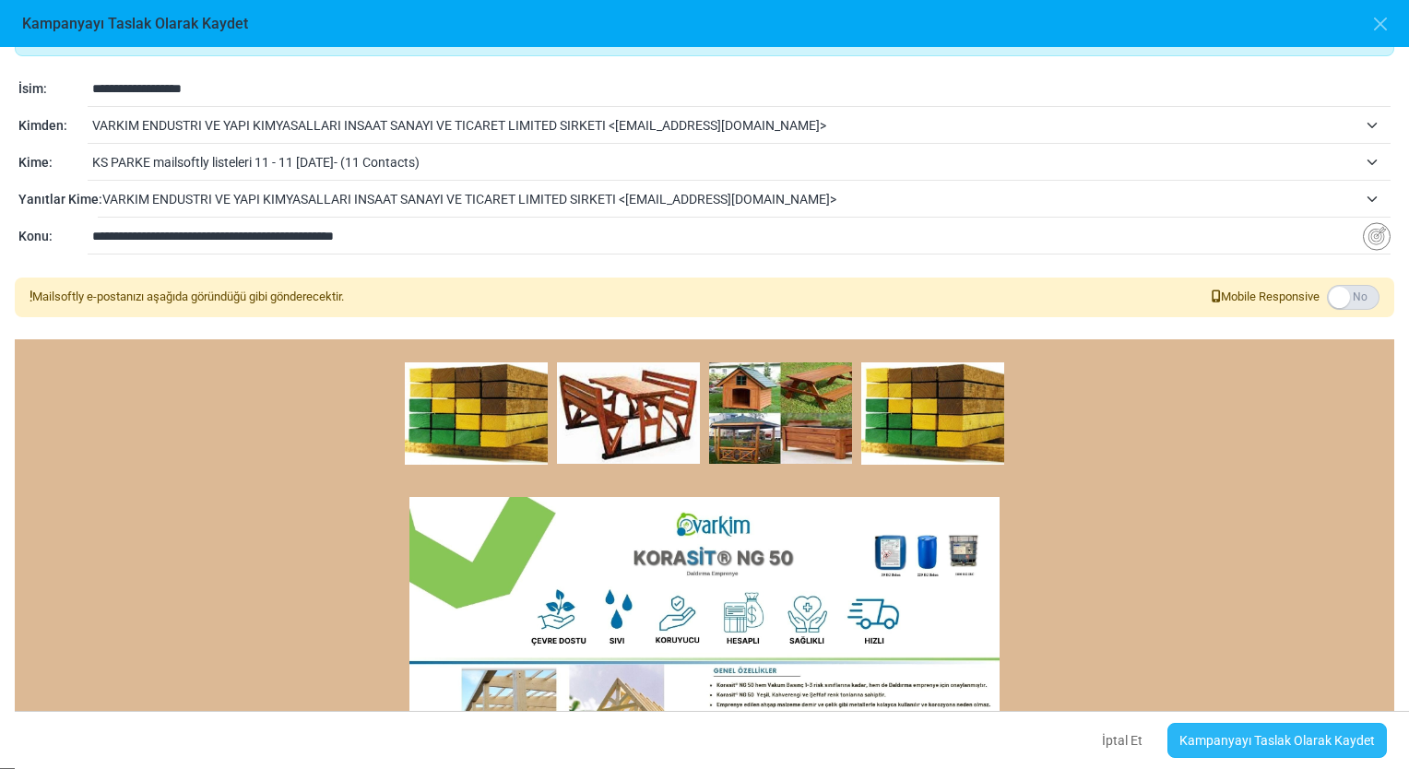
click at [1305, 746] on link "Kampanyayı Taslak Olarak Kaydet" at bounding box center [1276, 740] width 219 height 35
